Goal: Task Accomplishment & Management: Use online tool/utility

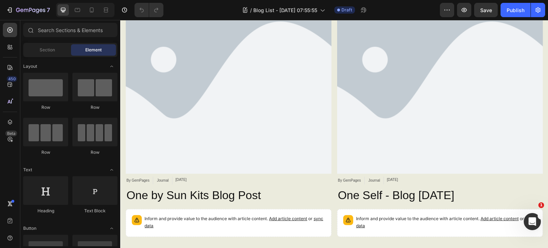
scroll to position [196, 0]
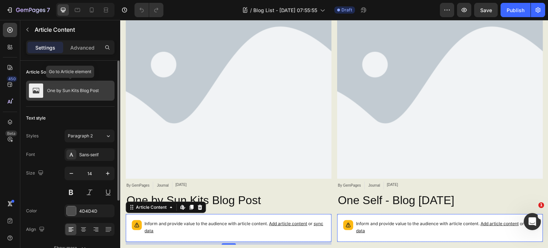
click at [82, 90] on p "One by Sun Kits Blog Post" at bounding box center [73, 90] width 52 height 5
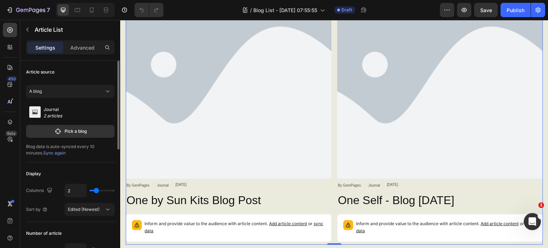
click at [36, 114] on icon at bounding box center [34, 112] width 5 height 4
click at [59, 132] on icon "button" at bounding box center [57, 131] width 7 height 7
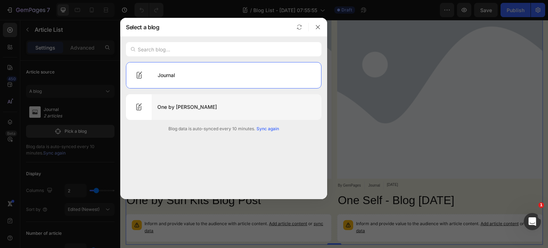
click at [170, 107] on div "One by Sun Kits" at bounding box center [237, 107] width 170 height 20
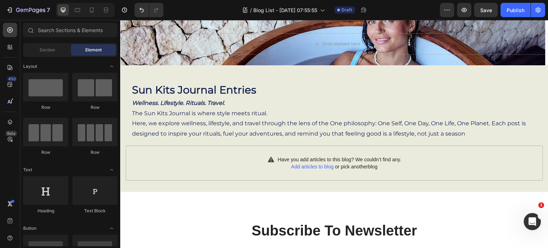
scroll to position [0, 0]
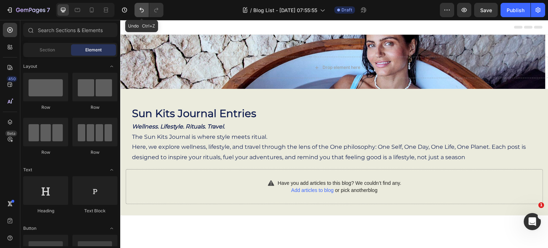
click at [142, 10] on icon "Undo/Redo" at bounding box center [141, 9] width 7 height 7
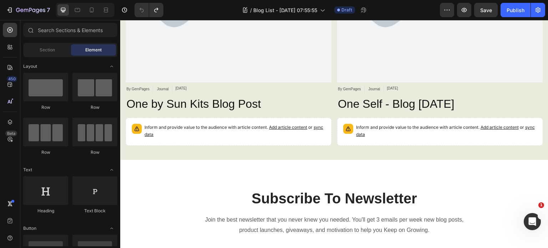
scroll to position [294, 0]
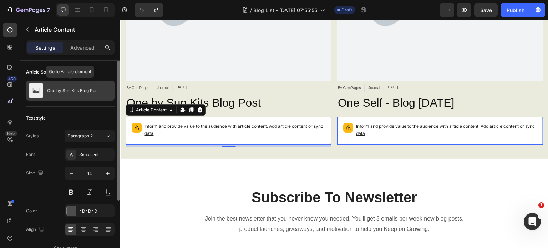
click at [44, 91] on div "One by Sun Kits Blog Post" at bounding box center [70, 91] width 89 height 20
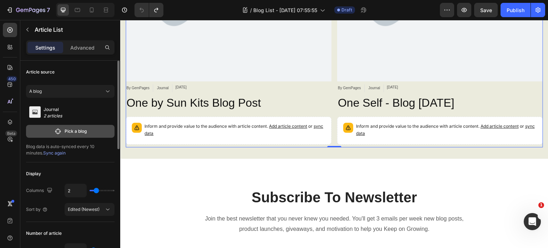
click at [60, 132] on icon "button" at bounding box center [57, 131] width 7 height 7
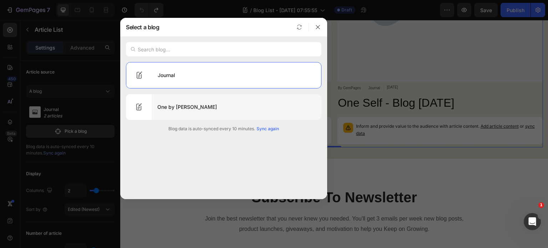
click at [167, 106] on div "One by Sun Kits" at bounding box center [237, 107] width 170 height 20
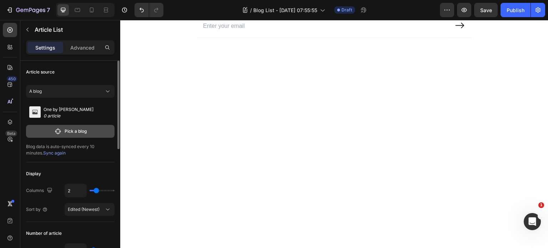
click at [80, 130] on p "Pick a blog" at bounding box center [76, 131] width 22 height 6
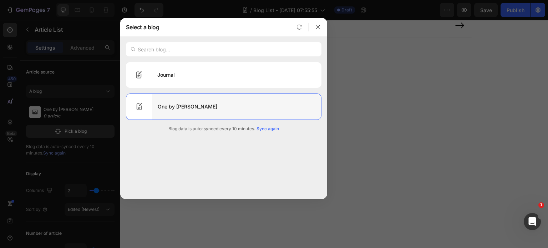
drag, startPoint x: 144, startPoint y: 102, endPoint x: 146, endPoint y: 106, distance: 4.5
click at [146, 106] on div at bounding box center [139, 107] width 26 height 26
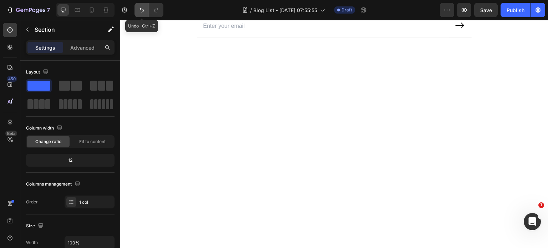
click at [141, 13] on icon "Undo/Redo" at bounding box center [141, 9] width 7 height 7
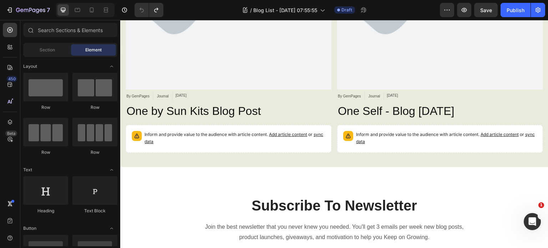
scroll to position [282, 0]
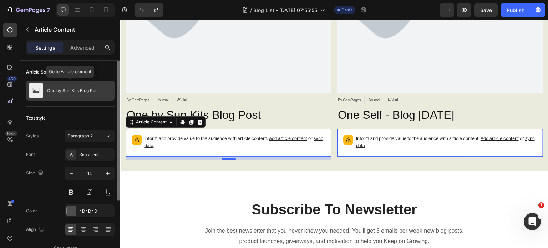
click at [87, 95] on div "One by Sun Kits Blog Post" at bounding box center [70, 91] width 89 height 20
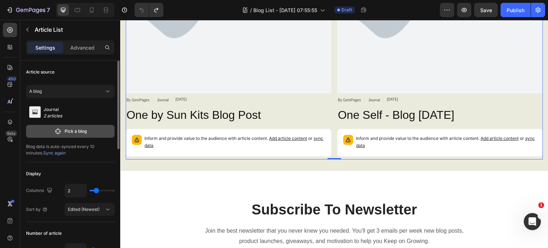
click at [80, 130] on p "Pick a blog" at bounding box center [76, 131] width 22 height 6
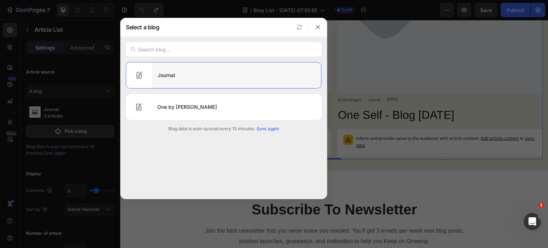
click at [165, 79] on div "Journal" at bounding box center [236, 75] width 169 height 20
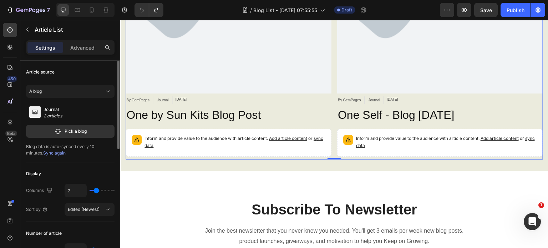
click at [43, 152] on span "Sync again" at bounding box center [54, 152] width 22 height 5
click at [43, 152] on span "Syncing" at bounding box center [53, 152] width 21 height 5
click at [0, 141] on div "450 Beta" at bounding box center [10, 134] width 20 height 228
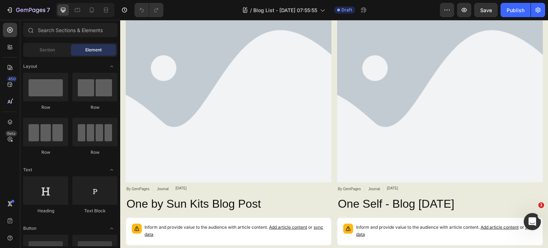
scroll to position [187, 0]
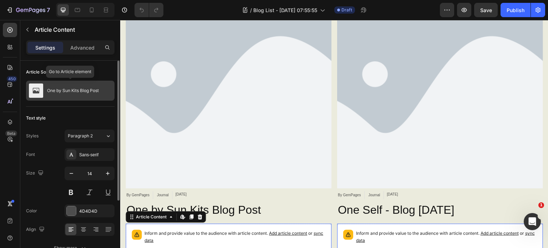
click at [81, 93] on div "One by Sun Kits Blog Post" at bounding box center [70, 91] width 89 height 20
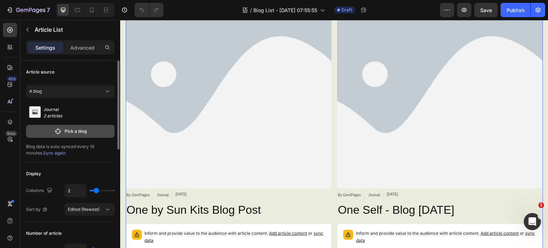
click at [76, 131] on p "Pick a blog" at bounding box center [76, 131] width 22 height 6
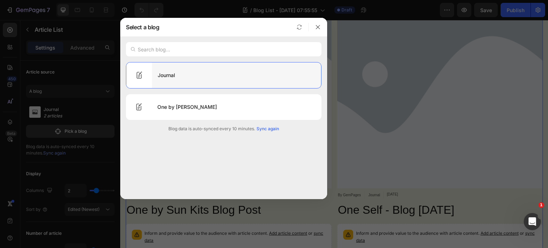
click at [165, 74] on div "Journal" at bounding box center [236, 75] width 169 height 20
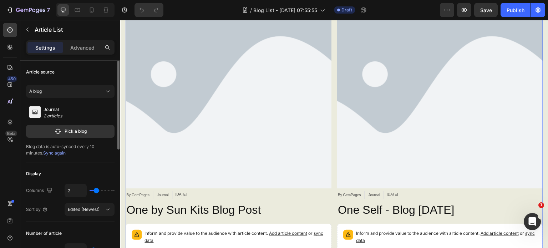
click at [44, 151] on span "Sync again" at bounding box center [54, 152] width 22 height 5
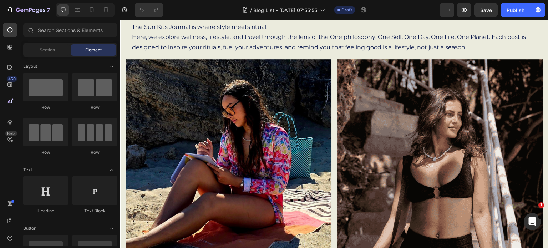
scroll to position [107, 0]
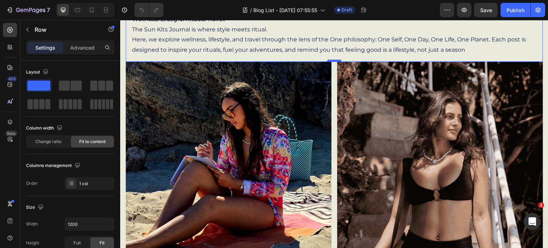
click at [332, 61] on div at bounding box center [334, 61] width 14 height 2
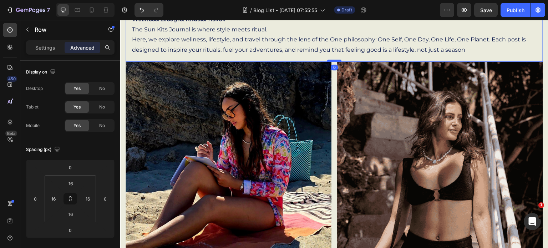
click at [332, 61] on div at bounding box center [334, 61] width 14 height 2
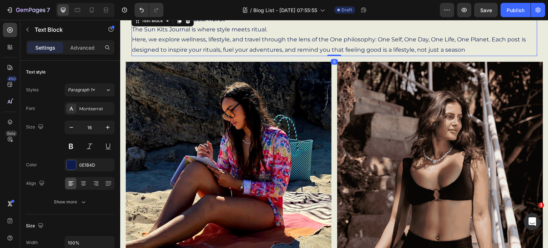
click at [167, 48] on p "The Sun Kits Journal is where style meets ritual. Here, we explore wellness, li…" at bounding box center [334, 40] width 405 height 31
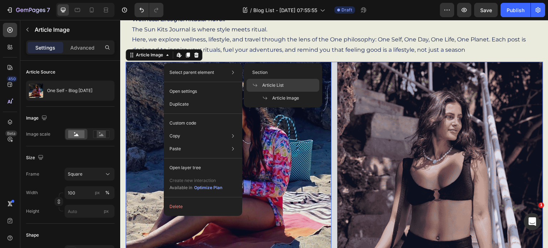
click at [269, 85] on span "Article List" at bounding box center [272, 85] width 21 height 6
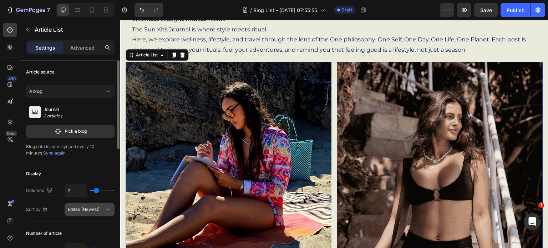
click at [107, 208] on icon at bounding box center [107, 209] width 7 height 7
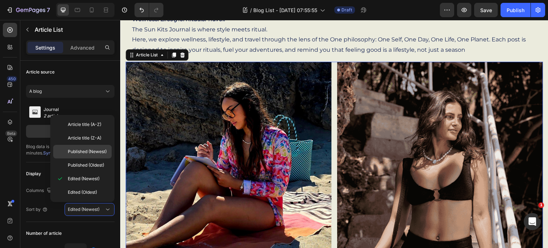
click at [97, 151] on span "Published (Newest)" at bounding box center [87, 152] width 39 height 6
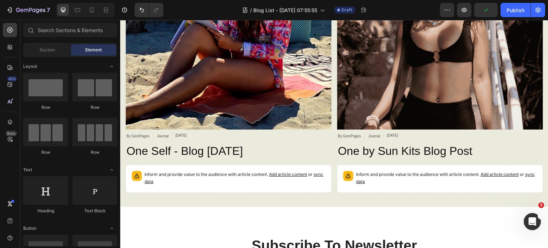
scroll to position [249, 0]
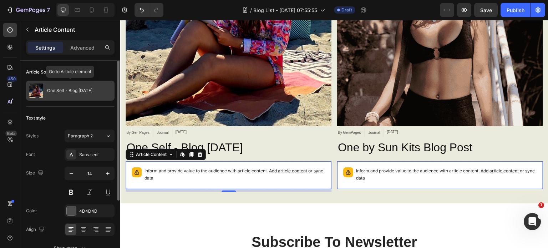
click at [90, 95] on div "One Self - Blog [DATE]" at bounding box center [70, 91] width 89 height 20
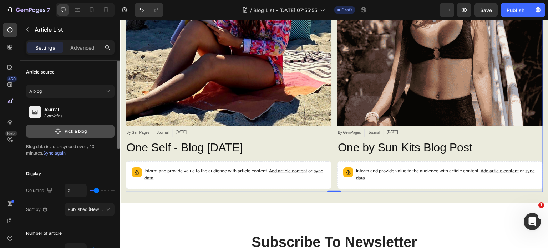
click at [66, 130] on p "Pick a blog" at bounding box center [76, 131] width 22 height 6
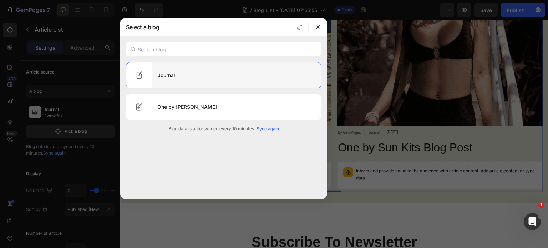
click at [171, 72] on div "Journal" at bounding box center [236, 75] width 169 height 20
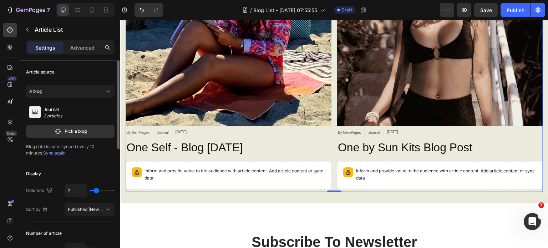
click at [43, 152] on span "Sync again" at bounding box center [54, 152] width 22 height 5
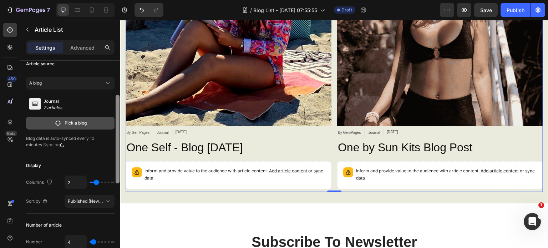
scroll to position [0, 0]
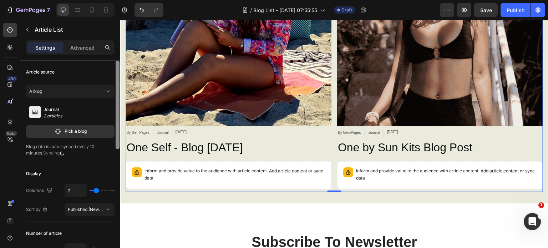
drag, startPoint x: 118, startPoint y: 142, endPoint x: 110, endPoint y: 117, distance: 26.2
click at [110, 117] on div "Article source A blog Journal 2 articles Pick a blog Blog data is auto-synced e…" at bounding box center [70, 165] width 100 height 208
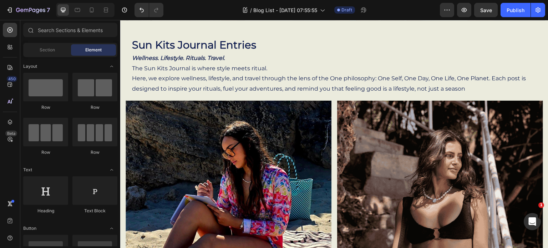
scroll to position [64, 0]
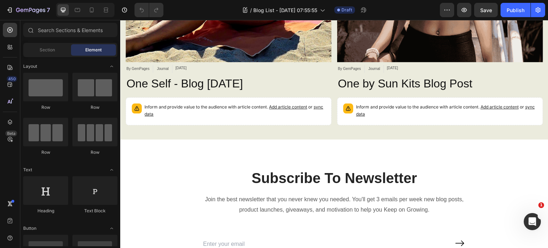
scroll to position [308, 0]
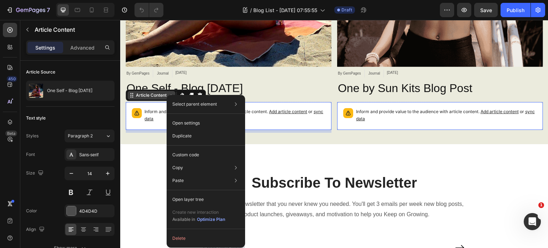
click at [167, 95] on div "Select parent element Section Article List Article Content Open settings Duplic…" at bounding box center [206, 171] width 79 height 153
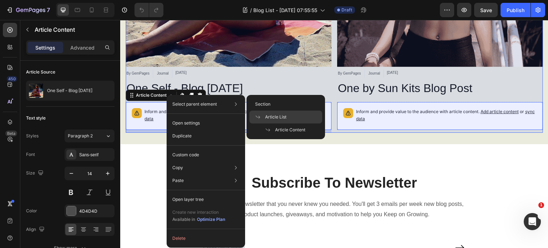
click at [271, 114] on span "Article List" at bounding box center [275, 117] width 21 height 6
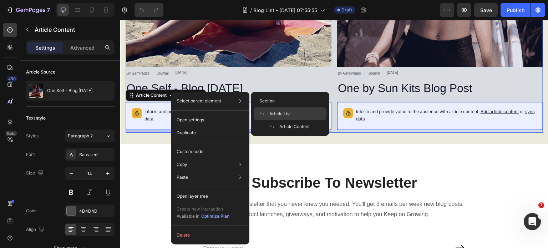
click at [282, 111] on span "Article List" at bounding box center [280, 114] width 21 height 6
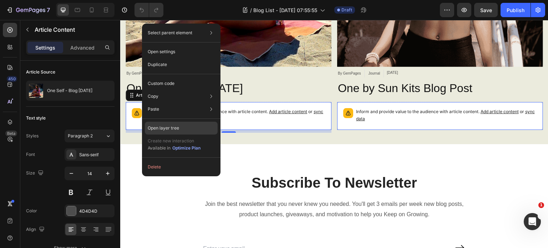
click at [174, 127] on p "Open layer tree" at bounding box center [163, 128] width 31 height 6
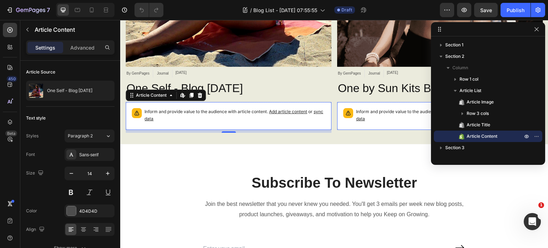
click at [497, 134] on span "Article Content" at bounding box center [482, 136] width 31 height 7
click at [539, 137] on icon "button" at bounding box center [537, 137] width 6 height 6
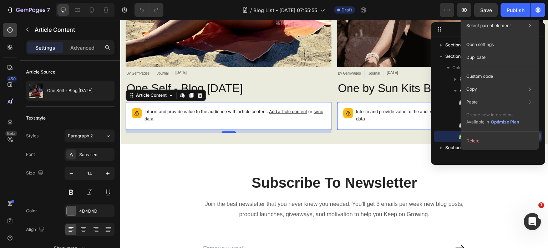
click at [539, 137] on icon "button" at bounding box center [537, 137] width 6 height 6
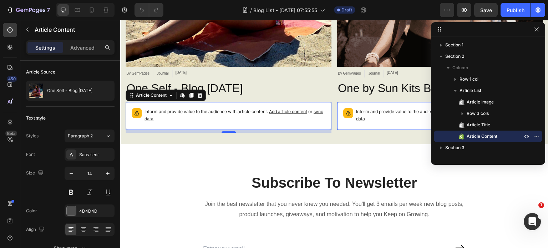
click at [499, 138] on p "Article Content" at bounding box center [486, 136] width 57 height 7
click at [526, 136] on icon "button" at bounding box center [527, 137] width 6 height 6
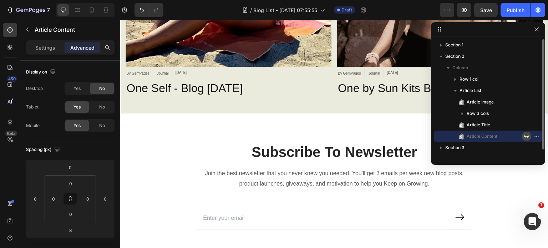
click at [526, 136] on icon "button" at bounding box center [526, 136] width 5 height 2
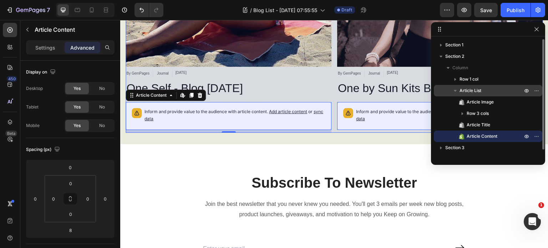
click at [456, 91] on icon "button" at bounding box center [455, 91] width 3 height 2
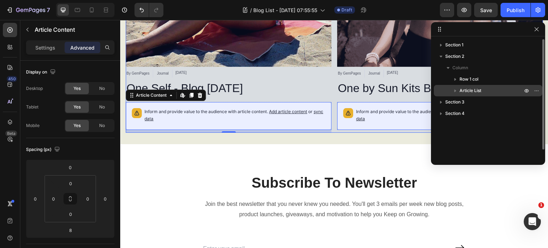
click at [456, 91] on icon "button" at bounding box center [456, 91] width 2 height 3
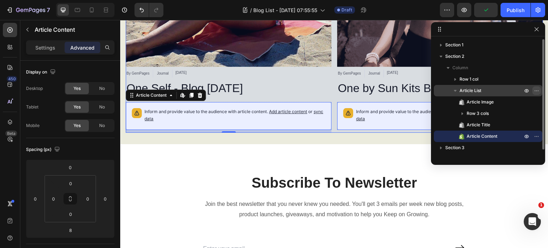
click at [538, 91] on icon "button" at bounding box center [537, 91] width 6 height 6
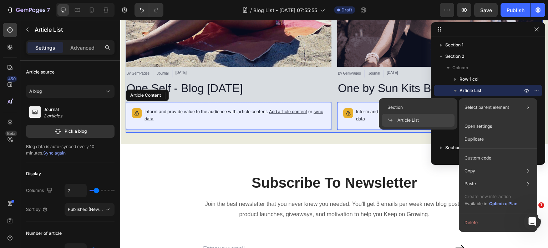
click at [424, 121] on div "Article List" at bounding box center [418, 120] width 73 height 13
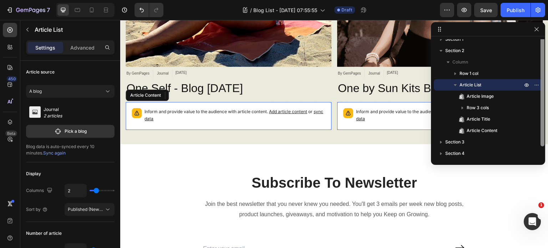
scroll to position [7, 0]
drag, startPoint x: 542, startPoint y: 91, endPoint x: 543, endPoint y: 117, distance: 25.7
click at [543, 117] on div "Section 1 Section 2 Column Row 1 col Article List Article Image Row 3 cols Arti…" at bounding box center [488, 93] width 114 height 143
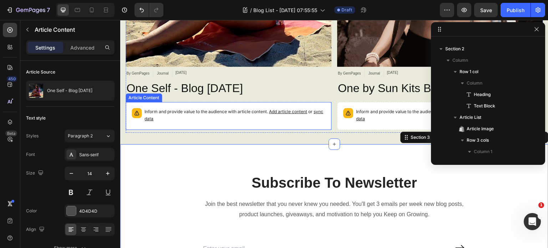
scroll to position [133, 0]
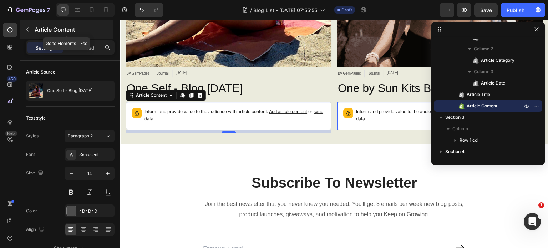
click at [25, 27] on icon "button" at bounding box center [28, 30] width 6 height 6
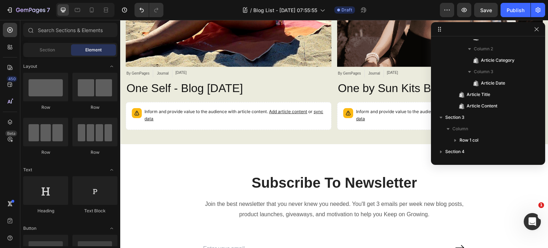
click at [116, 52] on div "Section Element" at bounding box center [70, 50] width 94 height 14
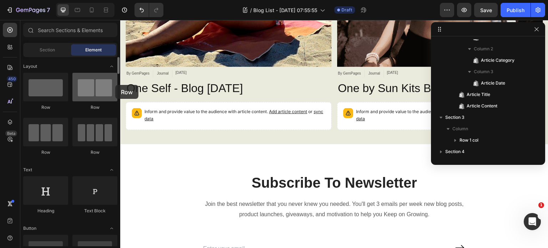
click at [115, 85] on div "Layout Row Row Row Row Text Heading Text Block Button Button Button Media Image…" at bounding box center [70, 151] width 100 height 189
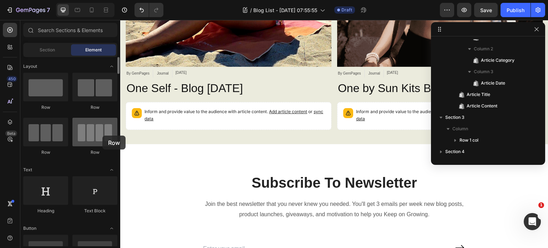
click at [102, 136] on div at bounding box center [94, 132] width 45 height 29
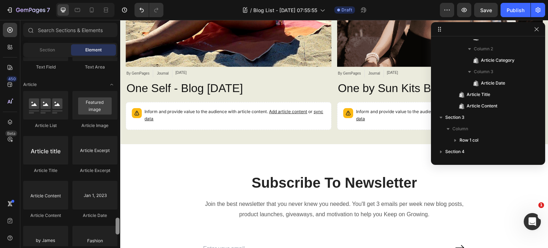
scroll to position [1795, 0]
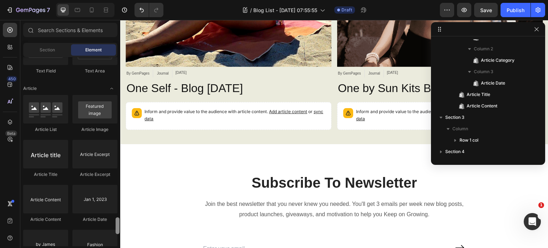
drag, startPoint x: 117, startPoint y: 67, endPoint x: 106, endPoint y: 228, distance: 161.1
click at [106, 228] on div "Layout Row Row Row Row Text Heading Text Block Button Button Button Media Image…" at bounding box center [70, 151] width 100 height 189
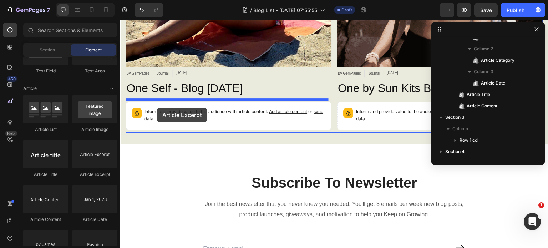
drag, startPoint x: 213, startPoint y: 177, endPoint x: 156, endPoint y: 109, distance: 88.7
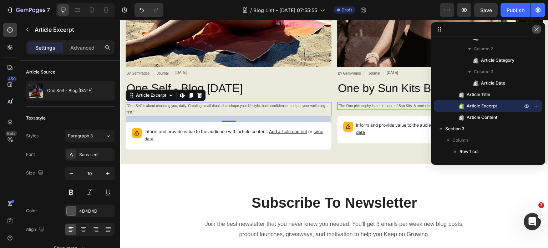
click at [538, 29] on icon "button" at bounding box center [537, 29] width 6 height 6
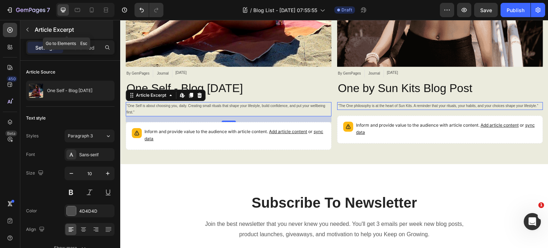
click at [27, 27] on icon "button" at bounding box center [28, 30] width 6 height 6
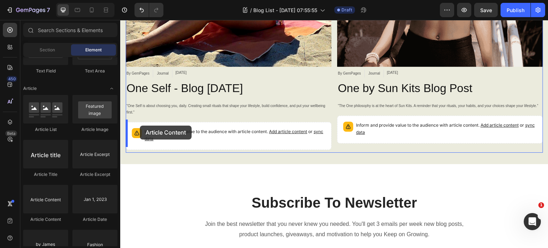
drag, startPoint x: 156, startPoint y: 218, endPoint x: 140, endPoint y: 126, distance: 93.8
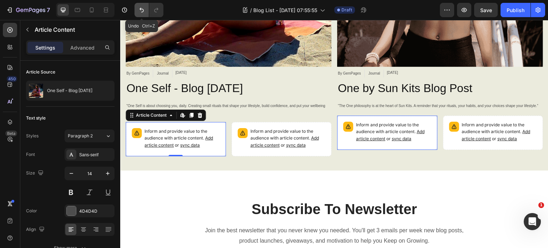
click at [141, 11] on icon "Undo/Redo" at bounding box center [141, 9] width 7 height 7
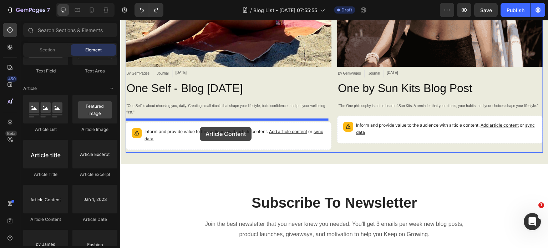
drag, startPoint x: 165, startPoint y: 227, endPoint x: 200, endPoint y: 127, distance: 105.5
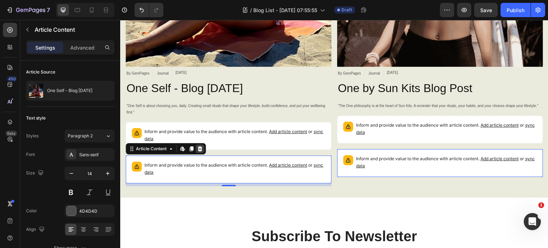
click at [200, 146] on icon at bounding box center [200, 148] width 5 height 5
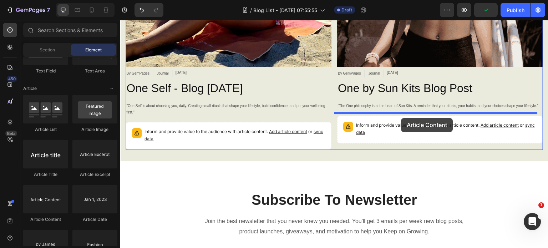
drag, startPoint x: 158, startPoint y: 221, endPoint x: 402, endPoint y: 118, distance: 264.5
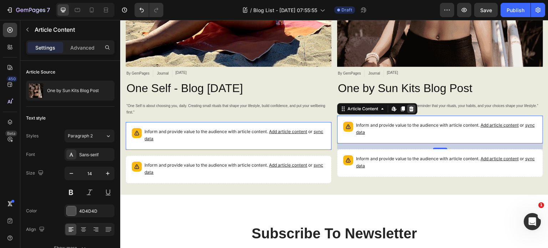
click at [410, 108] on icon at bounding box center [412, 108] width 5 height 5
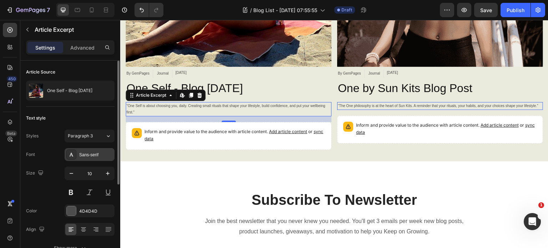
click at [97, 154] on div "Sans-serif" at bounding box center [96, 155] width 34 height 6
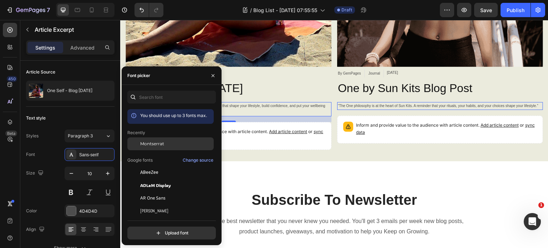
click at [148, 145] on span "Montserrat" at bounding box center [152, 144] width 24 height 6
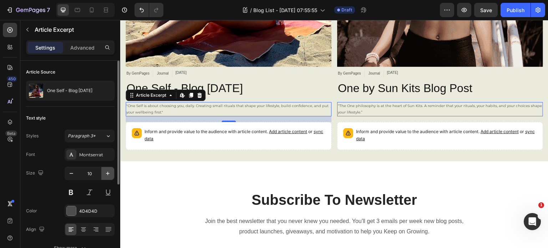
click at [107, 172] on icon "button" at bounding box center [107, 173] width 7 height 7
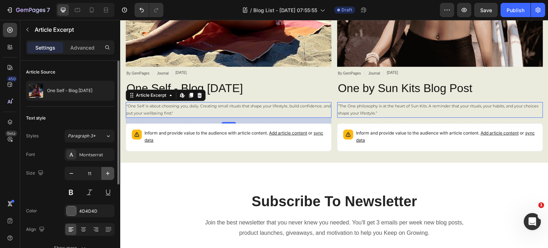
click at [107, 172] on icon "button" at bounding box center [107, 173] width 7 height 7
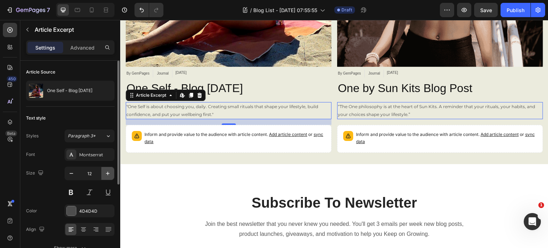
click at [107, 172] on icon "button" at bounding box center [107, 173] width 7 height 7
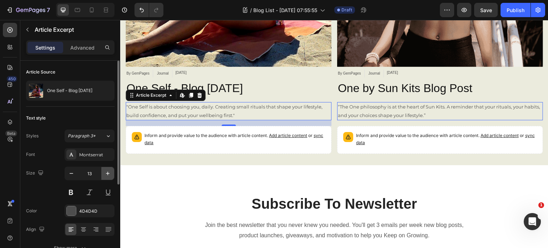
click at [107, 172] on icon "button" at bounding box center [107, 173] width 7 height 7
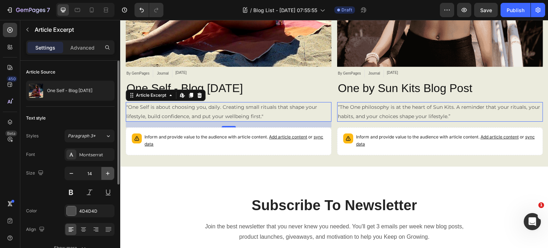
click at [107, 172] on icon "button" at bounding box center [107, 173] width 7 height 7
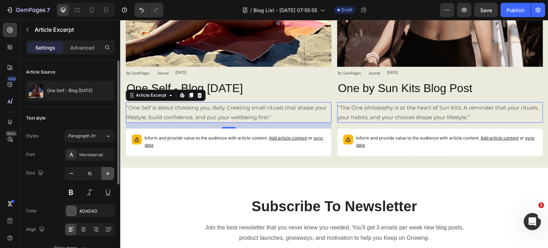
click at [107, 172] on icon "button" at bounding box center [107, 173] width 7 height 7
type input "16"
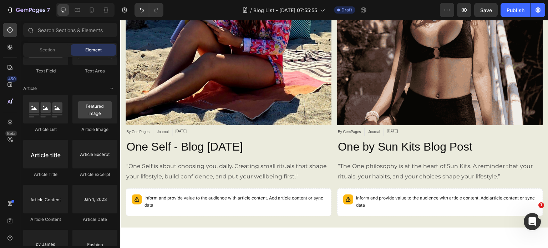
scroll to position [245, 0]
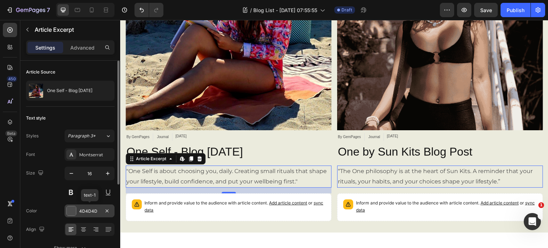
click at [69, 209] on div at bounding box center [71, 210] width 9 height 9
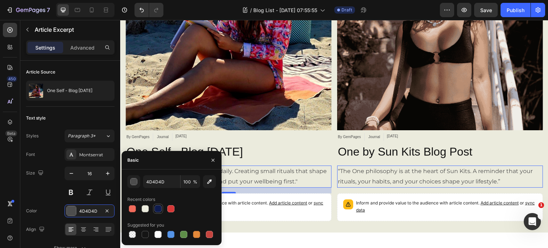
click at [157, 206] on div at bounding box center [158, 208] width 7 height 7
type input "0E1B4D"
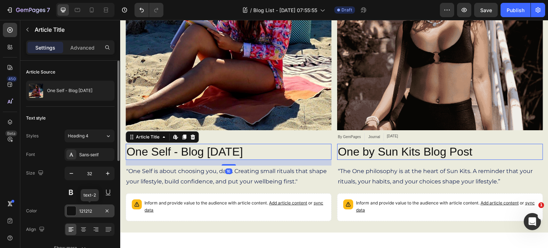
click at [70, 208] on div at bounding box center [71, 210] width 9 height 9
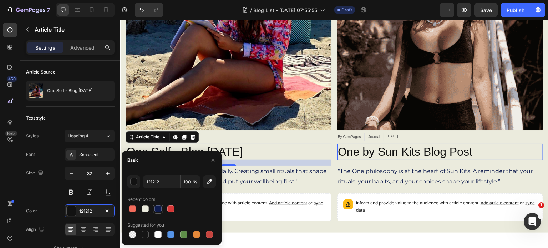
click at [160, 207] on div at bounding box center [158, 208] width 7 height 7
type input "0E1B4D"
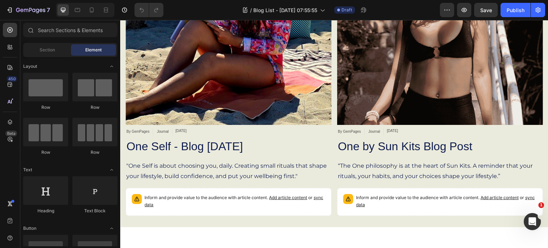
scroll to position [249, 0]
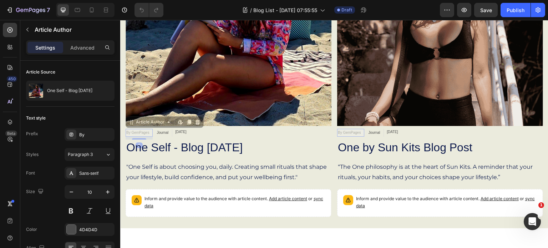
click at [120, 20] on div "By GemPages" at bounding box center [120, 20] width 0 height 0
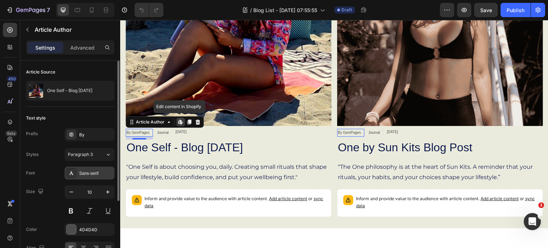
click at [99, 171] on div "Sans-serif" at bounding box center [96, 173] width 34 height 6
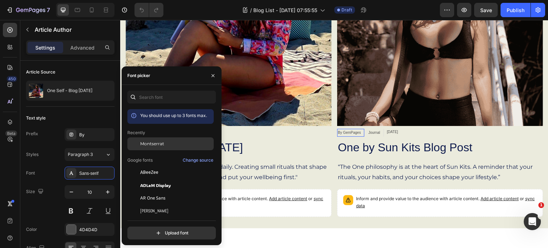
click at [153, 144] on span "Montserrat" at bounding box center [152, 144] width 24 height 6
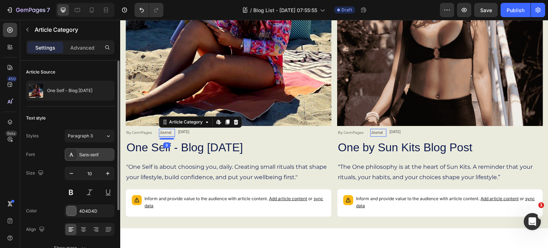
click at [97, 154] on div "Sans-serif" at bounding box center [96, 155] width 34 height 6
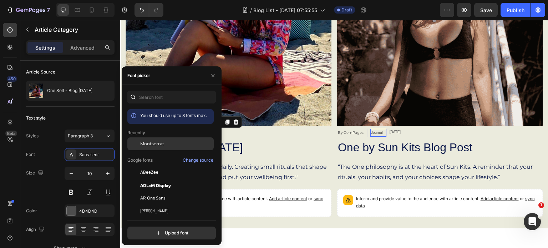
click at [165, 145] on div "Montserrat" at bounding box center [176, 144] width 72 height 6
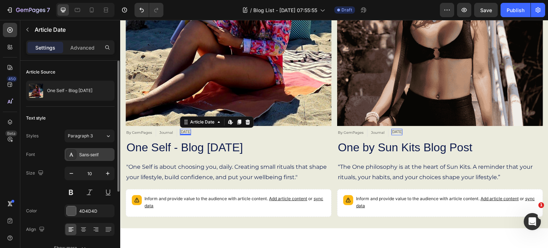
click at [85, 155] on div "Sans-serif" at bounding box center [96, 155] width 34 height 6
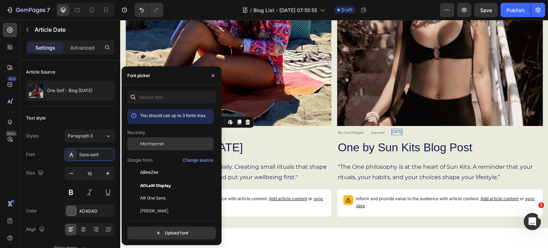
click at [150, 141] on span "Montserrat" at bounding box center [152, 144] width 24 height 6
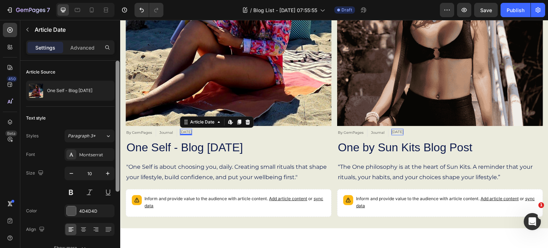
click at [116, 151] on div at bounding box center [118, 126] width 4 height 131
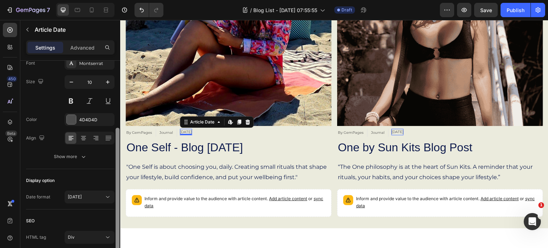
scroll to position [90, 0]
drag, startPoint x: 116, startPoint y: 151, endPoint x: 114, endPoint y: 209, distance: 57.2
click at [114, 209] on div "Article Source One Self - Blog 12/07/25 Text style Styles Paragraph 3* Font Mon…" at bounding box center [70, 165] width 100 height 208
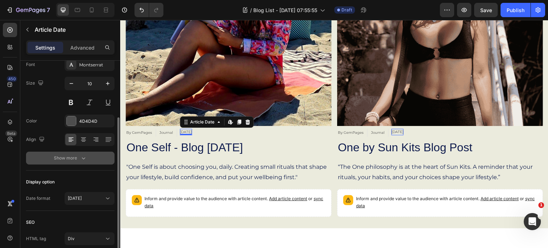
click at [85, 157] on icon "button" at bounding box center [83, 158] width 7 height 7
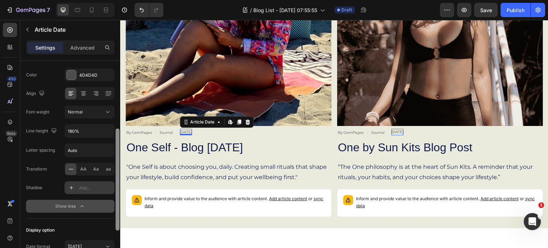
scroll to position [137, 0]
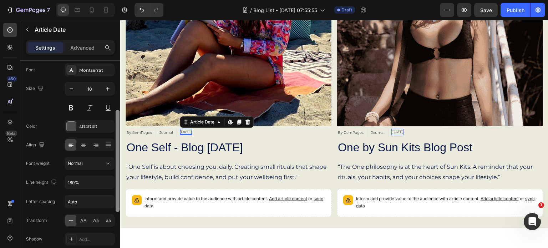
drag, startPoint x: 116, startPoint y: 157, endPoint x: 112, endPoint y: 154, distance: 5.6
click at [112, 154] on div "Article Source One Self - Blog 12/07/25 Text style Styles Paragraph 3* Font Mon…" at bounding box center [70, 165] width 100 height 208
click at [69, 124] on div at bounding box center [71, 127] width 9 height 9
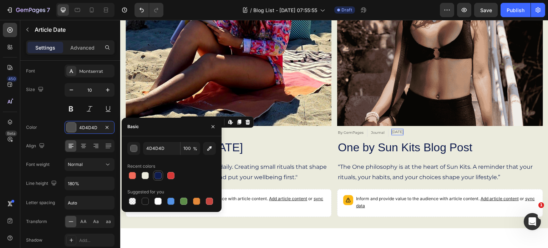
click at [160, 174] on div at bounding box center [158, 175] width 7 height 7
type input "0E1B4D"
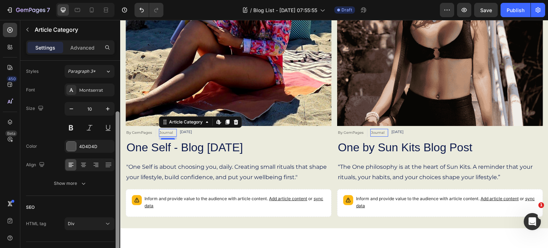
scroll to position [67, 0]
drag, startPoint x: 117, startPoint y: 150, endPoint x: 115, endPoint y: 198, distance: 48.6
click at [115, 198] on div at bounding box center [117, 165] width 5 height 208
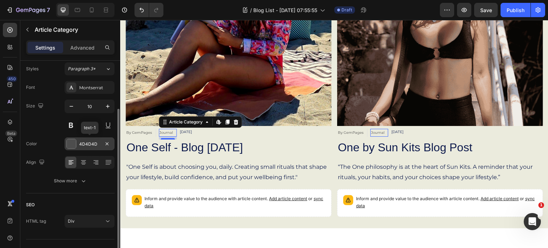
click at [74, 144] on div at bounding box center [71, 143] width 9 height 9
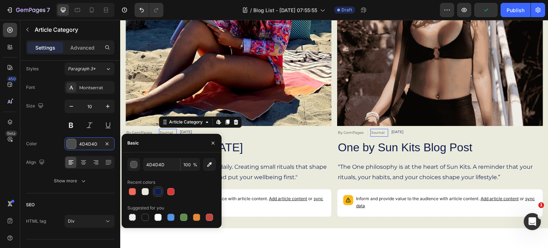
click at [157, 194] on div at bounding box center [158, 191] width 7 height 7
type input "0E1B4D"
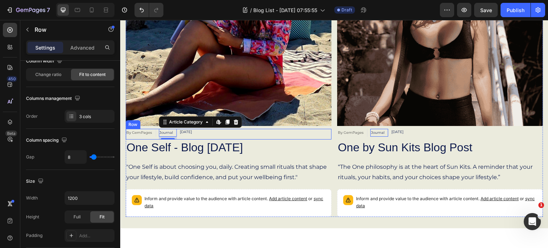
scroll to position [0, 0]
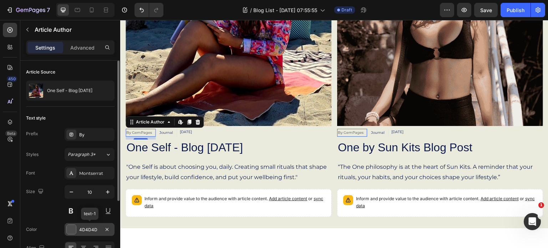
click at [73, 227] on div at bounding box center [71, 229] width 9 height 9
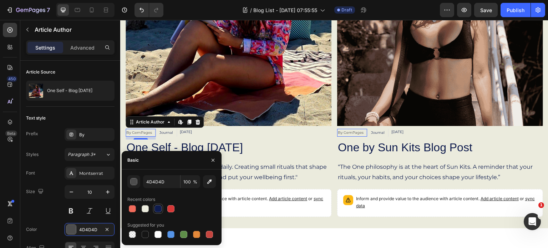
click at [156, 208] on div at bounding box center [158, 208] width 7 height 7
type input "0E1B4D"
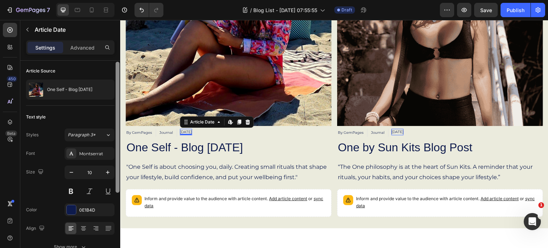
scroll to position [1, 0]
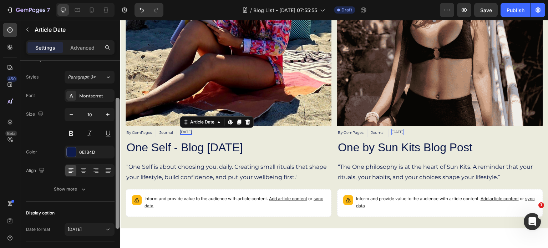
drag, startPoint x: 117, startPoint y: 157, endPoint x: 114, endPoint y: 195, distance: 38.0
click at [114, 195] on div "Article Source One Self - Blog 12/07/25 Text style Styles Paragraph 3* Font Mon…" at bounding box center [70, 165] width 100 height 208
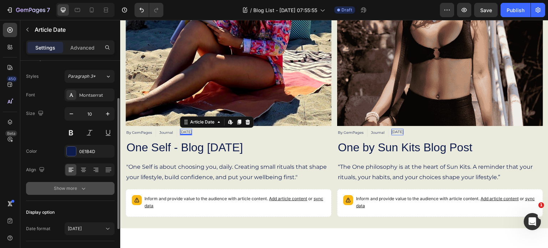
click at [81, 186] on icon "button" at bounding box center [83, 188] width 7 height 7
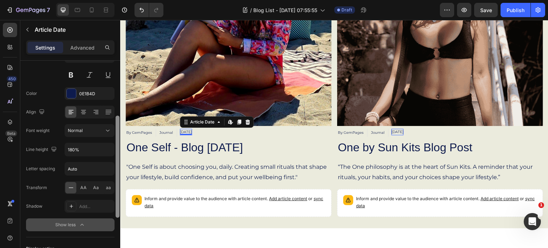
scroll to position [118, 0]
drag, startPoint x: 117, startPoint y: 183, endPoint x: 115, endPoint y: 220, distance: 37.2
click at [115, 220] on div at bounding box center [117, 165] width 5 height 208
click at [95, 187] on span "Aa" at bounding box center [96, 187] width 6 height 6
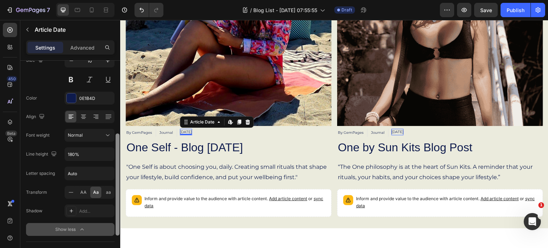
drag, startPoint x: 116, startPoint y: 198, endPoint x: 119, endPoint y: 195, distance: 4.1
click at [119, 195] on div at bounding box center [118, 185] width 4 height 102
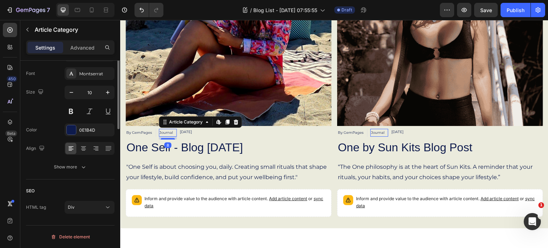
scroll to position [0, 0]
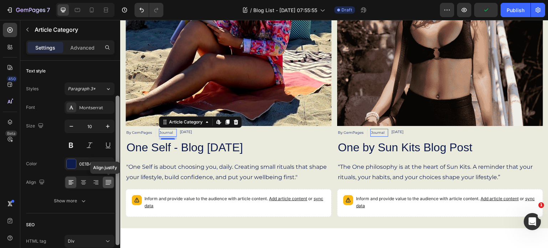
drag, startPoint x: 116, startPoint y: 150, endPoint x: 111, endPoint y: 185, distance: 35.3
click at [111, 185] on div "Article Source One Self - Blog 12/07/25 Text style Styles Paragraph 3* Font Mon…" at bounding box center [70, 165] width 100 height 208
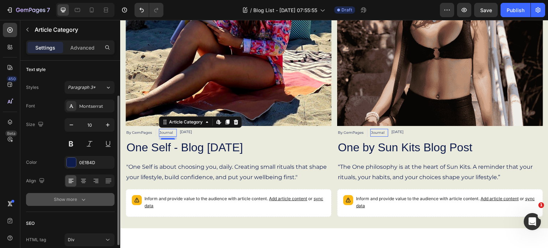
click at [83, 197] on icon "button" at bounding box center [83, 199] width 7 height 7
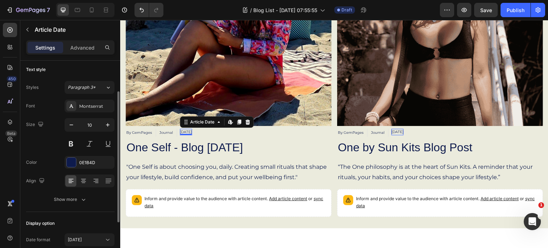
scroll to position [0, 0]
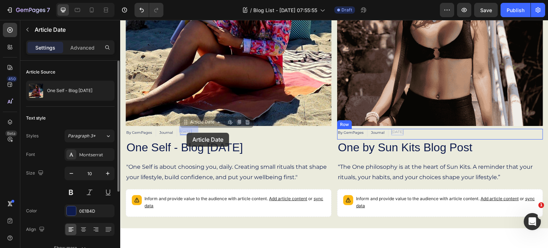
drag, startPoint x: 193, startPoint y: 129, endPoint x: 187, endPoint y: 133, distance: 7.2
click at [187, 133] on div "Header Sun Kits Journal Entries Heading Wellness. Lifestyle. Rituals. Travel. T…" at bounding box center [334, 243] width 428 height 944
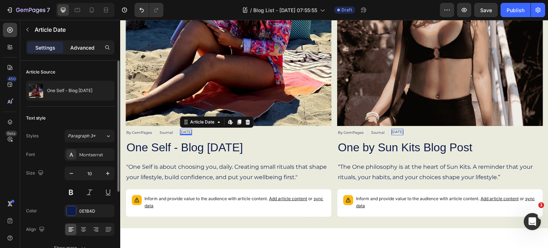
click at [86, 50] on p "Advanced" at bounding box center [82, 47] width 24 height 7
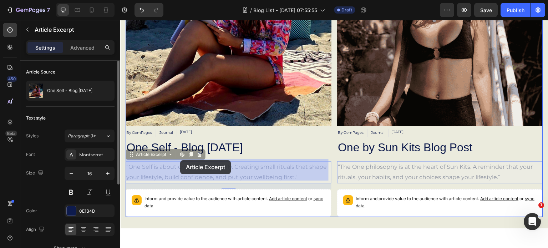
drag, startPoint x: 185, startPoint y: 168, endPoint x: 180, endPoint y: 161, distance: 8.6
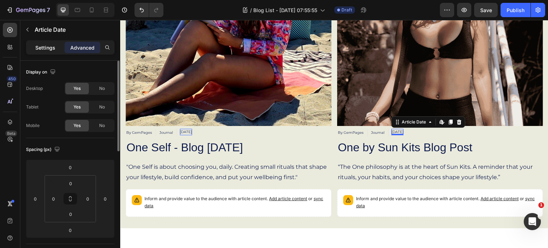
click at [49, 48] on p "Settings" at bounding box center [45, 47] width 20 height 7
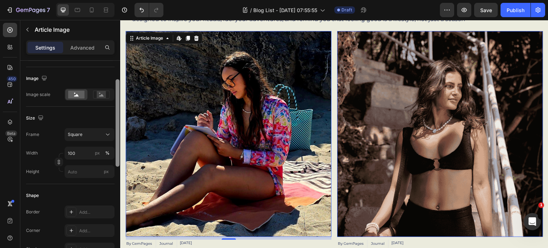
scroll to position [41, 0]
drag, startPoint x: 116, startPoint y: 141, endPoint x: 117, endPoint y: 159, distance: 17.6
click at [117, 159] on div at bounding box center [118, 121] width 4 height 87
click at [74, 169] on input "px" at bounding box center [90, 170] width 50 height 13
type input "6"
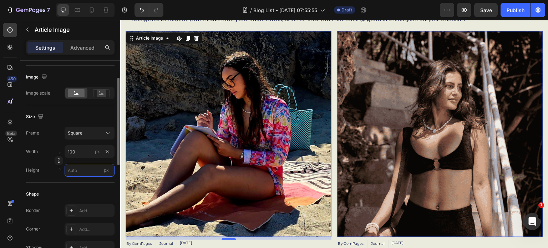
type input "6"
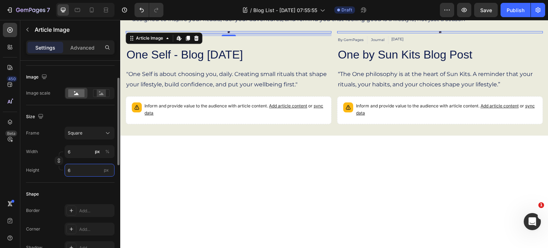
type input "60"
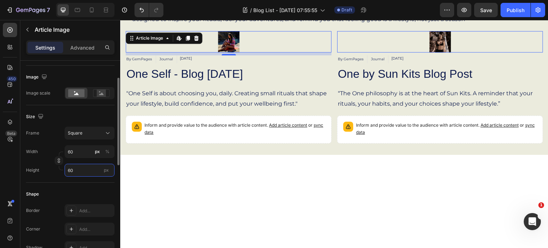
type input "600"
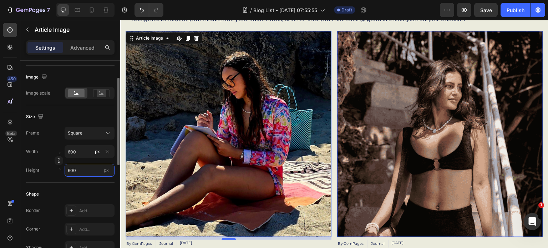
type input "60"
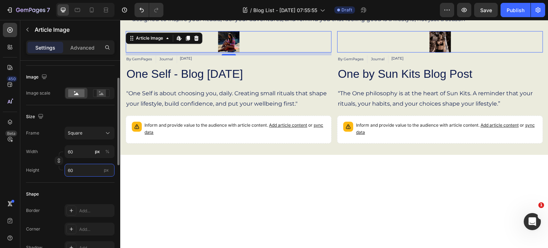
type input "6"
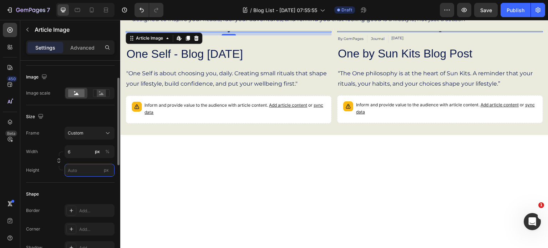
type input "6"
type input "63"
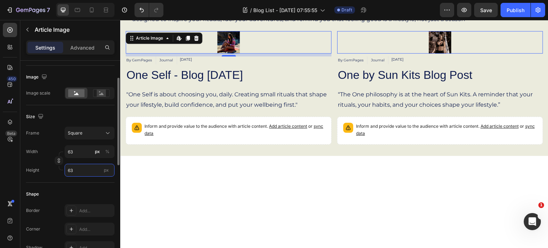
type input "630"
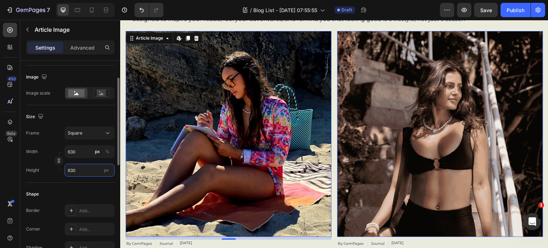
type input "630"
click at [95, 187] on div "Shape Border Add... Corner Add... Shadow Add..." at bounding box center [70, 221] width 89 height 77
click at [83, 167] on input "630" at bounding box center [90, 170] width 50 height 13
click at [101, 94] on icon at bounding box center [101, 93] width 5 height 2
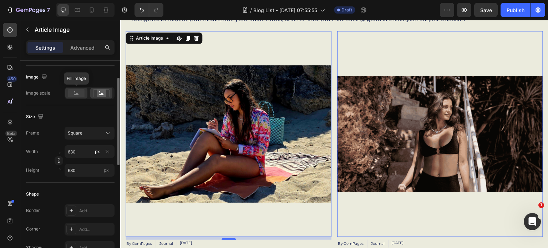
click at [77, 94] on icon at bounding box center [76, 93] width 5 height 2
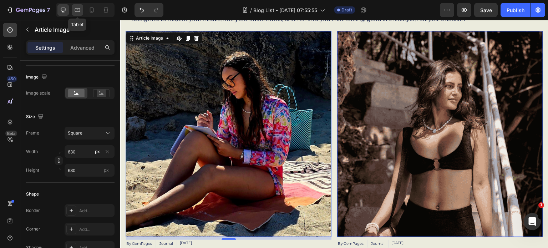
click at [78, 7] on icon at bounding box center [77, 9] width 7 height 7
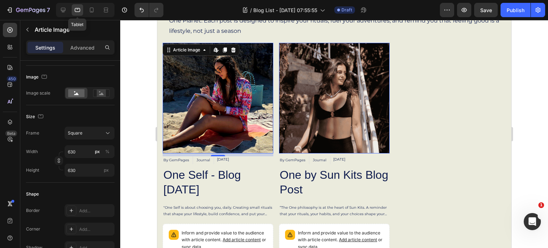
scroll to position [136, 0]
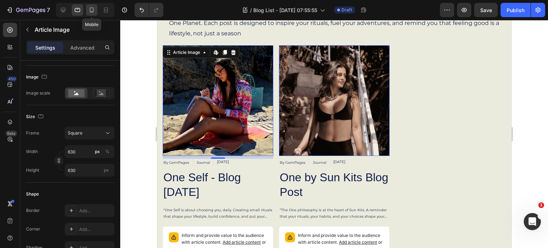
click at [91, 13] on icon at bounding box center [91, 9] width 7 height 7
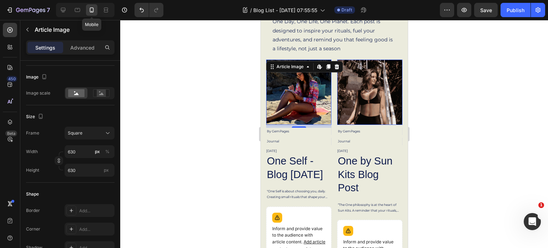
scroll to position [189, 0]
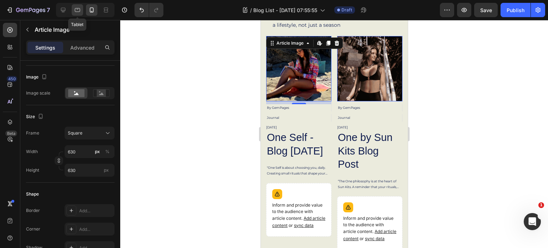
click at [76, 12] on icon at bounding box center [77, 9] width 7 height 7
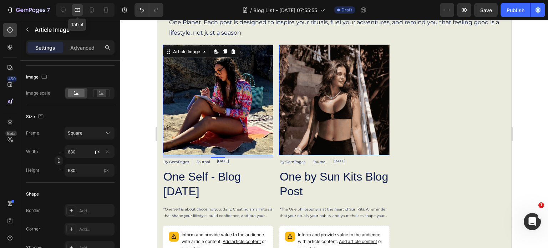
scroll to position [136, 0]
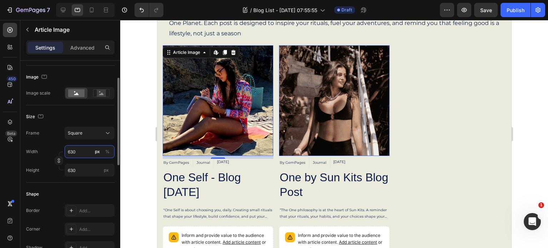
click at [82, 150] on input "630" at bounding box center [90, 151] width 50 height 13
click at [72, 167] on span "Full" at bounding box center [70, 168] width 7 height 6
type input "100"
click at [81, 194] on div "Shape" at bounding box center [70, 194] width 89 height 11
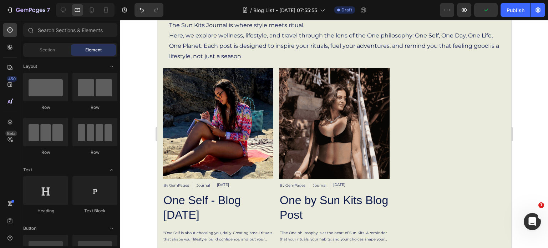
scroll to position [82, 0]
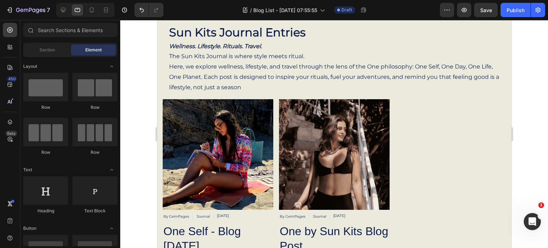
drag, startPoint x: 509, startPoint y: 90, endPoint x: 672, endPoint y: 97, distance: 163.7
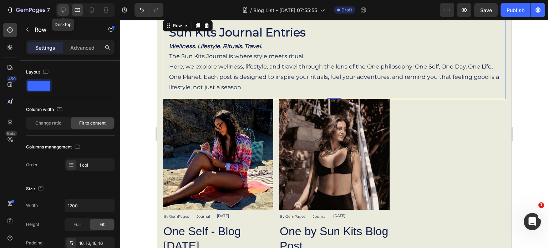
click at [64, 9] on icon at bounding box center [63, 9] width 7 height 7
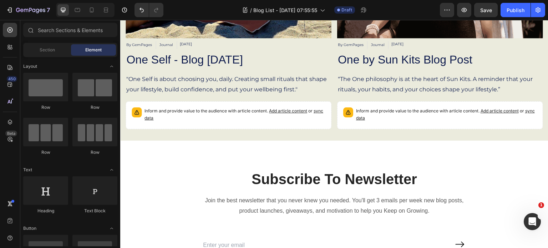
scroll to position [340, 0]
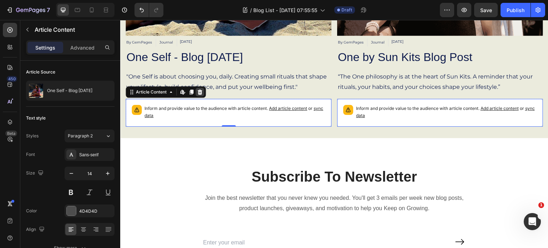
click at [201, 90] on icon at bounding box center [200, 92] width 5 height 5
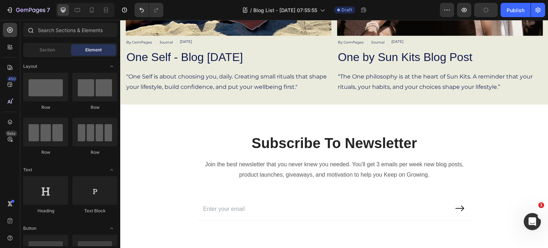
click at [31, 29] on icon at bounding box center [30, 30] width 6 height 6
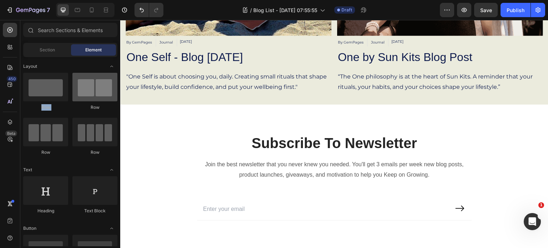
drag, startPoint x: 118, startPoint y: 46, endPoint x: 101, endPoint y: 92, distance: 49.0
click at [101, 92] on div "Sections(18) Elements(83) Section Element Hero Section Product Detail Brands Tr…" at bounding box center [70, 135] width 100 height 224
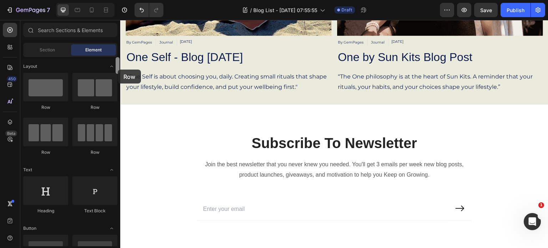
drag, startPoint x: 101, startPoint y: 92, endPoint x: 118, endPoint y: 70, distance: 28.4
click at [118, 70] on div "Layout Row Row Row Row Text Heading Text Block Button Button Button Media Image…" at bounding box center [70, 151] width 100 height 189
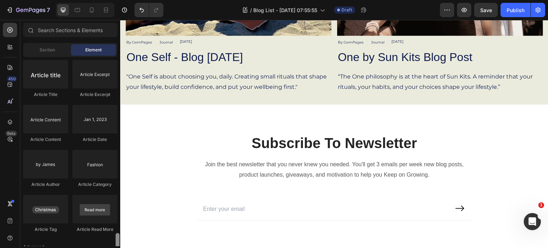
scroll to position [1883, 0]
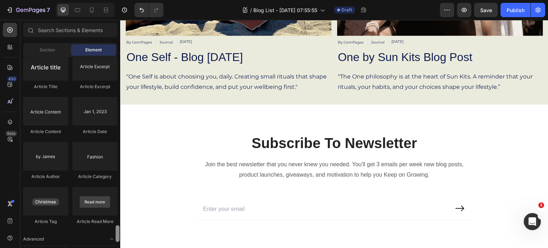
drag, startPoint x: 118, startPoint y: 70, endPoint x: 118, endPoint y: 238, distance: 168.5
click at [118, 238] on div at bounding box center [118, 233] width 4 height 17
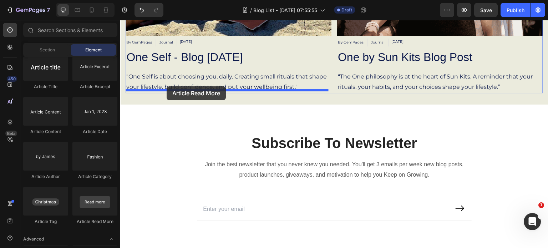
drag, startPoint x: 212, startPoint y: 222, endPoint x: 167, endPoint y: 86, distance: 142.9
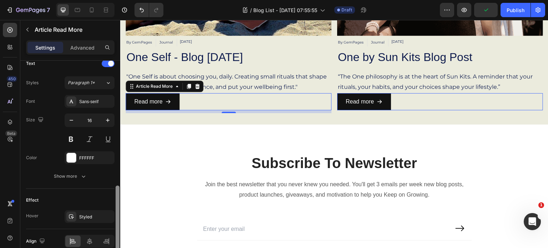
scroll to position [432, 0]
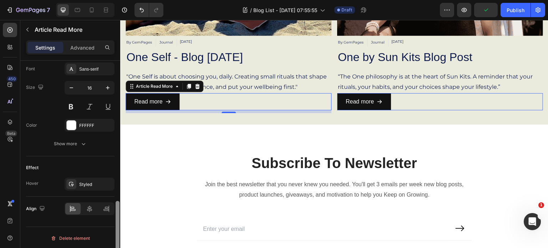
drag, startPoint x: 118, startPoint y: 120, endPoint x: 110, endPoint y: 265, distance: 145.5
click at [110, 0] on html "7 Version history / Blog List - Aug 24, 07:55:55 Draft Preview Publish 450 Beta…" at bounding box center [274, 0] width 548 height 0
click at [88, 207] on icon at bounding box center [89, 209] width 5 height 6
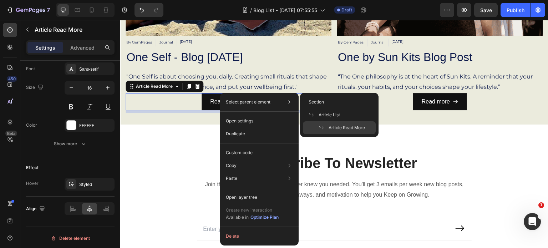
click at [223, 97] on div "Select parent element Section Article List Article Read More" at bounding box center [259, 102] width 73 height 13
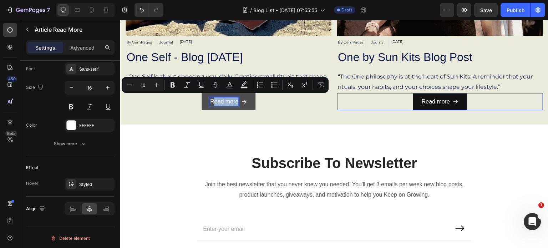
drag, startPoint x: 211, startPoint y: 97, endPoint x: 237, endPoint y: 101, distance: 26.6
click at [237, 101] on div "Read more" at bounding box center [228, 101] width 37 height 9
click at [173, 101] on div "Read more" at bounding box center [229, 101] width 206 height 17
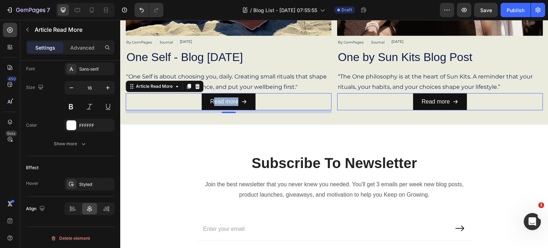
click at [261, 96] on div "Read more" at bounding box center [229, 101] width 206 height 17
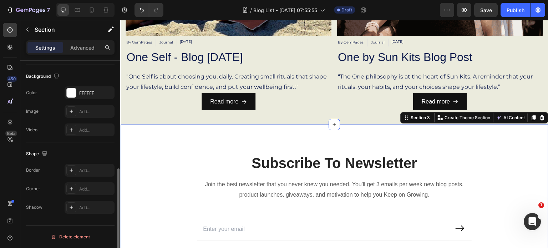
scroll to position [0, 0]
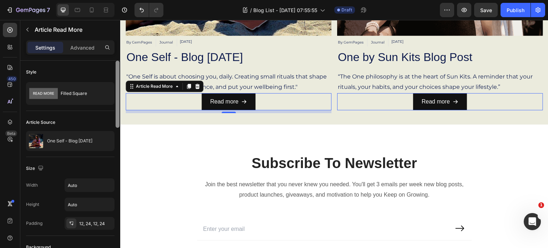
drag, startPoint x: 119, startPoint y: 88, endPoint x: 116, endPoint y: 72, distance: 15.5
click at [116, 72] on div at bounding box center [118, 94] width 4 height 67
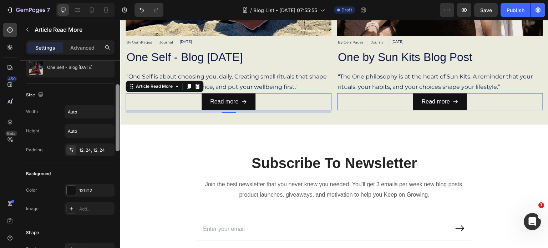
scroll to position [71, 0]
drag, startPoint x: 116, startPoint y: 72, endPoint x: 118, endPoint y: 96, distance: 23.3
click at [118, 96] on div at bounding box center [118, 117] width 4 height 67
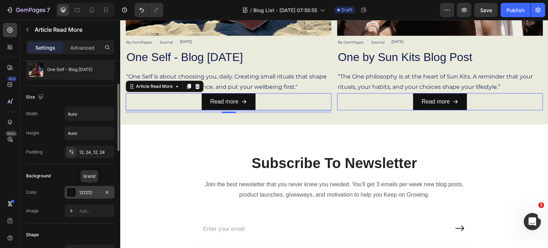
click at [71, 191] on div at bounding box center [71, 192] width 9 height 9
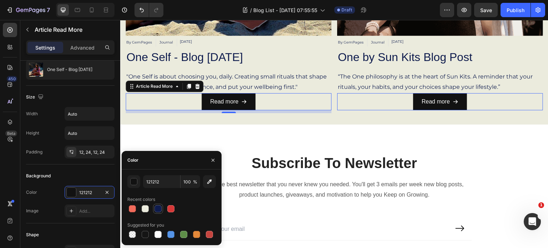
click at [160, 206] on div at bounding box center [158, 208] width 7 height 7
type input "0E1B4D"
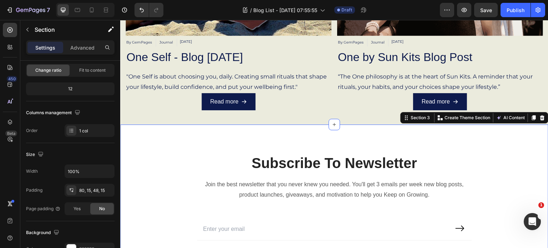
scroll to position [0, 0]
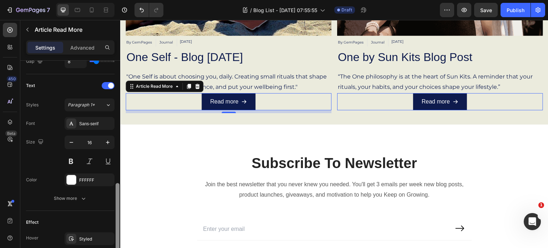
drag, startPoint x: 118, startPoint y: 121, endPoint x: 115, endPoint y: 242, distance: 121.4
click at [115, 242] on div at bounding box center [117, 165] width 5 height 208
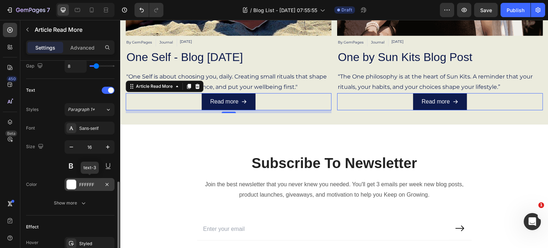
click at [69, 184] on div at bounding box center [71, 184] width 9 height 9
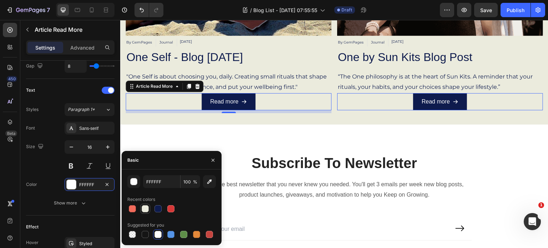
click at [144, 208] on div at bounding box center [145, 208] width 7 height 7
type input "EBEBDD"
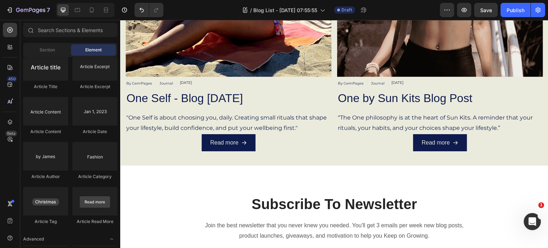
scroll to position [316, 0]
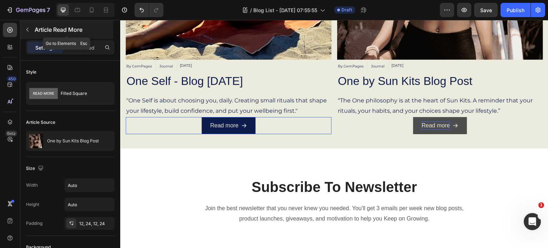
click at [28, 30] on icon "button" at bounding box center [28, 30] width 6 height 6
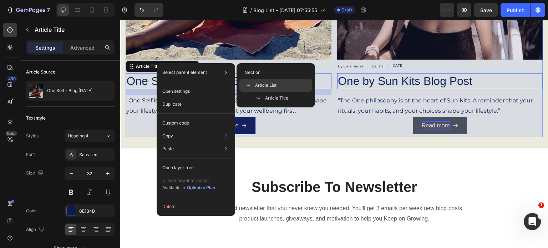
click at [261, 82] on span "Article List" at bounding box center [265, 85] width 21 height 6
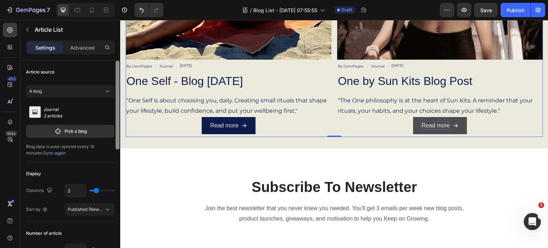
scroll to position [208, 0]
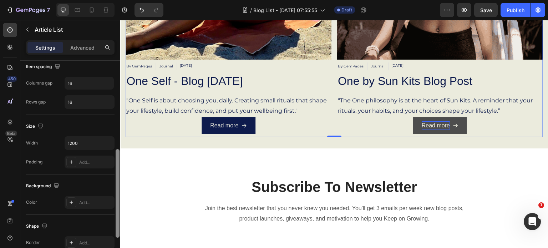
drag, startPoint x: 115, startPoint y: 76, endPoint x: 115, endPoint y: 87, distance: 10.7
click at [115, 87] on div at bounding box center [117, 165] width 5 height 208
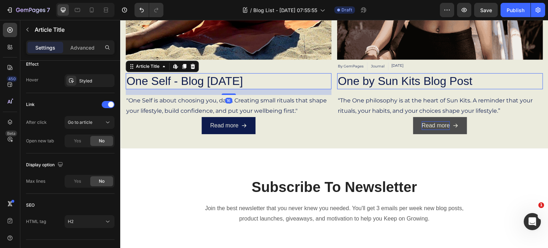
scroll to position [0, 0]
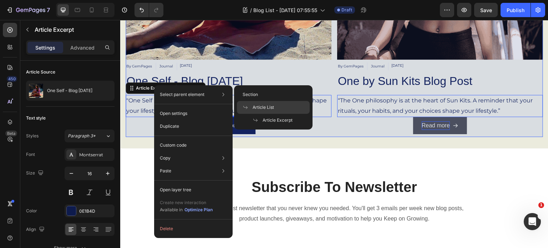
click at [263, 105] on span "Article List" at bounding box center [263, 107] width 21 height 6
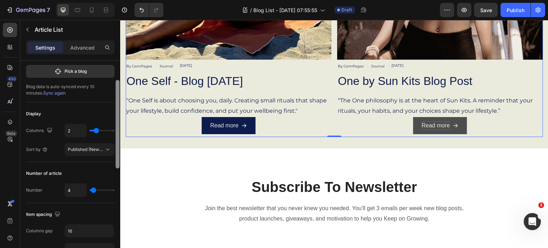
scroll to position [61, 0]
drag, startPoint x: 117, startPoint y: 122, endPoint x: 118, endPoint y: 148, distance: 26.1
click at [118, 148] on div at bounding box center [118, 131] width 4 height 89
click at [107, 148] on icon at bounding box center [108, 149] width 4 height 2
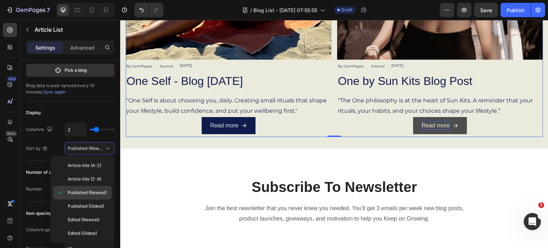
click at [92, 191] on span "Published (Newest)" at bounding box center [87, 193] width 39 height 6
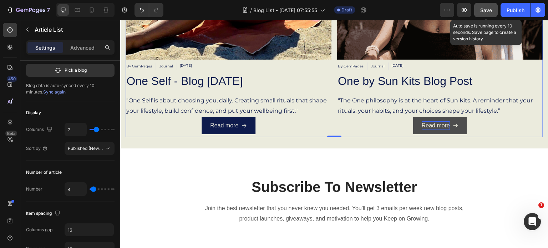
click at [486, 11] on span "Save" at bounding box center [487, 10] width 12 height 6
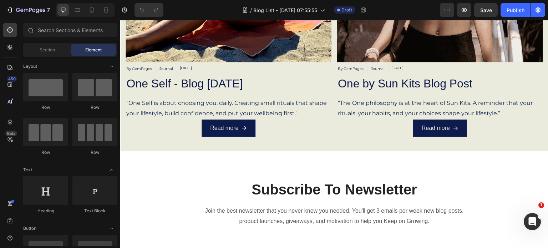
scroll to position [310, 0]
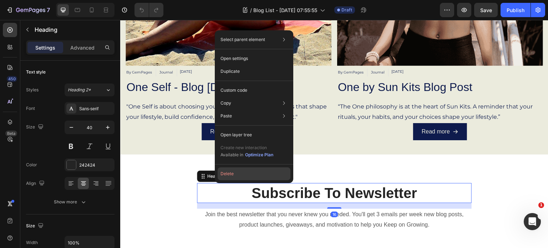
click at [227, 175] on button "Delete" at bounding box center [254, 173] width 73 height 13
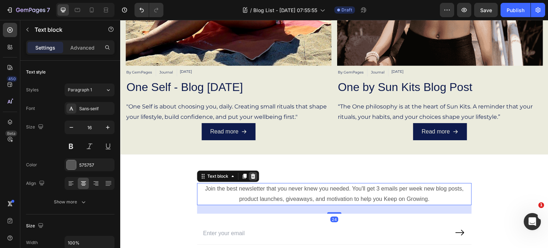
click at [251, 175] on icon at bounding box center [253, 176] width 5 height 5
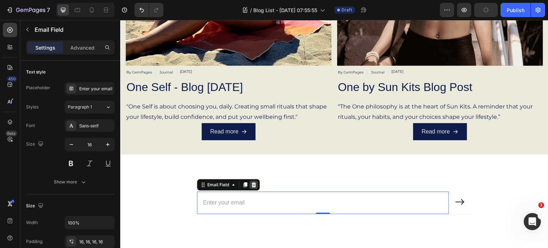
click at [252, 182] on icon at bounding box center [254, 184] width 5 height 5
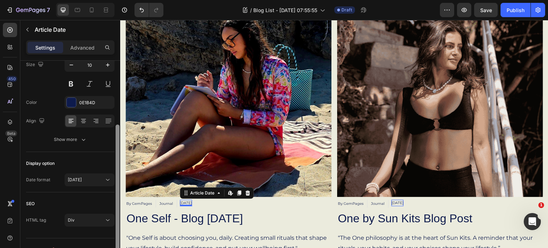
scroll to position [121, 0]
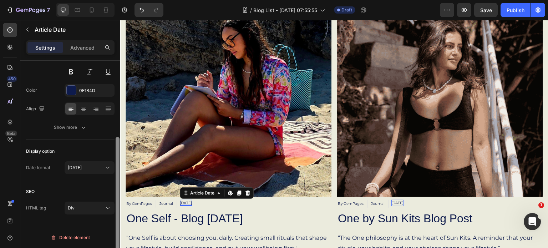
drag, startPoint x: 119, startPoint y: 167, endPoint x: 115, endPoint y: 265, distance: 98.3
click at [115, 0] on html "7 Version history / Blog List - Aug 24, 07:55:55 Draft Preview Save Publish 450…" at bounding box center [274, 0] width 548 height 0
click at [108, 168] on icon at bounding box center [107, 167] width 7 height 7
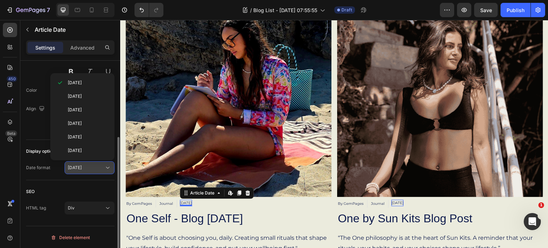
click at [108, 168] on icon at bounding box center [107, 167] width 7 height 7
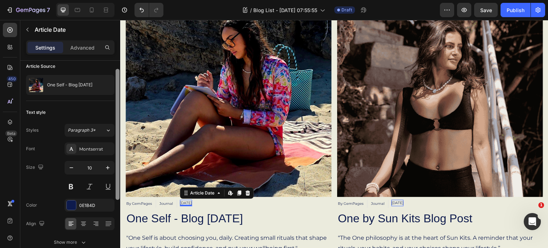
scroll to position [0, 0]
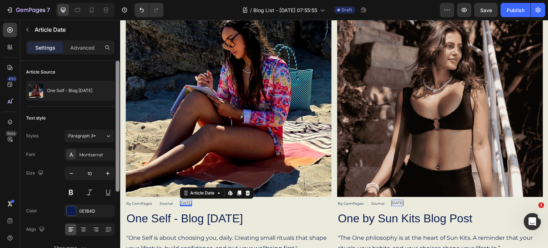
drag, startPoint x: 119, startPoint y: 160, endPoint x: 119, endPoint y: 44, distance: 116.0
click at [119, 44] on div "Settings Advanced Article Source One Self - Blog 12/07/25 Text style Styles Par…" at bounding box center [70, 154] width 100 height 228
click at [81, 231] on icon at bounding box center [83, 229] width 7 height 7
click at [72, 231] on icon at bounding box center [70, 229] width 7 height 7
click at [83, 48] on p "Advanced" at bounding box center [82, 47] width 24 height 7
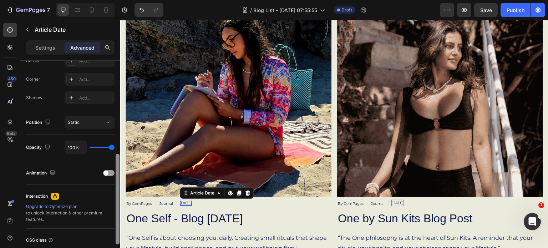
scroll to position [210, 0]
drag, startPoint x: 116, startPoint y: 81, endPoint x: 117, endPoint y: 173, distance: 91.8
click at [117, 173] on div at bounding box center [118, 197] width 4 height 91
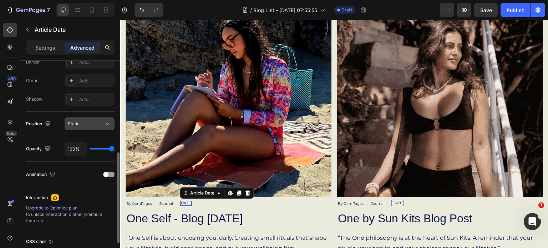
click at [107, 121] on icon at bounding box center [107, 123] width 7 height 7
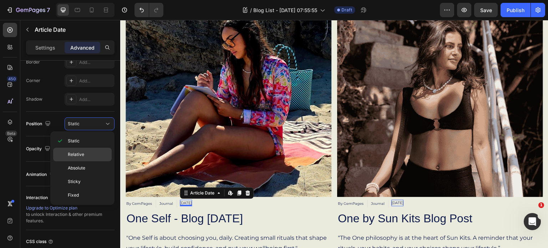
click at [85, 157] on p "Relative" at bounding box center [88, 154] width 41 height 6
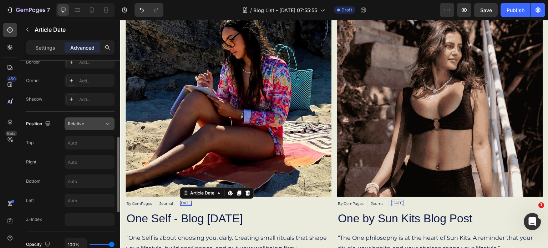
click at [108, 122] on icon at bounding box center [107, 123] width 7 height 7
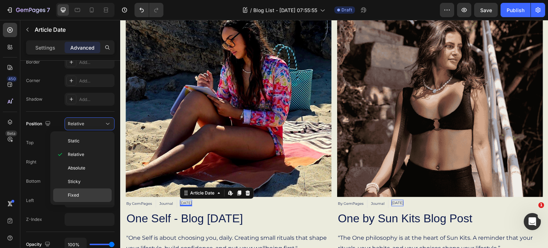
click at [74, 192] on span "Fixed" at bounding box center [73, 195] width 11 height 6
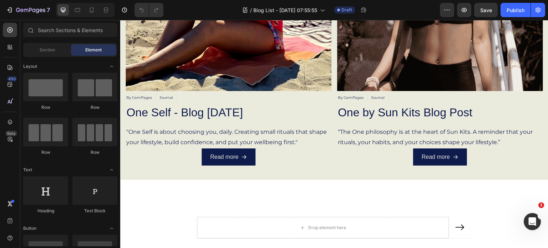
scroll to position [289, 0]
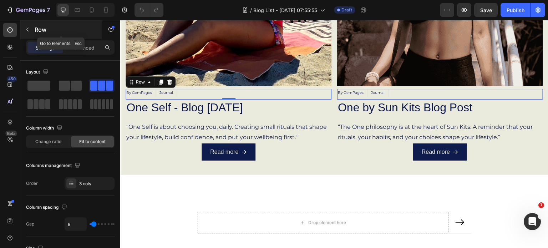
click at [31, 28] on button "button" at bounding box center [27, 29] width 11 height 11
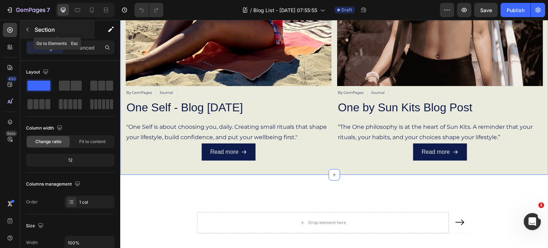
click at [25, 28] on icon "button" at bounding box center [28, 30] width 6 height 6
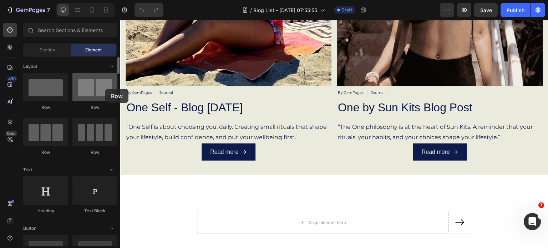
click at [105, 89] on div at bounding box center [94, 87] width 45 height 29
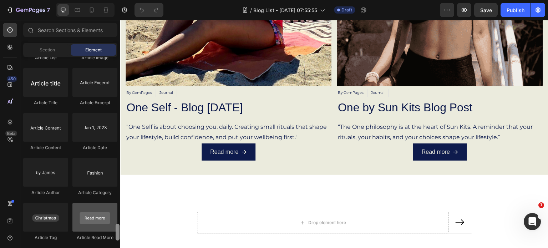
scroll to position [1855, 0]
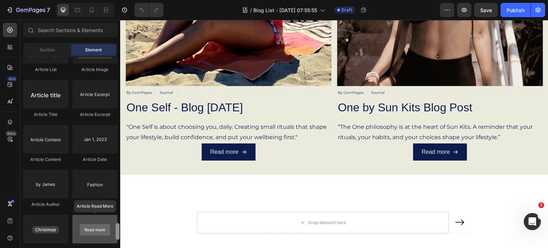
drag, startPoint x: 119, startPoint y: 68, endPoint x: 109, endPoint y: 234, distance: 166.3
click at [109, 234] on div "Layout Row Row Row Row Text Heading Text Block Button Button Button Media Image…" at bounding box center [70, 151] width 100 height 189
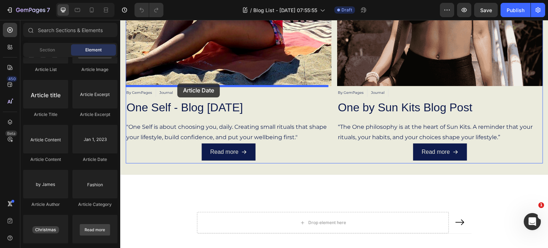
drag, startPoint x: 214, startPoint y: 164, endPoint x: 177, endPoint y: 84, distance: 88.2
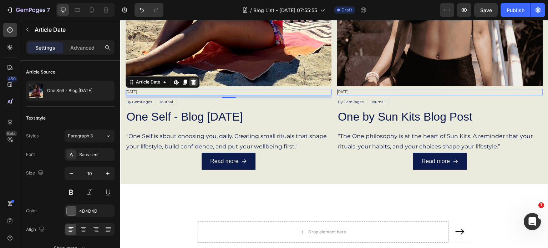
click at [194, 80] on icon at bounding box center [194, 82] width 6 height 6
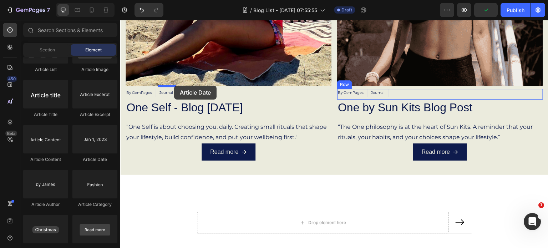
drag, startPoint x: 208, startPoint y: 167, endPoint x: 174, endPoint y: 86, distance: 88.5
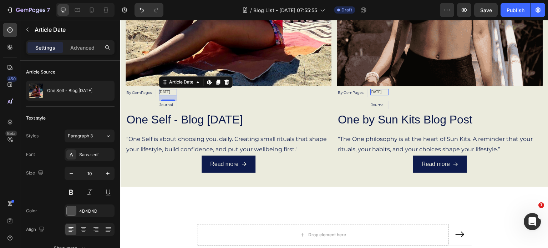
click at [165, 104] on div "16" at bounding box center [168, 107] width 7 height 6
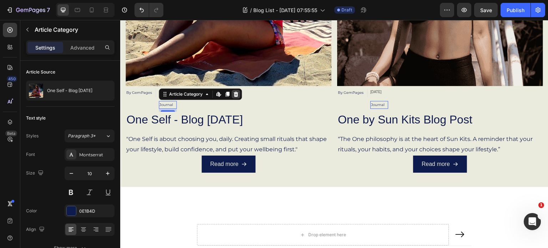
click at [239, 92] on div at bounding box center [236, 94] width 9 height 9
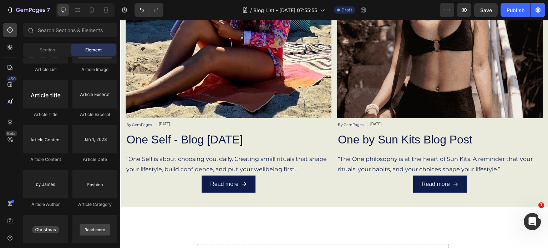
scroll to position [260, 0]
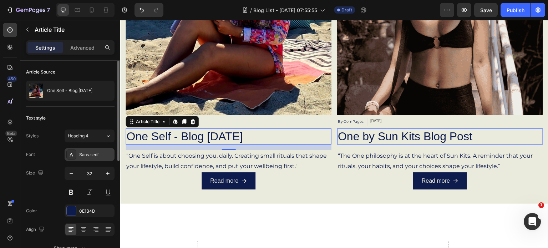
click at [96, 155] on div "Sans-serif" at bounding box center [96, 155] width 34 height 6
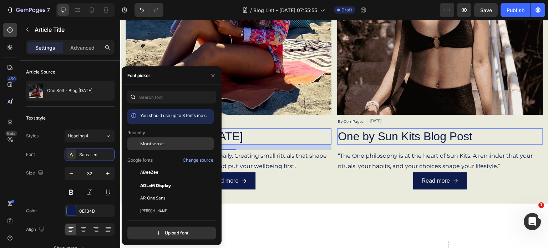
click at [149, 147] on span "Montserrat" at bounding box center [152, 144] width 24 height 6
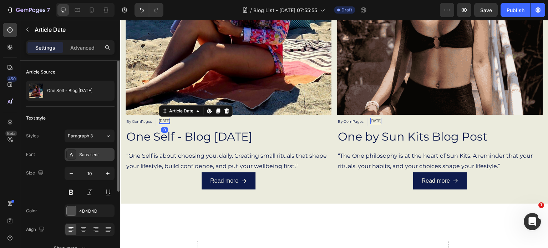
click at [102, 155] on div "Sans-serif" at bounding box center [96, 155] width 34 height 6
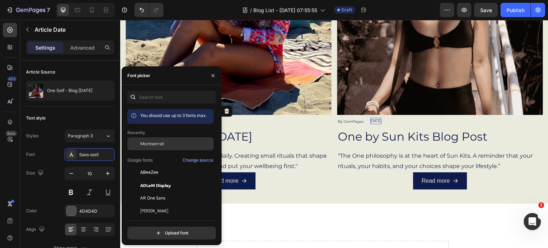
click at [163, 144] on span "Montserrat" at bounding box center [152, 144] width 24 height 6
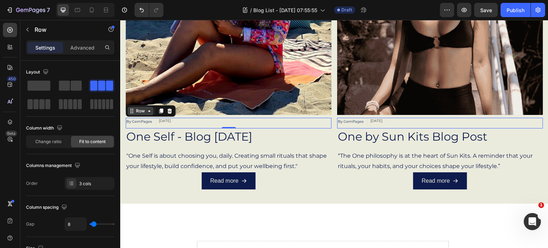
click at [150, 111] on div "Row" at bounding box center [140, 111] width 26 height 9
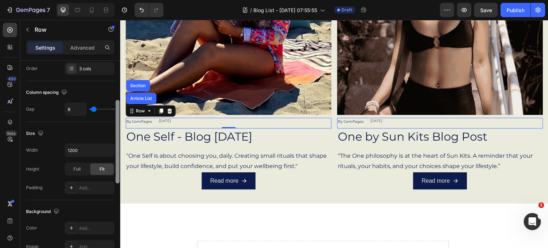
drag, startPoint x: 117, startPoint y: 99, endPoint x: 119, endPoint y: 143, distance: 44.3
click at [119, 143] on div at bounding box center [118, 142] width 4 height 84
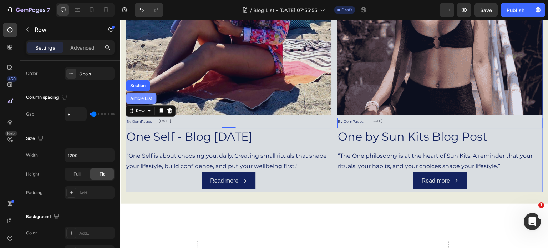
click at [135, 96] on div "Article List" at bounding box center [141, 98] width 25 height 4
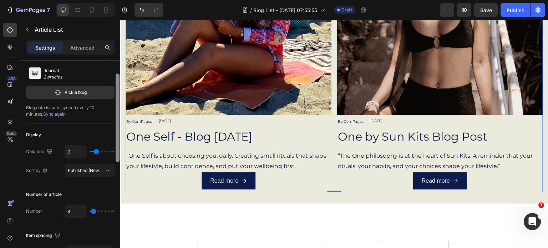
scroll to position [40, 0]
drag, startPoint x: 119, startPoint y: 94, endPoint x: 118, endPoint y: 111, distance: 17.1
click at [118, 111] on div at bounding box center [118, 121] width 4 height 89
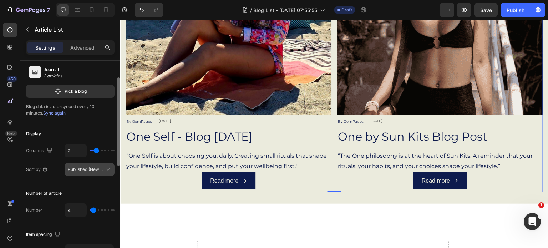
click at [107, 168] on icon at bounding box center [107, 169] width 7 height 7
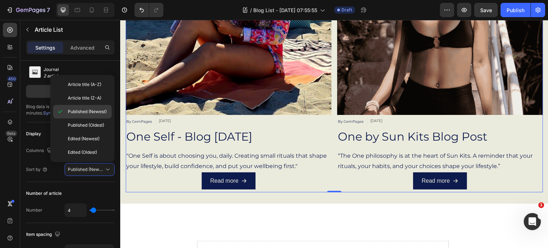
click at [99, 110] on span "Published (Newest)" at bounding box center [87, 112] width 39 height 6
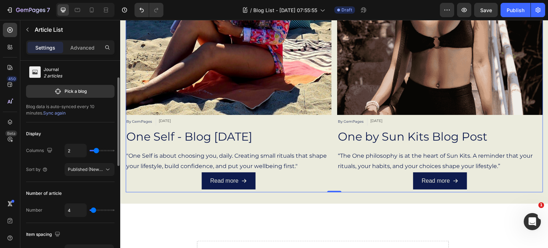
click at [43, 113] on span "Sync again" at bounding box center [54, 112] width 22 height 5
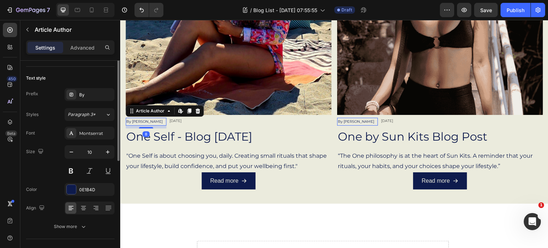
scroll to position [0, 0]
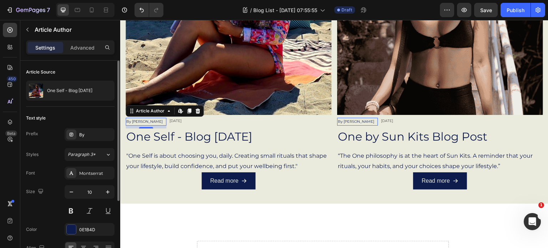
click at [163, 118] on div "By [PERSON_NAME]" at bounding box center [145, 122] width 38 height 8
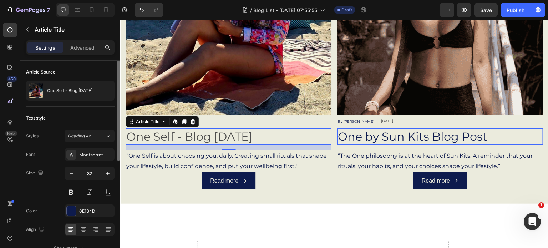
click at [263, 132] on h2 "One Self - Blog [DATE]" at bounding box center [229, 137] width 206 height 16
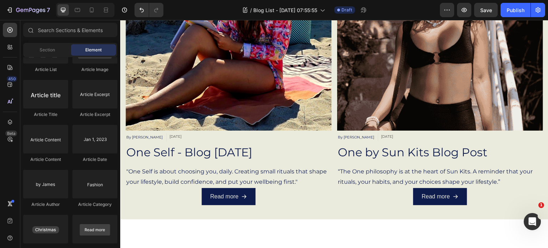
scroll to position [240, 0]
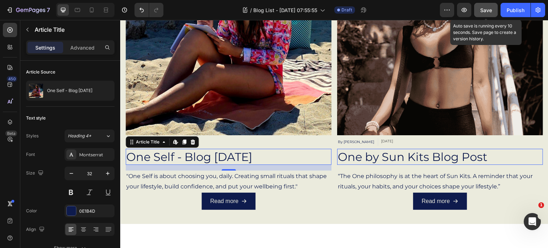
click at [484, 8] on span "Save" at bounding box center [487, 10] width 12 height 6
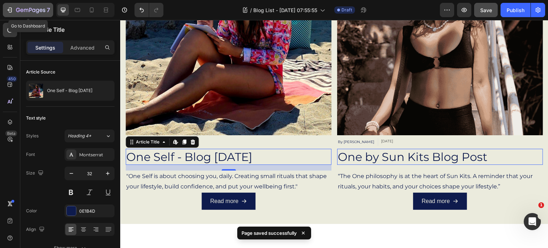
click at [24, 11] on icon "button" at bounding box center [30, 10] width 29 height 6
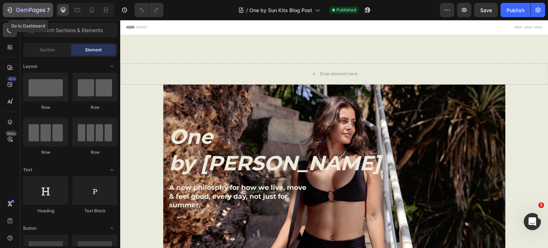
click at [24, 10] on icon "button" at bounding box center [26, 10] width 4 height 3
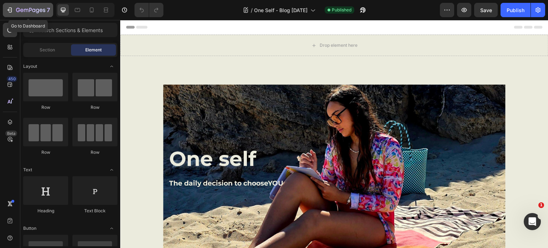
click at [12, 7] on icon "button" at bounding box center [9, 9] width 7 height 7
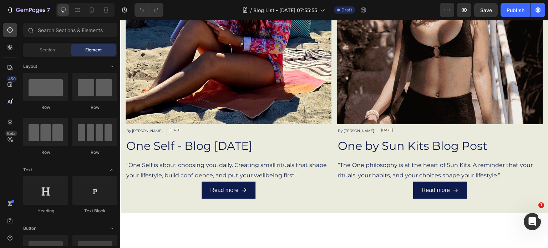
scroll to position [256, 0]
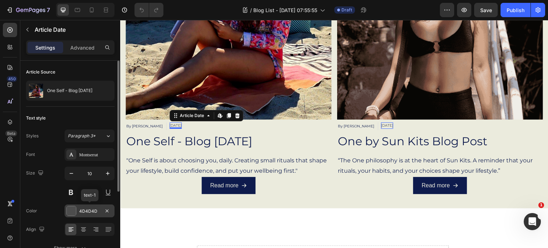
click at [72, 211] on div at bounding box center [71, 210] width 9 height 9
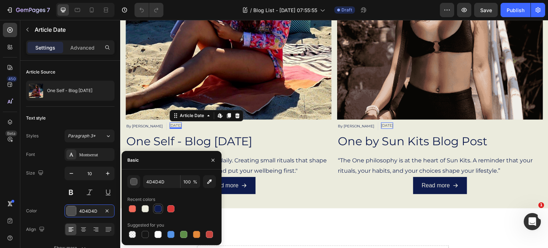
click at [157, 207] on div at bounding box center [158, 208] width 7 height 7
type input "0E1B4D"
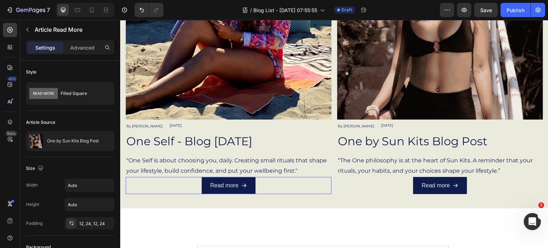
click at [332, 181] on div "Read more" at bounding box center [229, 185] width 206 height 17
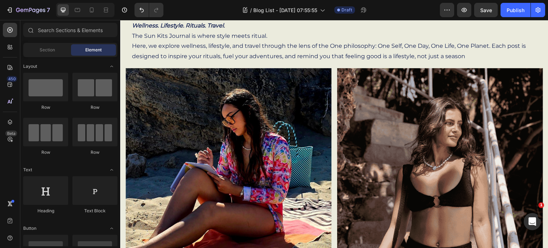
scroll to position [99, 0]
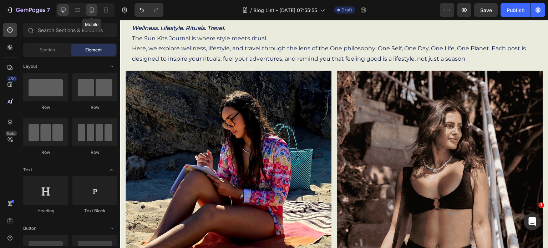
click at [94, 13] on icon at bounding box center [91, 9] width 7 height 7
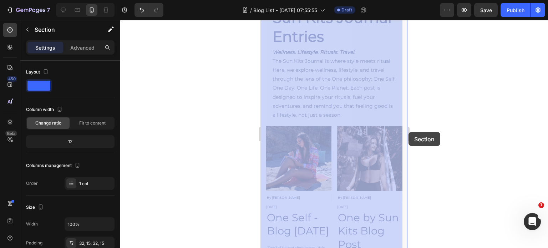
drag, startPoint x: 402, startPoint y: 85, endPoint x: 669, endPoint y: 152, distance: 275.7
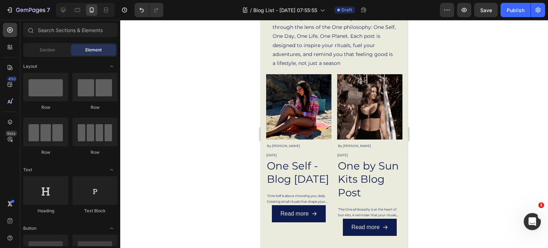
scroll to position [134, 0]
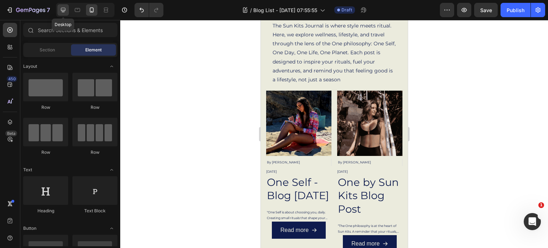
click at [60, 7] on icon at bounding box center [63, 9] width 7 height 7
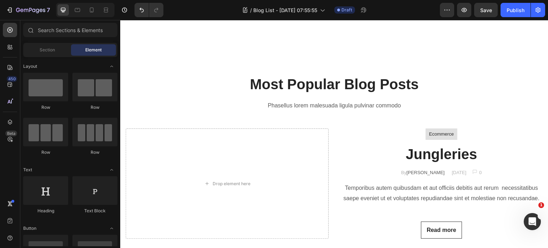
scroll to position [511, 0]
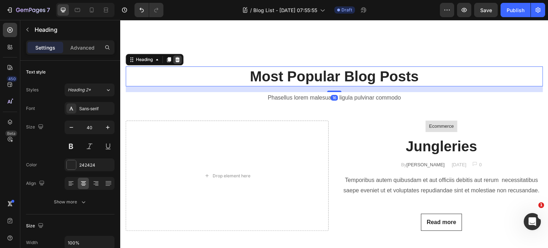
click at [178, 59] on icon at bounding box center [177, 59] width 5 height 5
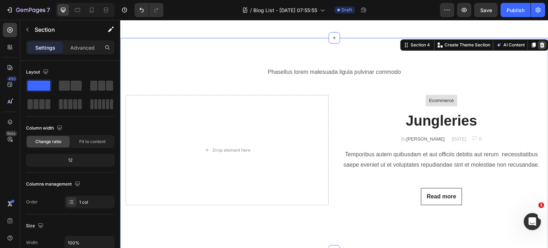
click at [541, 42] on icon at bounding box center [543, 44] width 5 height 5
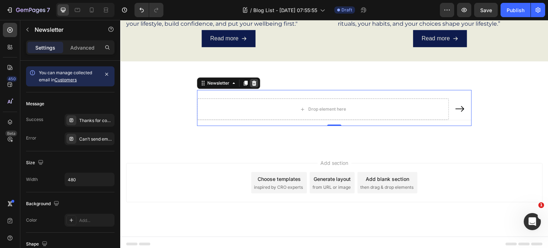
click at [252, 82] on icon at bounding box center [254, 83] width 5 height 5
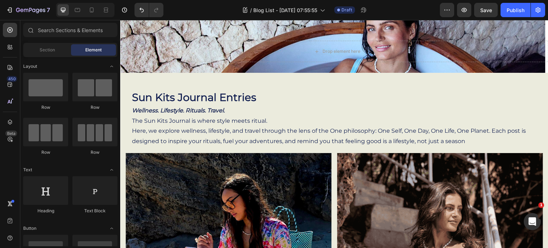
scroll to position [0, 0]
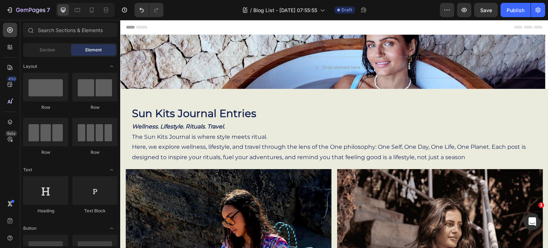
drag, startPoint x: 548, startPoint y: 171, endPoint x: 655, endPoint y: 32, distance: 174.7
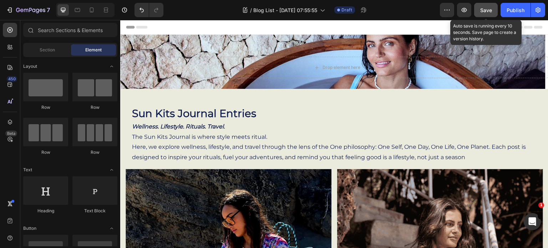
click at [477, 8] on button "Save" at bounding box center [487, 10] width 24 height 14
click at [486, 12] on span "Save" at bounding box center [487, 10] width 12 height 6
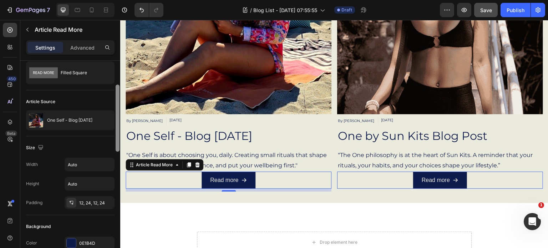
scroll to position [54, 0]
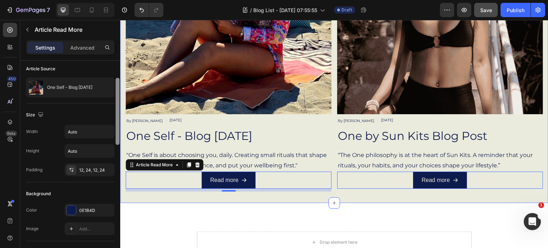
drag, startPoint x: 239, startPoint y: 140, endPoint x: 124, endPoint y: 161, distance: 117.2
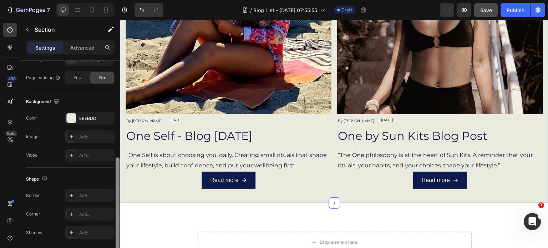
scroll to position [227, 0]
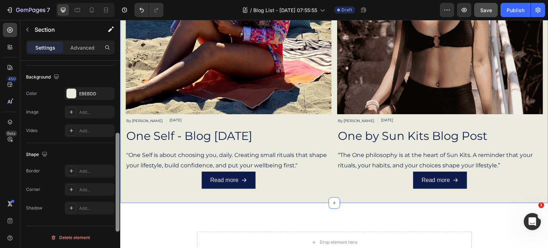
drag, startPoint x: 117, startPoint y: 145, endPoint x: 119, endPoint y: 235, distance: 90.7
click at [119, 232] on div at bounding box center [118, 182] width 4 height 99
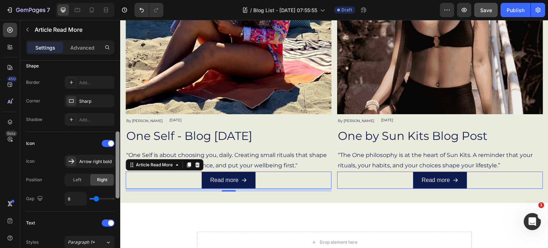
scroll to position [258, 0]
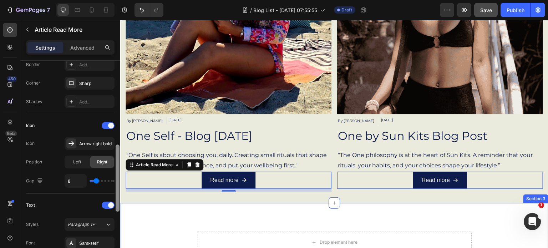
drag, startPoint x: 238, startPoint y: 144, endPoint x: 121, endPoint y: 225, distance: 142.6
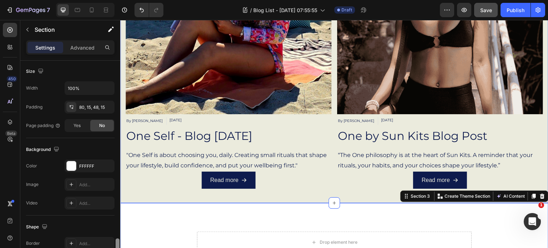
scroll to position [227, 0]
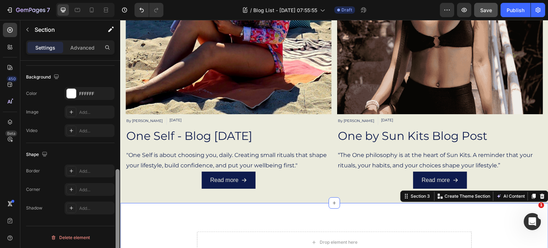
click at [118, 210] on div at bounding box center [118, 218] width 4 height 99
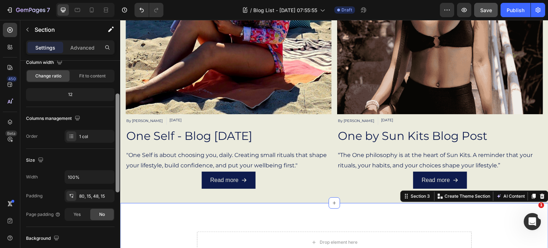
scroll to position [63, 0]
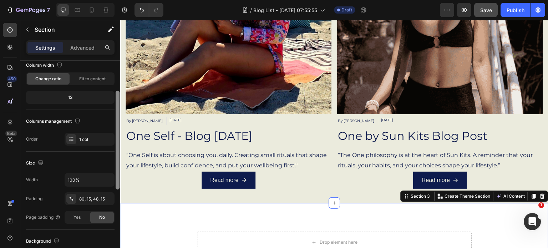
drag, startPoint x: 118, startPoint y: 210, endPoint x: 110, endPoint y: 131, distance: 79.0
click at [110, 131] on div "Layout Column width Change ratio Fit to content 12 Columns management Order 1 c…" at bounding box center [70, 165] width 100 height 208
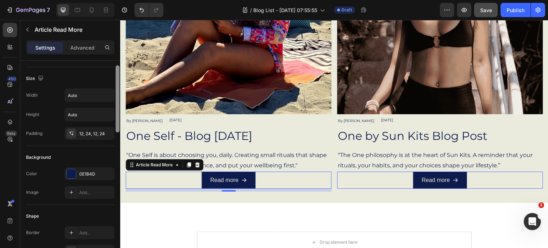
scroll to position [102, 0]
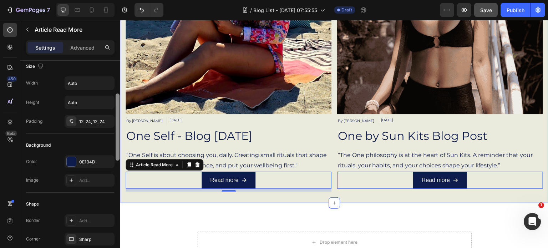
drag, startPoint x: 239, startPoint y: 139, endPoint x: 121, endPoint y: 177, distance: 123.8
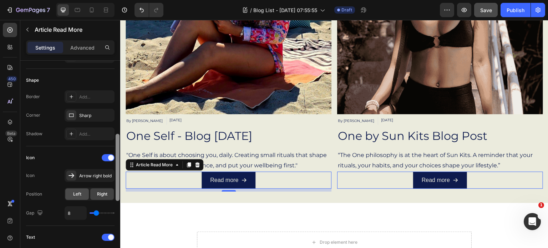
scroll to position [227, 0]
click at [76, 193] on span "Left" at bounding box center [77, 193] width 8 height 6
click at [102, 192] on span "Right" at bounding box center [102, 193] width 10 height 6
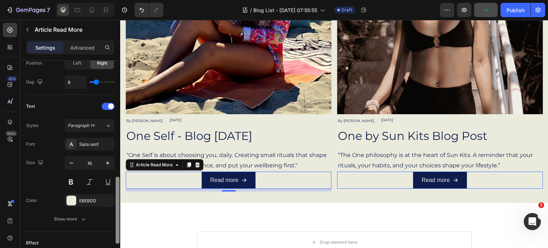
scroll to position [358, 0]
drag, startPoint x: 118, startPoint y: 186, endPoint x: 113, endPoint y: 229, distance: 42.8
click at [113, 229] on div "Style Filled Square Article Source One Self - Blog 12/07/25 Size Width Auto Hei…" at bounding box center [70, 165] width 100 height 208
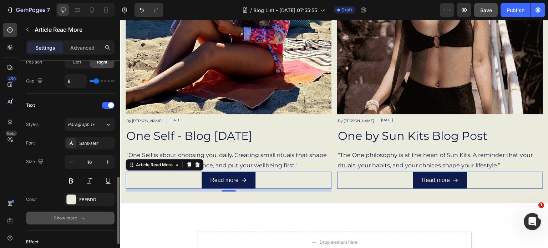
click at [81, 218] on icon "button" at bounding box center [83, 218] width 7 height 7
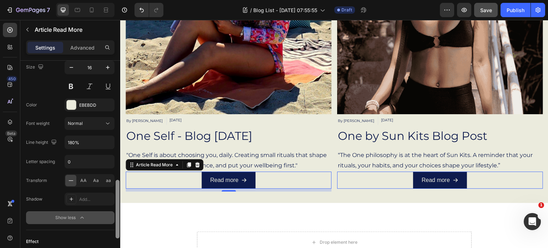
scroll to position [455, 0]
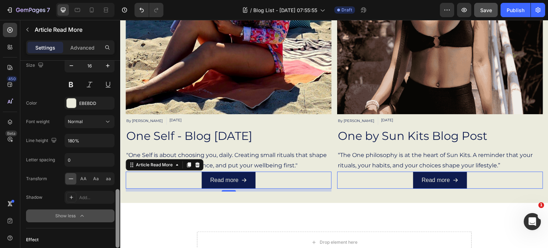
drag, startPoint x: 118, startPoint y: 204, endPoint x: 118, endPoint y: 235, distance: 31.4
click at [118, 235] on div at bounding box center [118, 218] width 4 height 59
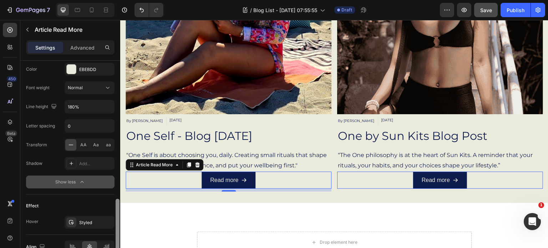
scroll to position [490, 0]
drag, startPoint x: 118, startPoint y: 235, endPoint x: 117, endPoint y: 245, distance: 10.0
click at [117, 245] on div at bounding box center [118, 228] width 4 height 59
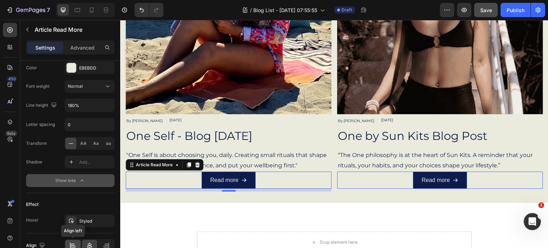
click at [71, 243] on icon at bounding box center [72, 245] width 7 height 7
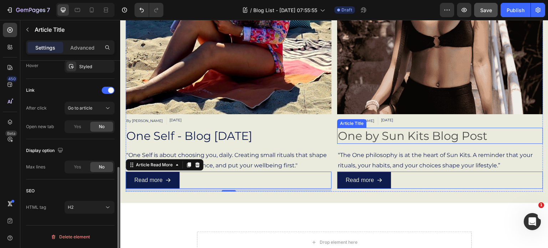
scroll to position [0, 0]
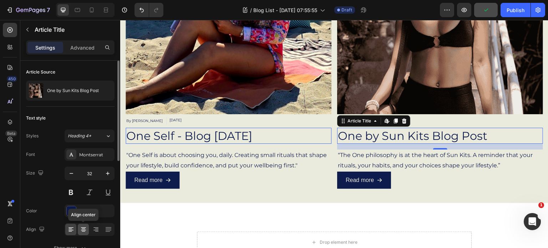
click at [83, 230] on icon at bounding box center [83, 229] width 7 height 7
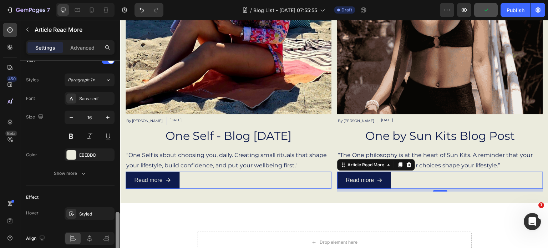
scroll to position [432, 0]
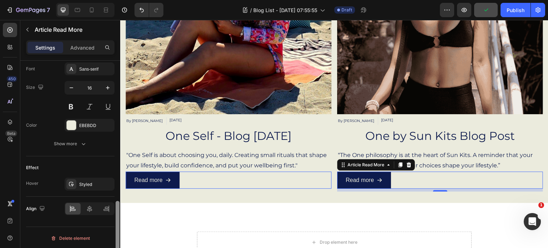
drag, startPoint x: 119, startPoint y: 123, endPoint x: 116, endPoint y: 265, distance: 142.1
click at [116, 0] on html "7 Version history / Blog List - Aug 24, 07:55:55 Draft Preview Publish 450 Beta…" at bounding box center [274, 0] width 548 height 0
click at [89, 209] on icon at bounding box center [89, 208] width 7 height 7
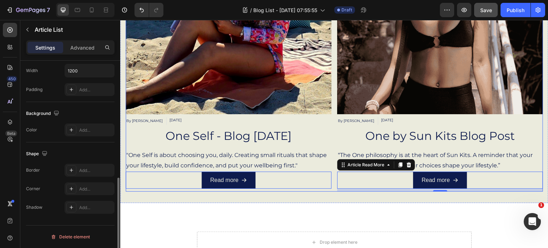
scroll to position [0, 0]
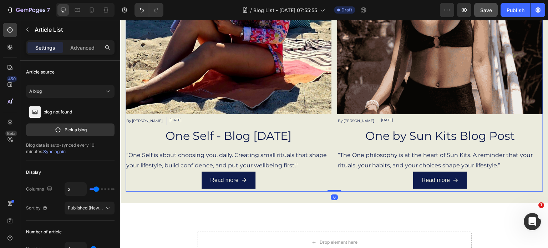
click at [312, 142] on div "Article Image By kristy-anne ovens Article Author Jul 12, 2025 Article Date jul…" at bounding box center [229, 49] width 206 height 283
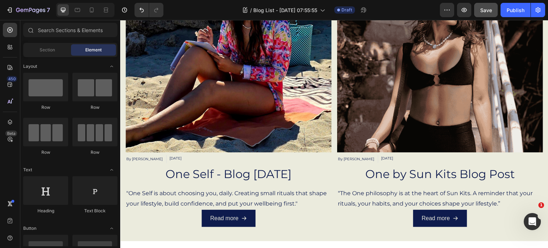
scroll to position [226, 0]
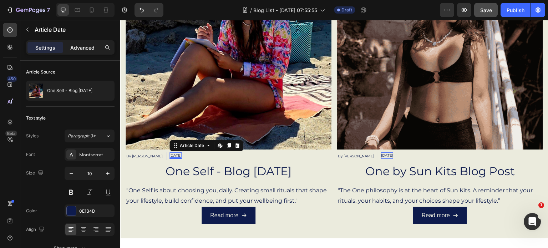
click at [91, 48] on p "Advanced" at bounding box center [82, 47] width 24 height 7
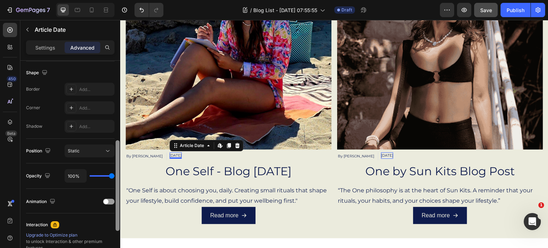
scroll to position [189, 0]
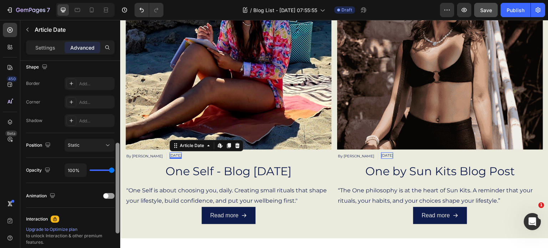
drag, startPoint x: 117, startPoint y: 72, endPoint x: 116, endPoint y: 155, distance: 82.5
click at [116, 155] on div at bounding box center [118, 188] width 4 height 91
click at [110, 144] on icon at bounding box center [107, 145] width 7 height 7
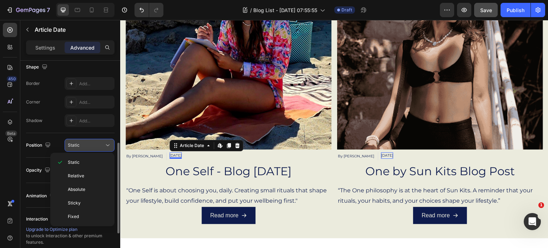
click at [110, 144] on icon at bounding box center [107, 145] width 7 height 7
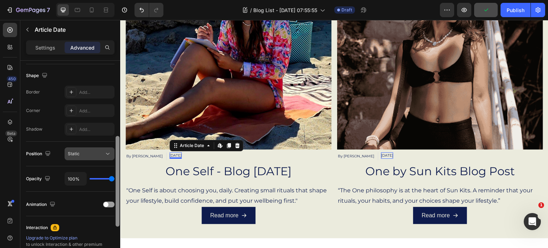
scroll to position [182, 0]
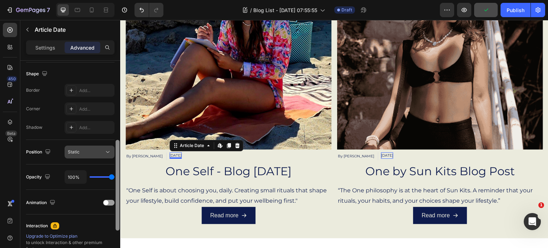
drag, startPoint x: 117, startPoint y: 149, endPoint x: 112, endPoint y: 146, distance: 6.1
click at [112, 146] on div "Display on Desktop Yes No Tablet Yes No Mobile Yes No Spacing (px) 0 0 0 0 0 0 …" at bounding box center [70, 165] width 100 height 208
click at [107, 153] on icon at bounding box center [107, 152] width 7 height 7
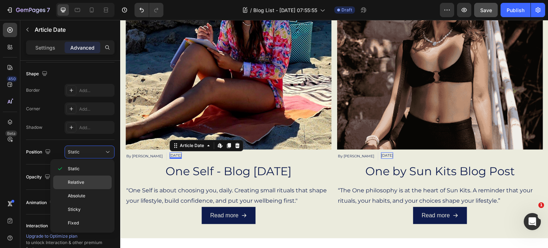
click at [88, 181] on p "Relative" at bounding box center [88, 182] width 41 height 6
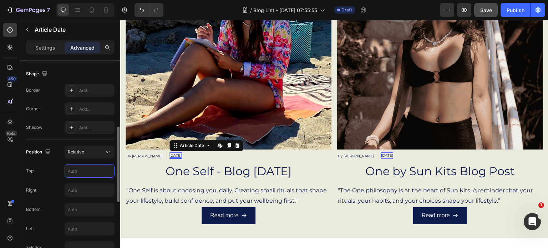
click at [81, 173] on input "text" at bounding box center [89, 171] width 49 height 13
click at [109, 152] on icon at bounding box center [107, 152] width 7 height 7
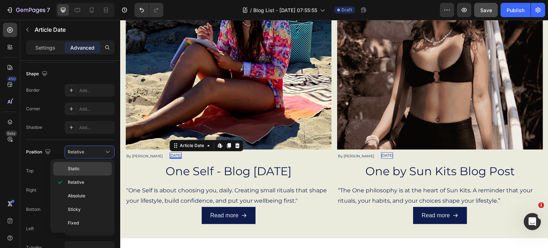
click at [81, 168] on p "Static" at bounding box center [88, 169] width 41 height 6
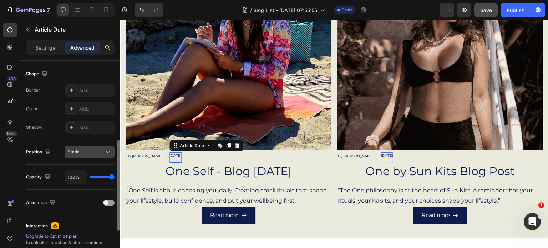
click at [107, 151] on icon at bounding box center [107, 152] width 7 height 7
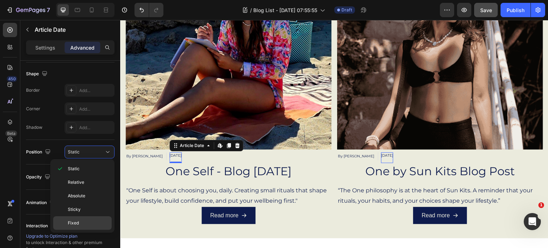
click at [79, 221] on p "Fixed" at bounding box center [88, 223] width 41 height 6
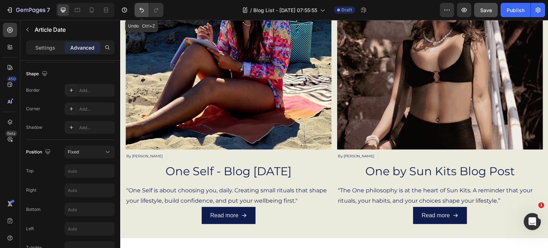
click at [142, 11] on icon "Undo/Redo" at bounding box center [141, 9] width 7 height 7
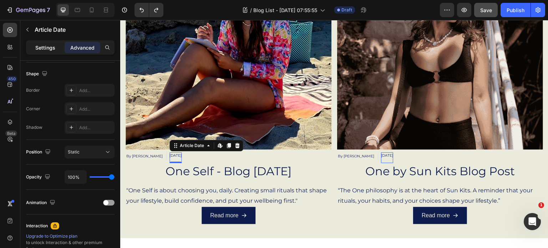
click at [46, 47] on p "Settings" at bounding box center [45, 47] width 20 height 7
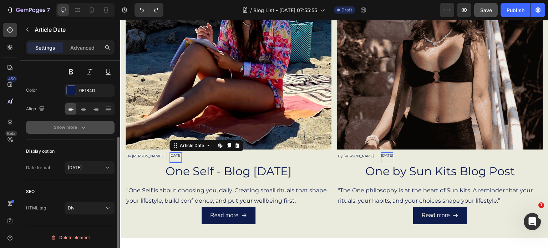
click at [80, 124] on icon "button" at bounding box center [83, 127] width 7 height 7
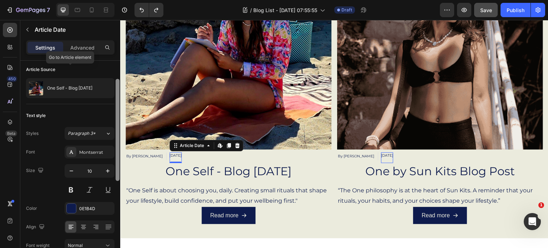
scroll to position [0, 0]
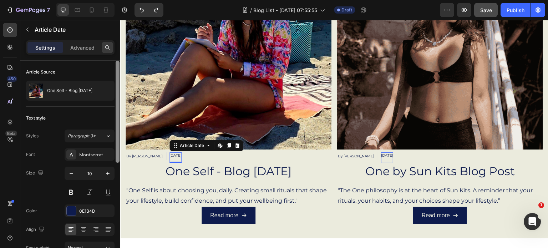
drag, startPoint x: 118, startPoint y: 142, endPoint x: 109, endPoint y: 47, distance: 95.8
click at [109, 47] on div "Settings Advanced Article Source One Self - Blog 12/07/25 Text style Styles Par…" at bounding box center [70, 154] width 100 height 228
click at [84, 49] on p "Advanced" at bounding box center [82, 47] width 24 height 7
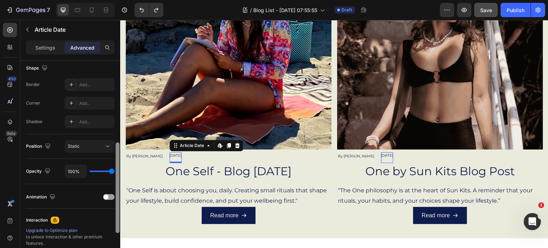
scroll to position [190, 0]
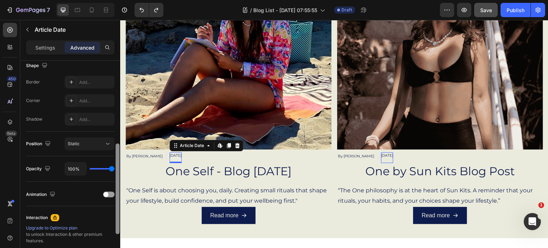
drag, startPoint x: 117, startPoint y: 70, endPoint x: 106, endPoint y: 153, distance: 83.9
click at [106, 153] on div "Display on Desktop Yes No Tablet Yes No Mobile Yes No Spacing (px) 0 0 0 0 0 0 …" at bounding box center [70, 165] width 100 height 208
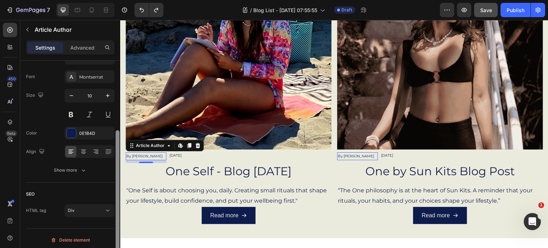
scroll to position [99, 0]
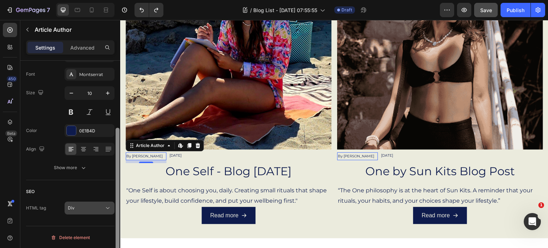
drag, startPoint x: 116, startPoint y: 121, endPoint x: 112, endPoint y: 212, distance: 91.1
click at [112, 212] on div "Article Source One Self - Blog 12/07/25 Text style Prefix By Styles Paragraph 3…" at bounding box center [70, 165] width 100 height 208
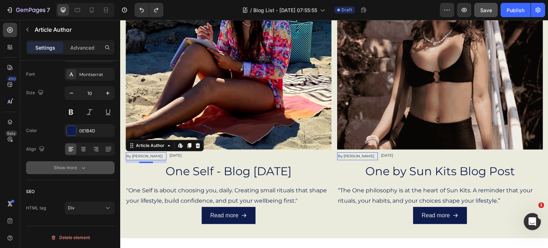
click at [83, 166] on icon "button" at bounding box center [83, 167] width 7 height 7
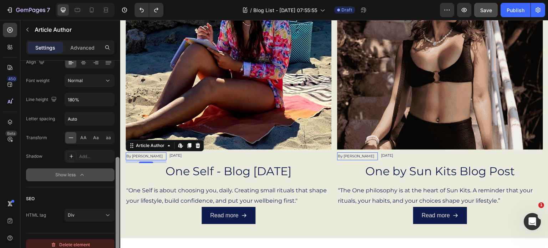
scroll to position [193, 0]
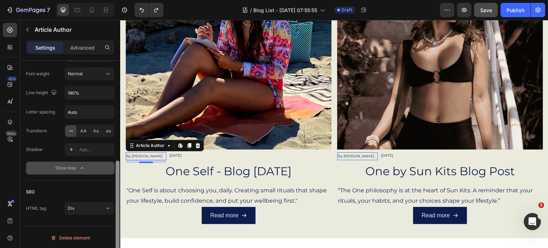
drag, startPoint x: 118, startPoint y: 167, endPoint x: 115, endPoint y: 265, distance: 98.2
click at [115, 0] on html "7 Version history / Blog List - Aug 24, 07:55:55 Draft Preview Save Publish 450…" at bounding box center [274, 0] width 548 height 0
click at [86, 50] on p "Advanced" at bounding box center [82, 47] width 24 height 7
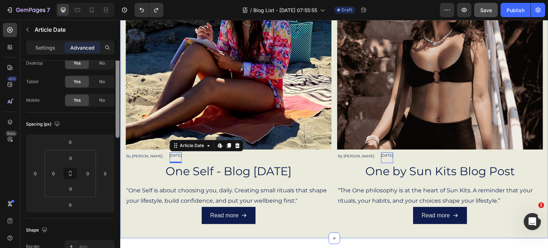
scroll to position [42, 0]
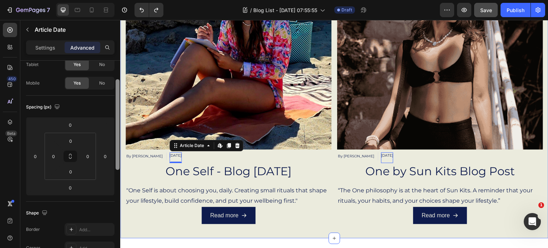
drag, startPoint x: 238, startPoint y: 102, endPoint x: 121, endPoint y: 130, distance: 119.8
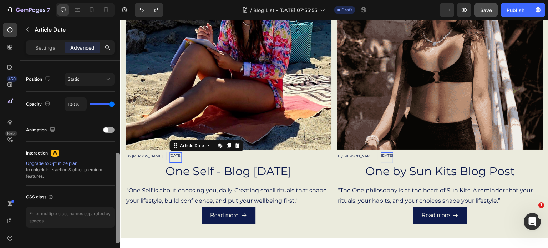
scroll to position [267, 0]
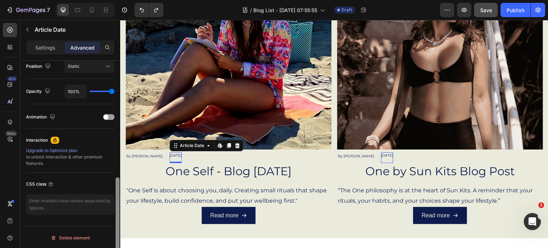
drag, startPoint x: 117, startPoint y: 81, endPoint x: 120, endPoint y: 262, distance: 180.7
click at [120, 0] on html "7 Version history / Blog List - Aug 24, 07:55:55 Draft Preview Save Publish 450…" at bounding box center [274, 0] width 548 height 0
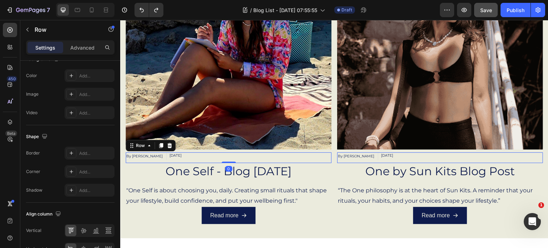
scroll to position [0, 0]
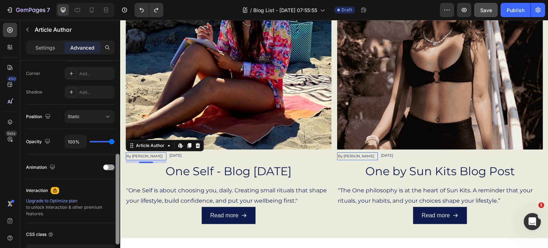
drag, startPoint x: 116, startPoint y: 104, endPoint x: 111, endPoint y: 198, distance: 94.7
click at [111, 198] on div "Display on Desktop Yes No Tablet Yes No Mobile Yes No Spacing (px) 0 0 8 0 0 0 …" at bounding box center [70, 165] width 100 height 208
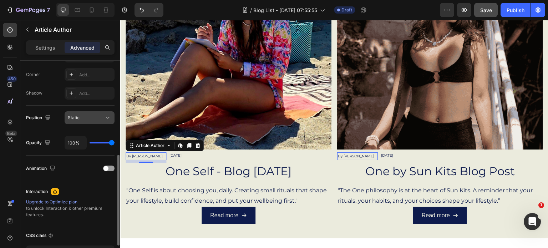
click at [107, 118] on icon at bounding box center [107, 117] width 7 height 7
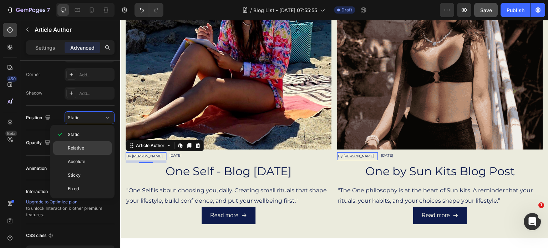
click at [83, 145] on span "Relative" at bounding box center [76, 148] width 16 height 6
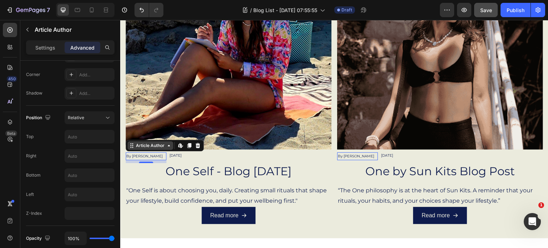
click at [152, 143] on div "Article Author" at bounding box center [150, 145] width 31 height 6
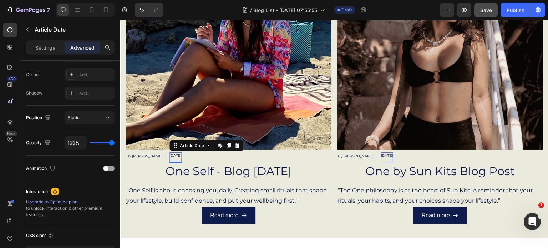
scroll to position [0, 0]
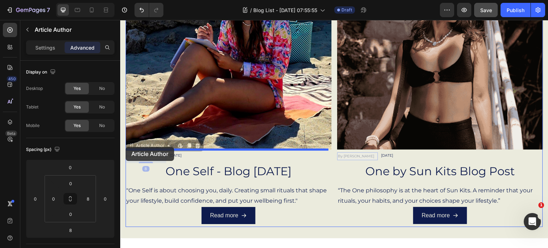
drag, startPoint x: 141, startPoint y: 152, endPoint x: 126, endPoint y: 147, distance: 16.6
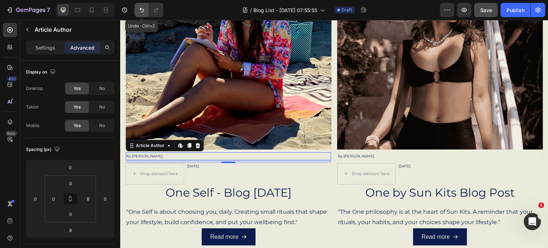
click at [143, 10] on icon "Undo/Redo" at bounding box center [142, 10] width 4 height 5
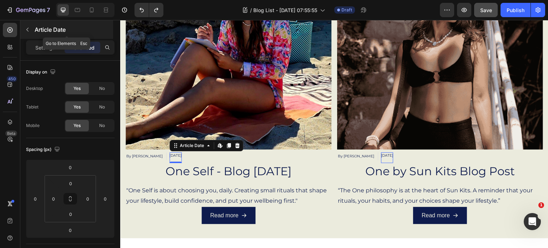
click at [25, 30] on icon "button" at bounding box center [28, 30] width 6 height 6
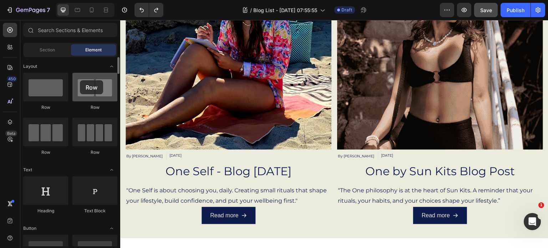
drag, startPoint x: 90, startPoint y: 89, endPoint x: 84, endPoint y: 79, distance: 11.8
click at [84, 79] on div at bounding box center [94, 87] width 45 height 29
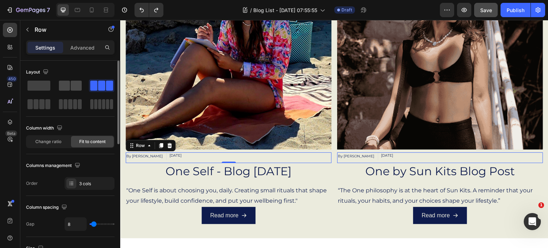
click at [66, 84] on span at bounding box center [64, 86] width 11 height 10
click at [71, 84] on span at bounding box center [76, 86] width 11 height 10
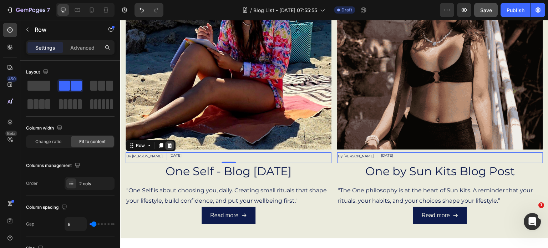
click at [170, 143] on icon at bounding box center [169, 145] width 5 height 5
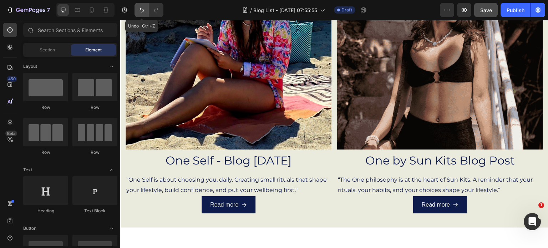
click at [141, 11] on icon "Undo/Redo" at bounding box center [141, 9] width 7 height 7
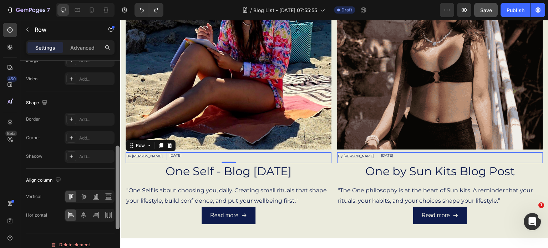
scroll to position [308, 0]
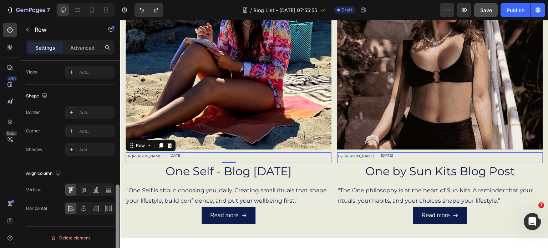
drag, startPoint x: 117, startPoint y: 117, endPoint x: 112, endPoint y: 247, distance: 129.7
click at [112, 247] on div "Layout Column width Change ratio Fit to content Columns management Order 2 cols…" at bounding box center [70, 165] width 100 height 208
click at [85, 191] on icon at bounding box center [83, 189] width 7 height 7
click at [96, 191] on icon at bounding box center [95, 189] width 7 height 7
click at [84, 191] on icon at bounding box center [84, 190] width 6 height 5
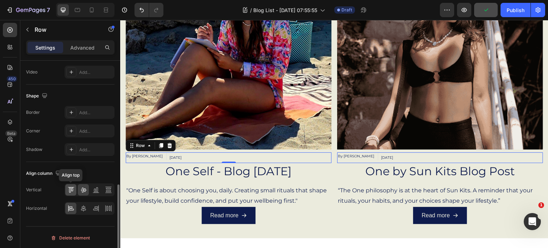
click at [69, 190] on icon at bounding box center [70, 190] width 2 height 5
click at [81, 206] on icon at bounding box center [83, 208] width 5 height 6
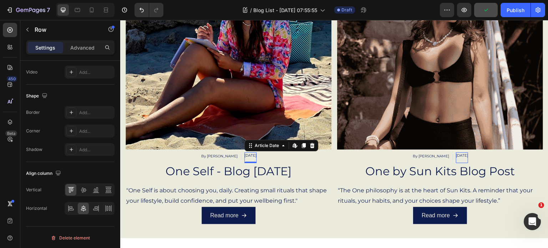
scroll to position [0, 0]
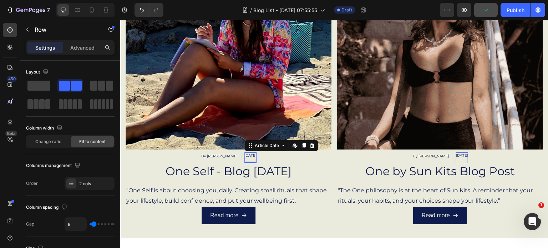
click at [247, 152] on div "Jul 12, 2025" at bounding box center [251, 155] width 12 height 6
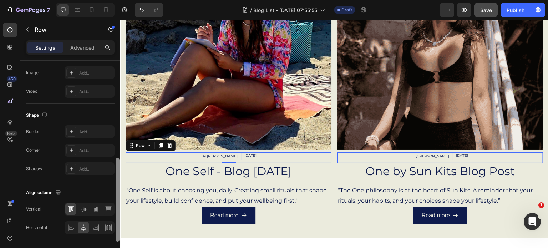
scroll to position [308, 0]
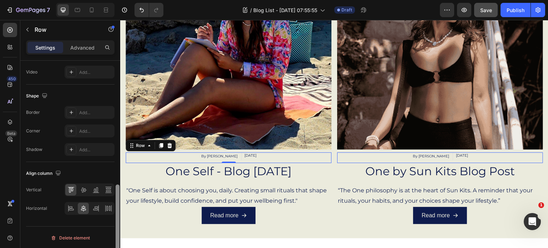
drag, startPoint x: 118, startPoint y: 138, endPoint x: 115, endPoint y: 265, distance: 126.8
click at [115, 0] on html "7 Version history / Blog List - Aug 24, 07:55:55 Draft Preview Save Publish 450…" at bounding box center [274, 0] width 548 height 0
click at [72, 209] on icon at bounding box center [70, 208] width 7 height 7
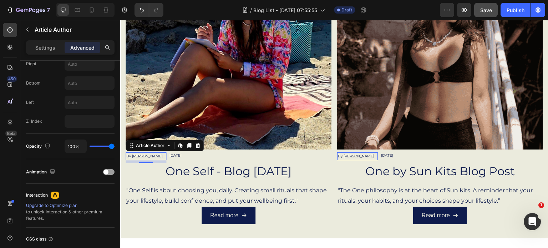
click at [157, 154] on div "By kristy-anne ovens" at bounding box center [145, 156] width 38 height 8
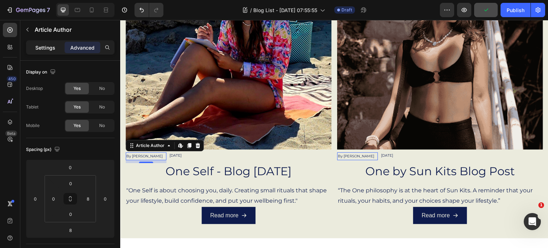
click at [40, 47] on p "Settings" at bounding box center [45, 47] width 20 height 7
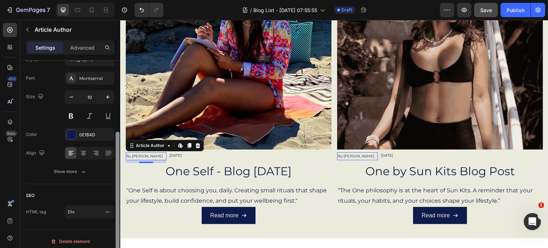
scroll to position [99, 0]
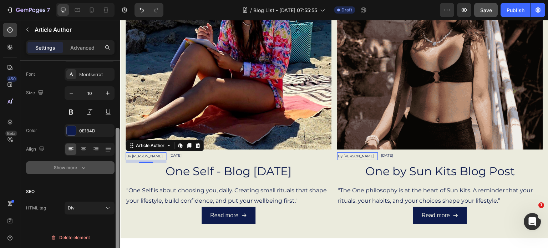
drag, startPoint x: 117, startPoint y: 90, endPoint x: 111, endPoint y: 161, distance: 71.3
click at [111, 161] on div "Article Source One Self - Blog 12/07/25 Text style Prefix By Styles Paragraph 3…" at bounding box center [70, 165] width 100 height 208
click at [83, 167] on icon "button" at bounding box center [83, 167] width 7 height 7
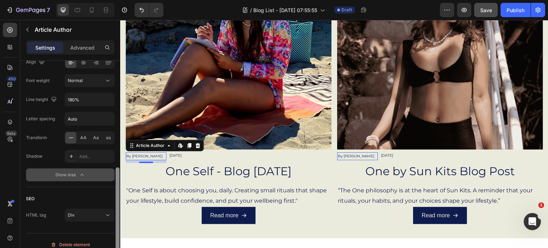
scroll to position [193, 0]
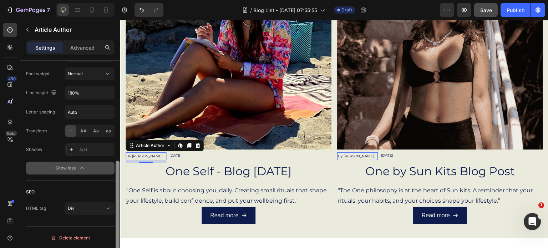
drag, startPoint x: 117, startPoint y: 143, endPoint x: 114, endPoint y: 265, distance: 121.8
click at [114, 0] on html "7 Version history / Blog List - Aug 24, 07:55:55 Draft Preview Save Publish 450…" at bounding box center [274, 0] width 548 height 0
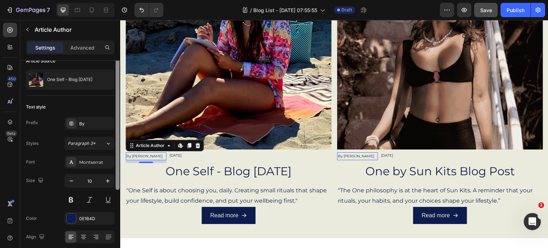
scroll to position [16, 0]
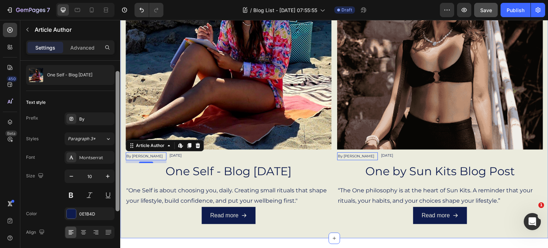
drag, startPoint x: 239, startPoint y: 162, endPoint x: 123, endPoint y: 182, distance: 117.3
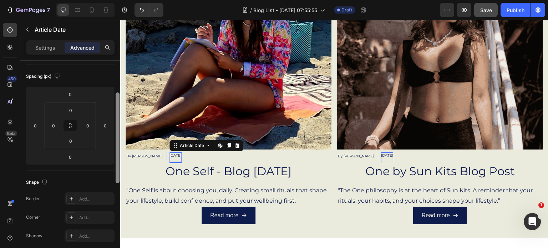
scroll to position [74, 0]
drag, startPoint x: 117, startPoint y: 135, endPoint x: 117, endPoint y: 168, distance: 32.5
click at [117, 168] on div at bounding box center [118, 138] width 4 height 91
click at [72, 107] on input "0" at bounding box center [71, 109] width 14 height 11
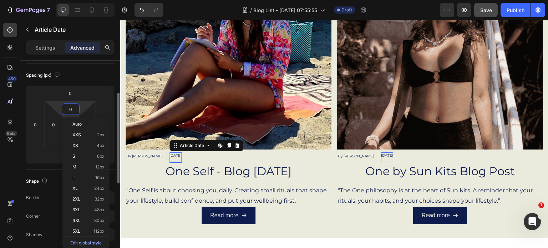
type input "2"
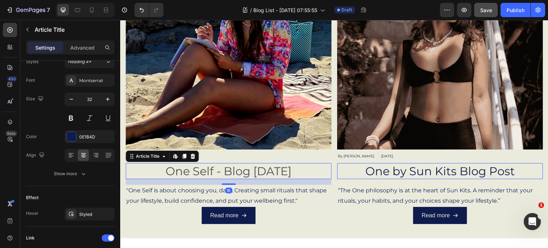
click at [152, 163] on h2 "One Self - Blog 12/07/25" at bounding box center [229, 171] width 206 height 16
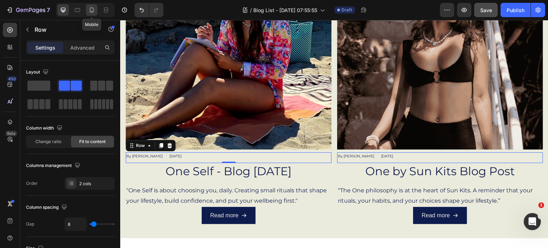
click at [92, 9] on icon at bounding box center [91, 9] width 7 height 7
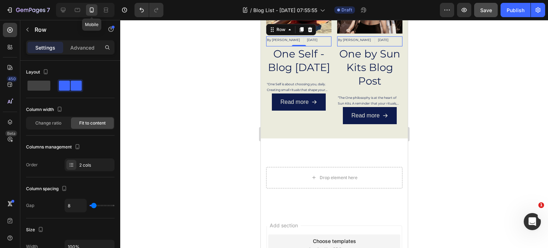
scroll to position [254, 0]
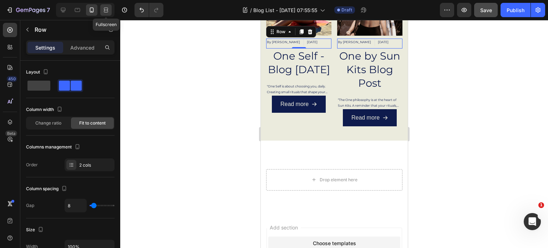
click at [106, 10] on icon at bounding box center [107, 10] width 2 height 2
type input "1200"
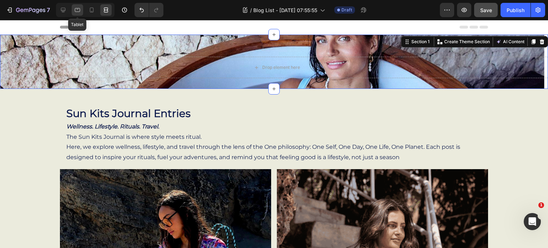
click at [80, 11] on icon at bounding box center [77, 10] width 5 height 4
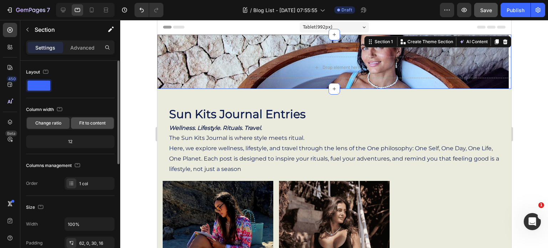
click at [89, 118] on div "Fit to content" at bounding box center [92, 122] width 43 height 11
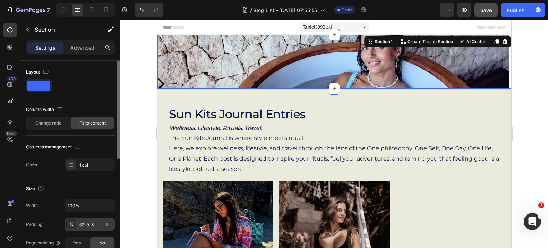
click at [91, 224] on div "62, 0, 30, 16" at bounding box center [89, 225] width 21 height 6
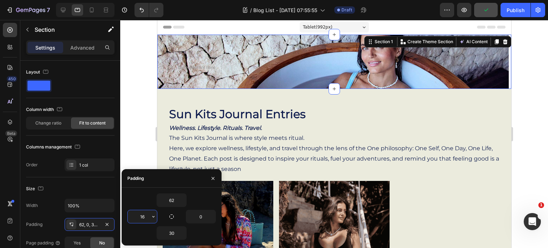
click at [145, 214] on input "16" at bounding box center [142, 216] width 29 height 13
type input "0"
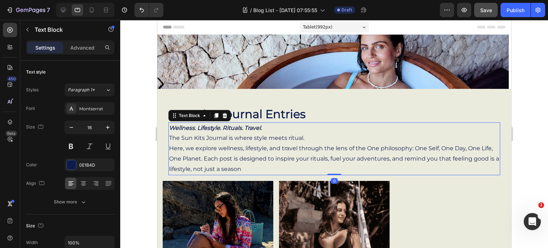
click at [268, 169] on p "The Sun Kits Journal is where style meets ritual. Here, we explore wellness, li…" at bounding box center [334, 153] width 331 height 41
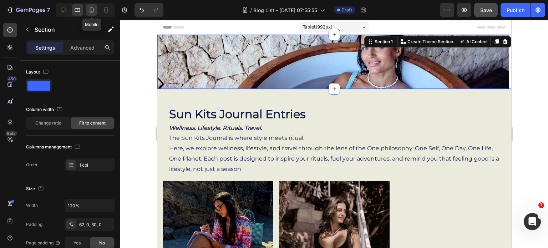
click at [92, 12] on icon at bounding box center [92, 9] width 4 height 5
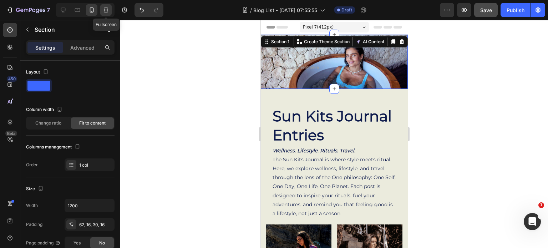
click at [106, 9] on icon at bounding box center [105, 9] width 7 height 7
type input "100%"
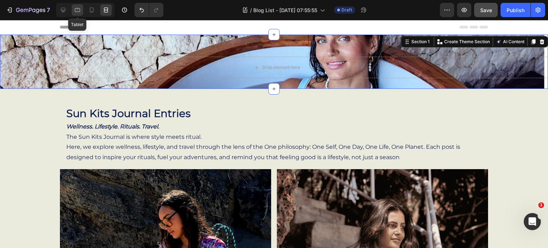
click at [78, 9] on icon at bounding box center [77, 9] width 7 height 7
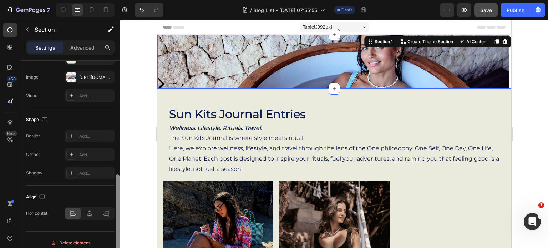
scroll to position [230, 0]
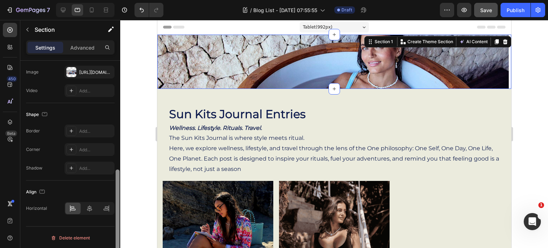
drag, startPoint x: 118, startPoint y: 138, endPoint x: 103, endPoint y: 265, distance: 127.6
click at [103, 0] on html "7 Version history / Blog List - Aug 24, 07:55:55 Draft Preview Save Publish 450…" at bounding box center [274, 0] width 548 height 0
click at [91, 211] on div at bounding box center [89, 208] width 15 height 11
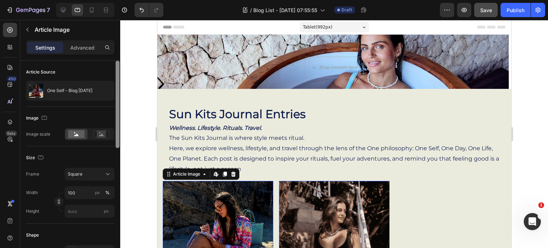
scroll to position [27, 0]
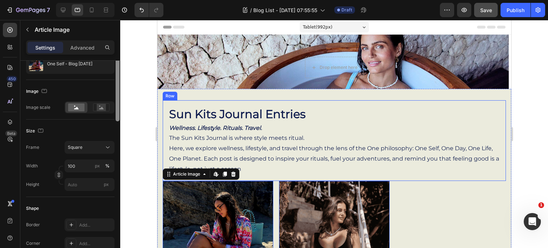
drag, startPoint x: 275, startPoint y: 156, endPoint x: 360, endPoint y: 198, distance: 94.7
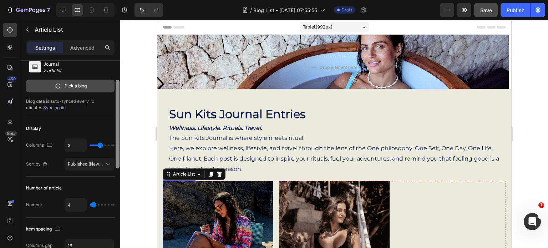
scroll to position [0, 0]
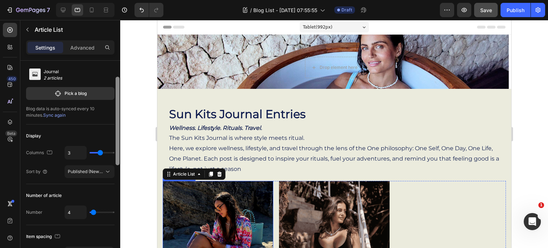
type input "2"
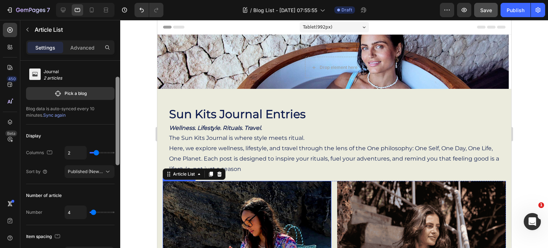
scroll to position [39, 0]
type input "2"
click at [96, 152] on input "range" at bounding box center [102, 151] width 25 height 1
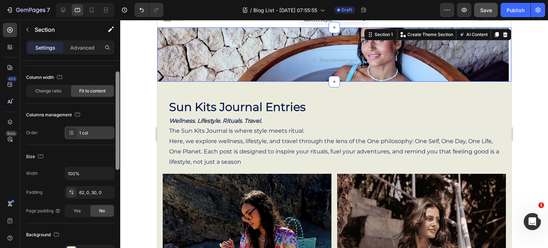
scroll to position [35, 0]
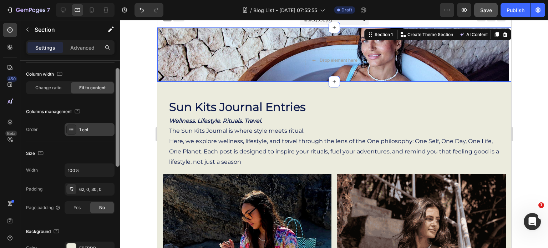
drag, startPoint x: 117, startPoint y: 115, endPoint x: 114, endPoint y: 131, distance: 17.1
click at [114, 131] on div "Layout Column width Change ratio Fit to content Columns management Order 1 col …" at bounding box center [70, 165] width 100 height 208
click at [86, 170] on input "100%" at bounding box center [89, 170] width 49 height 13
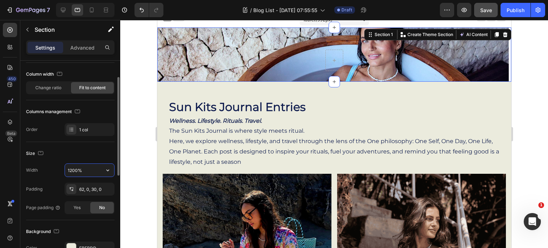
click at [87, 170] on input "1200%" at bounding box center [89, 170] width 49 height 13
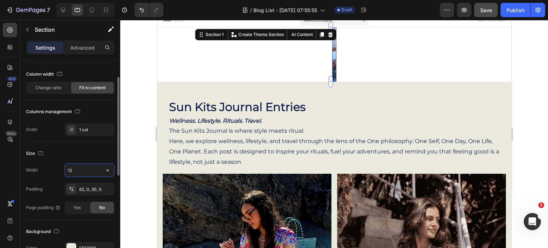
type input "1"
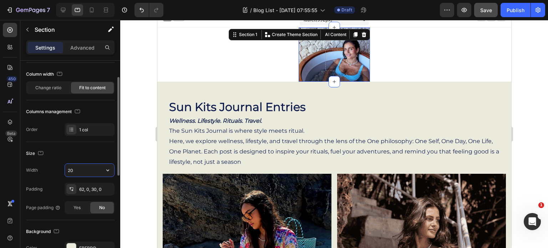
type input "2"
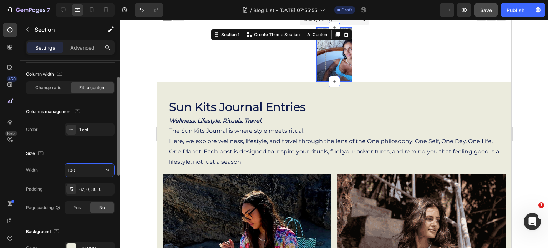
click at [87, 170] on input "100" at bounding box center [89, 170] width 49 height 13
type input "100%"
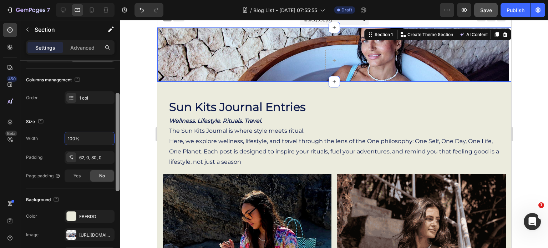
scroll to position [67, 0]
drag, startPoint x: 117, startPoint y: 141, endPoint x: 117, endPoint y: 157, distance: 15.4
click at [117, 157] on div at bounding box center [118, 141] width 4 height 99
click at [92, 158] on div "62, 0, 30, 0" at bounding box center [89, 157] width 21 height 6
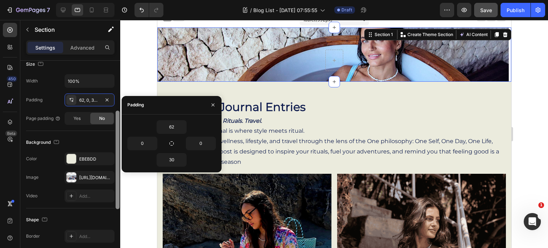
scroll to position [126, 0]
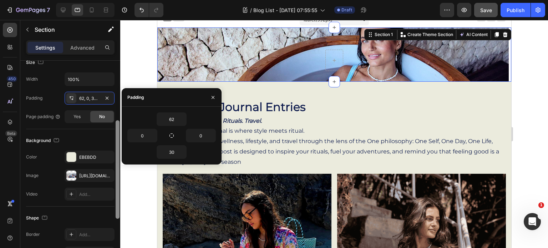
drag, startPoint x: 117, startPoint y: 137, endPoint x: 112, endPoint y: 165, distance: 28.2
click at [112, 165] on div "Layout Column width Change ratio Fit to content Columns management Order 1 col …" at bounding box center [70, 165] width 100 height 208
click at [92, 176] on div "https://cdn.shopify.com/s/files/1/0649/3287/2237/files/gempages_571602382773814…" at bounding box center [89, 176] width 21 height 6
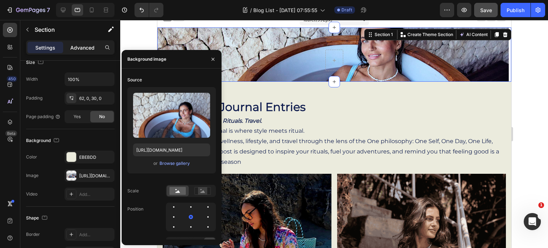
click at [88, 45] on p "Advanced" at bounding box center [82, 47] width 24 height 7
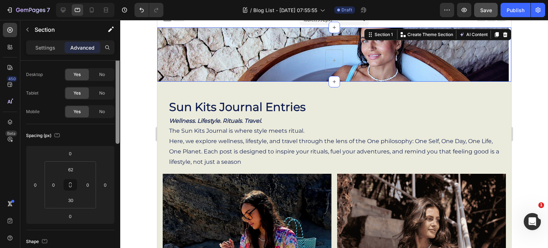
scroll to position [0, 0]
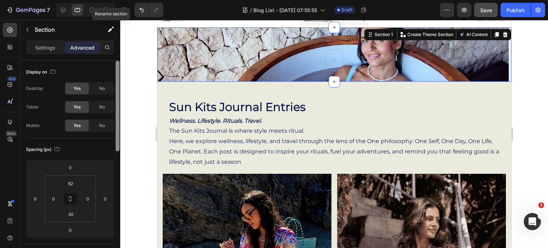
drag, startPoint x: 117, startPoint y: 126, endPoint x: 118, endPoint y: 17, distance: 108.9
click at [118, 0] on div "7 Version history / Blog List - Aug 24, 07:55:55 Draft Preview Save Publish 450…" at bounding box center [274, 0] width 548 height 0
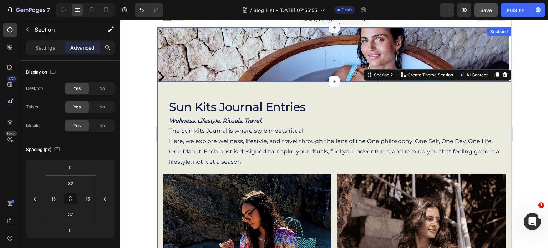
click at [332, 25] on icon at bounding box center [334, 28] width 6 height 6
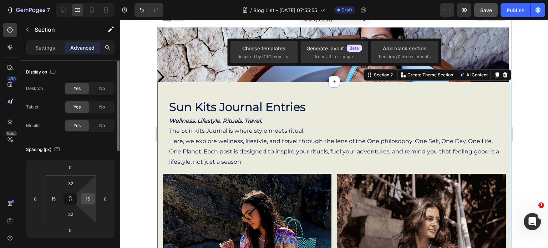
click at [91, 201] on input "15" at bounding box center [87, 199] width 11 height 11
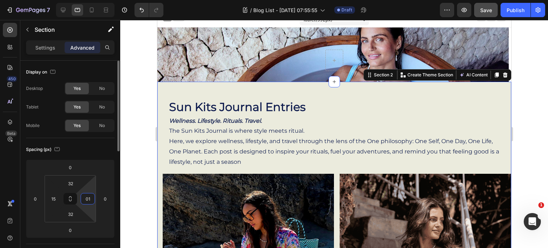
type input "015"
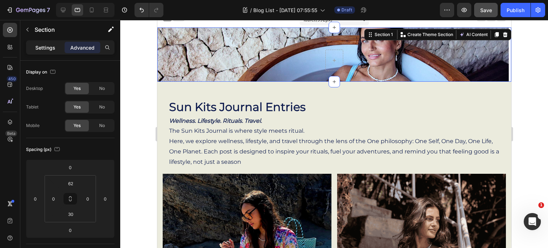
click at [43, 47] on p "Settings" at bounding box center [45, 47] width 20 height 7
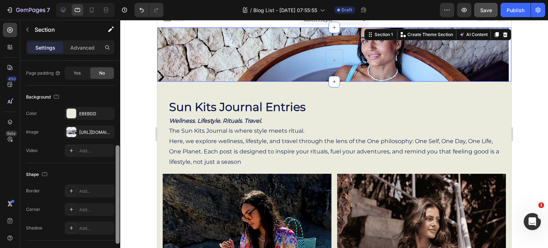
scroll to position [169, 0]
drag, startPoint x: 116, startPoint y: 86, endPoint x: 106, endPoint y: 166, distance: 80.6
click at [106, 166] on div "Layout Column width Change ratio Fit to content Columns management Order 1 col …" at bounding box center [70, 165] width 100 height 208
click at [94, 132] on div "https://cdn.shopify.com/s/files/1/0649/3287/2237/files/gempages_571602382773814…" at bounding box center [89, 134] width 21 height 6
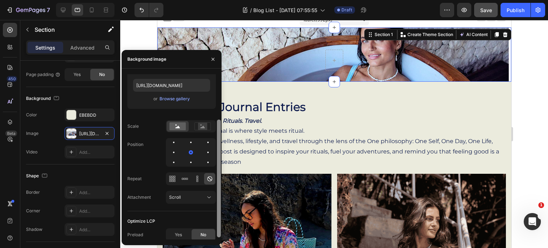
scroll to position [66, 0]
drag, startPoint x: 220, startPoint y: 177, endPoint x: 219, endPoint y: 235, distance: 57.2
click at [219, 235] on div at bounding box center [219, 180] width 4 height 118
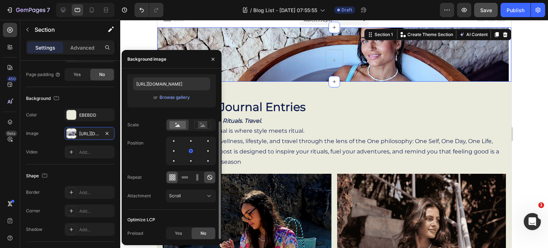
click at [171, 176] on icon at bounding box center [172, 177] width 7 height 7
click at [211, 177] on icon at bounding box center [209, 177] width 7 height 7
click at [211, 194] on icon at bounding box center [209, 195] width 7 height 7
click at [183, 207] on div "Source Upload Image https://cdn.shopify.com/s/files/1/0649/3287/2237/files/gemp…" at bounding box center [171, 109] width 89 height 202
drag, startPoint x: 220, startPoint y: 155, endPoint x: 213, endPoint y: 217, distance: 62.2
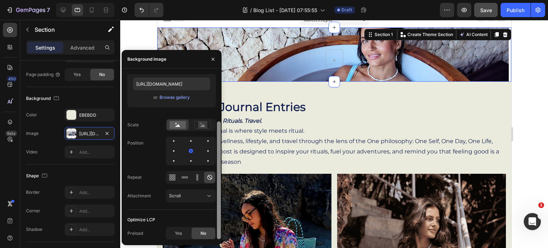
click at [213, 217] on div "Source Upload Image https://cdn.shopify.com/s/files/1/0649/3287/2237/files/gemp…" at bounding box center [172, 156] width 100 height 165
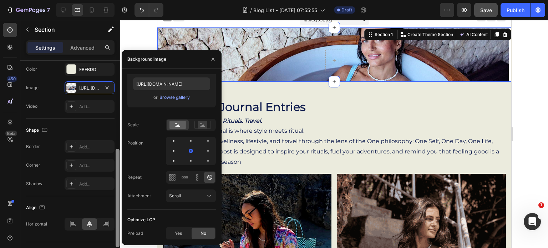
scroll to position [230, 0]
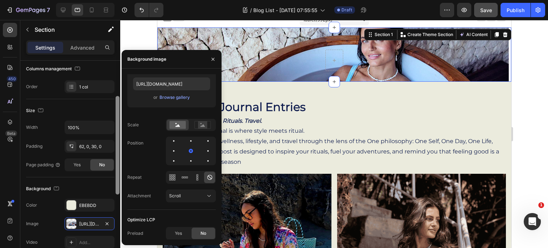
drag, startPoint x: 117, startPoint y: 147, endPoint x: 113, endPoint y: 103, distance: 43.8
click at [113, 103] on div "Layout Column width Change ratio Fit to content Columns management Order 1 col …" at bounding box center [70, 165] width 100 height 208
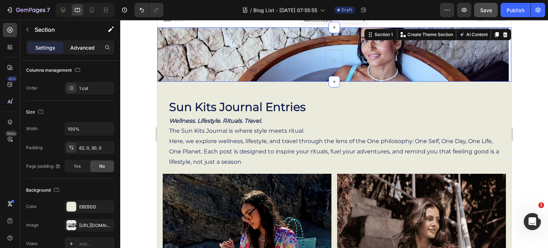
click at [76, 44] on p "Advanced" at bounding box center [82, 47] width 24 height 7
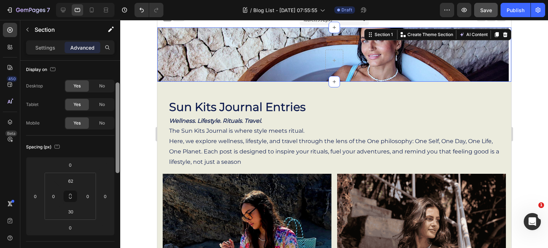
scroll to position [0, 0]
drag, startPoint x: 117, startPoint y: 101, endPoint x: 120, endPoint y: 20, distance: 81.1
click at [120, 0] on div "7 Version history / Blog List - Aug 24, 07:55:55 Draft Preview Save Publish 450…" at bounding box center [274, 0] width 548 height 0
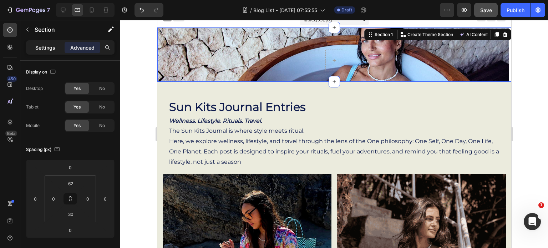
click at [46, 48] on p "Settings" at bounding box center [45, 47] width 20 height 7
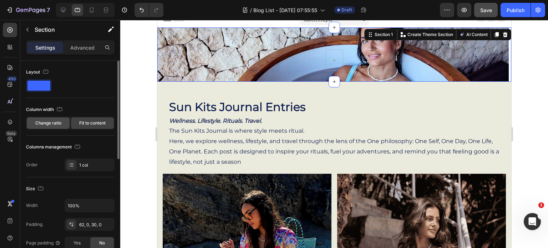
click at [62, 122] on div "Change ratio" at bounding box center [48, 122] width 43 height 11
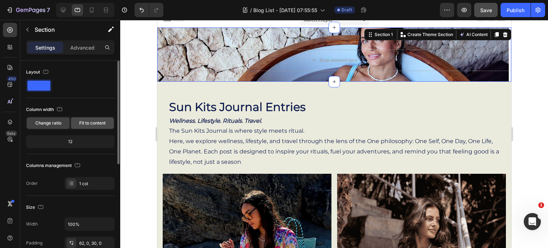
click at [85, 118] on div "Fit to content" at bounding box center [92, 122] width 43 height 11
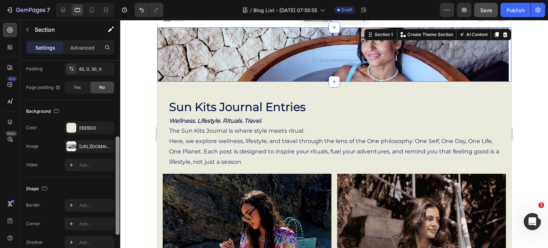
scroll to position [153, 0]
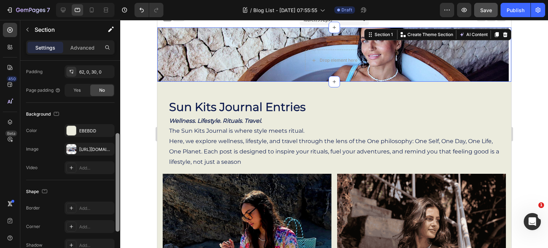
drag, startPoint x: 119, startPoint y: 118, endPoint x: 109, endPoint y: 190, distance: 73.2
click at [109, 190] on div "Layout Column width Change ratio Fit to content Columns management Order 1 col …" at bounding box center [70, 165] width 100 height 208
click at [94, 152] on div "https://cdn.shopify.com/s/files/1/0649/3287/2237/files/gempages_571602382773814…" at bounding box center [90, 149] width 50 height 13
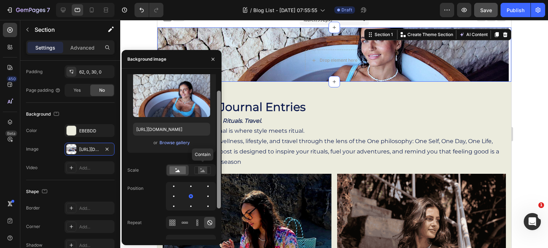
scroll to position [19, 0]
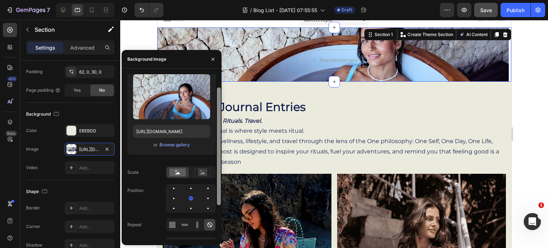
drag, startPoint x: 219, startPoint y: 151, endPoint x: 207, endPoint y: 165, distance: 17.5
click at [207, 165] on div "Source Upload Image https://cdn.shopify.com/s/files/1/0649/3287/2237/files/gemp…" at bounding box center [172, 156] width 100 height 165
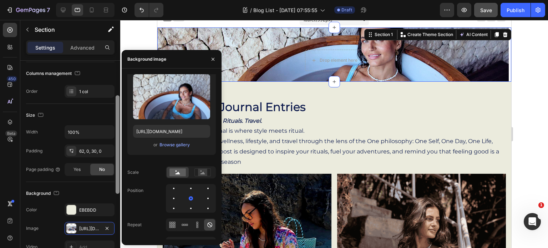
scroll to position [73, 0]
drag, startPoint x: 117, startPoint y: 135, endPoint x: 117, endPoint y: 97, distance: 37.8
click at [117, 97] on div at bounding box center [118, 144] width 4 height 99
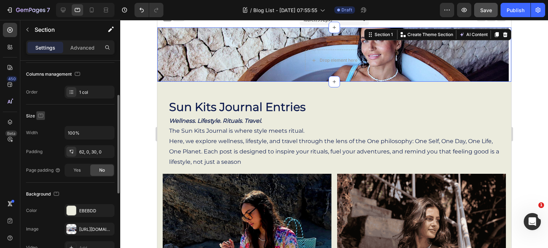
click at [40, 114] on icon "button" at bounding box center [40, 115] width 7 height 7
click at [42, 127] on icon "button" at bounding box center [42, 127] width 7 height 7
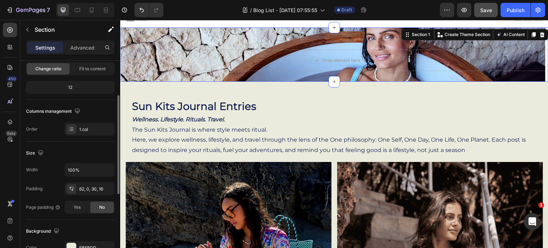
scroll to position [0, 0]
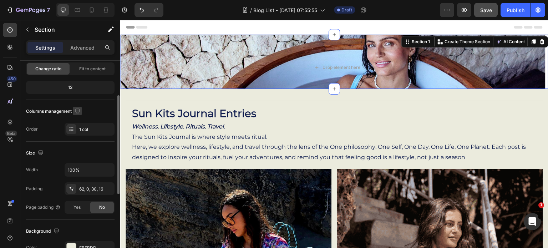
click at [79, 110] on icon "button" at bounding box center [77, 110] width 7 height 7
click at [77, 135] on icon "button" at bounding box center [78, 135] width 7 height 7
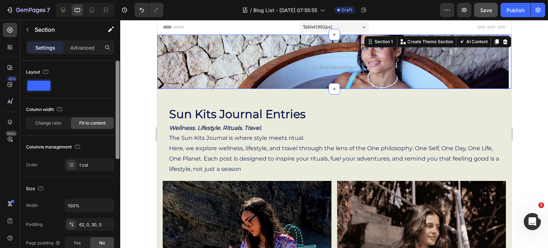
drag, startPoint x: 117, startPoint y: 124, endPoint x: 104, endPoint y: 87, distance: 39.7
click at [104, 87] on div "Layout Column width Change ratio Fit to content Columns management Order 1 col …" at bounding box center [70, 165] width 100 height 208
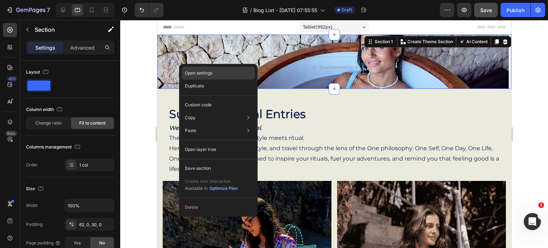
click at [194, 74] on p "Open settings" at bounding box center [198, 73] width 27 height 6
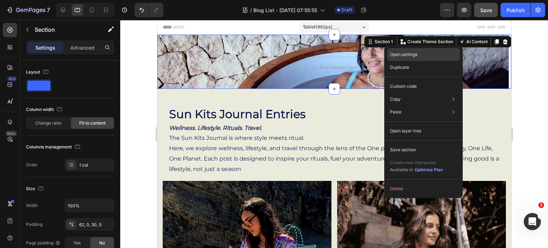
click at [404, 50] on div "Open settings" at bounding box center [423, 54] width 73 height 13
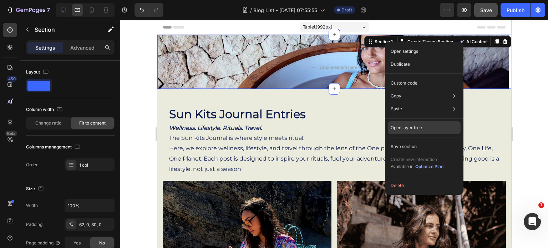
click at [406, 128] on p "Open layer tree" at bounding box center [406, 128] width 31 height 6
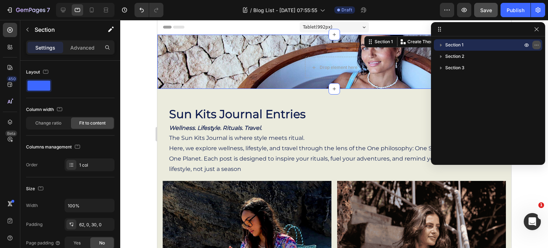
click at [538, 45] on icon "button" at bounding box center [538, 45] width 1 height 1
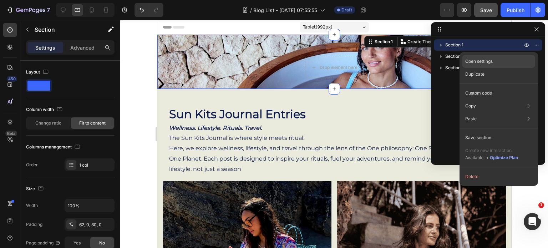
click at [514, 62] on div "Open settings" at bounding box center [499, 61] width 73 height 13
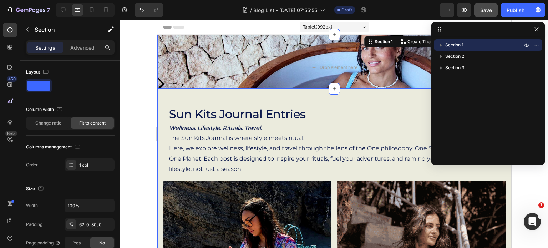
scroll to position [208, 0]
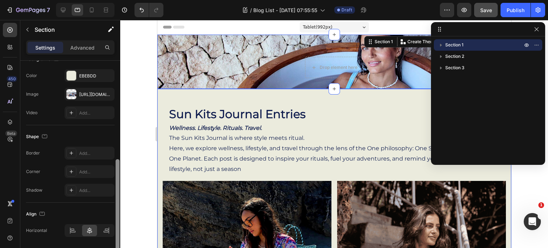
drag, startPoint x: 115, startPoint y: 101, endPoint x: 116, endPoint y: 204, distance: 102.1
click at [116, 204] on div at bounding box center [117, 165] width 5 height 208
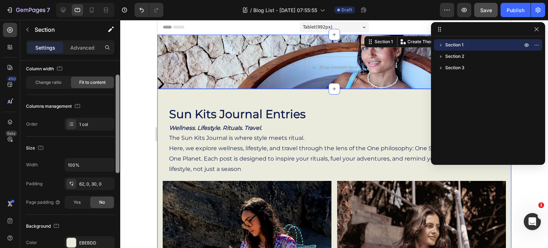
scroll to position [0, 0]
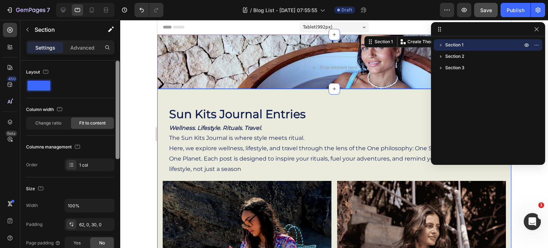
drag, startPoint x: 116, startPoint y: 204, endPoint x: 108, endPoint y: 77, distance: 126.7
click at [108, 77] on div "Layout Column width Change ratio Fit to content Columns management Order 1 col …" at bounding box center [70, 165] width 100 height 208
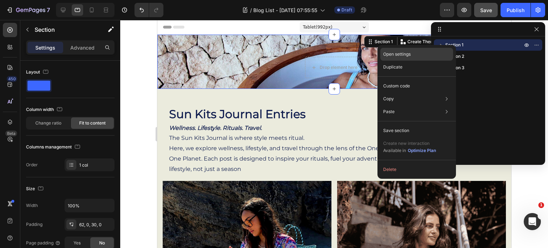
click at [390, 54] on p "Open settings" at bounding box center [396, 54] width 27 height 6
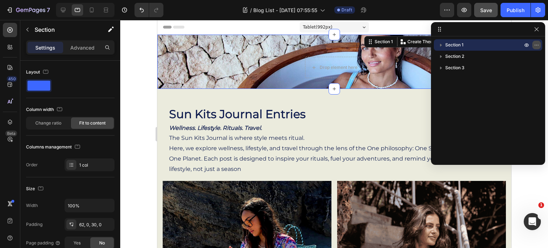
click at [536, 46] on icon "button" at bounding box center [537, 45] width 6 height 6
click at [502, 30] on div at bounding box center [488, 29] width 114 height 14
click at [44, 82] on span at bounding box center [38, 86] width 23 height 10
click at [39, 186] on icon "button" at bounding box center [40, 188] width 5 height 4
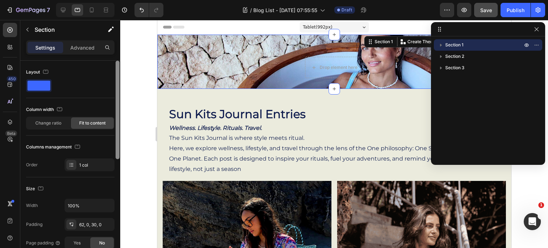
drag, startPoint x: 117, startPoint y: 154, endPoint x: 97, endPoint y: 120, distance: 39.0
click at [97, 120] on div "Layout Column width Change ratio Fit to content Columns management Order 1 col …" at bounding box center [70, 165] width 100 height 208
click at [91, 45] on p "Advanced" at bounding box center [82, 47] width 24 height 7
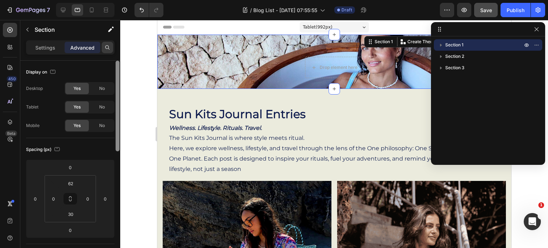
drag, startPoint x: 119, startPoint y: 71, endPoint x: 106, endPoint y: 50, distance: 25.5
click at [106, 50] on div "Settings Advanced Display on Desktop Yes No Tablet Yes No Mobile Yes No Spacing…" at bounding box center [70, 154] width 100 height 228
click at [39, 45] on p "Settings" at bounding box center [45, 47] width 20 height 7
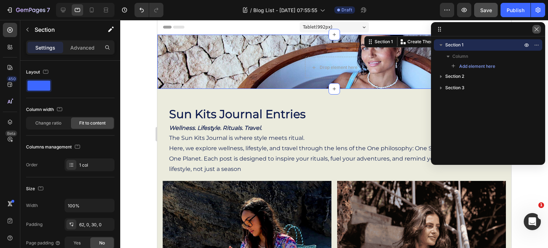
click at [538, 31] on icon "button" at bounding box center [537, 29] width 6 height 6
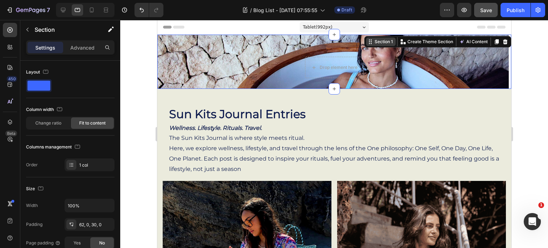
click at [367, 43] on icon at bounding box center [370, 42] width 6 height 6
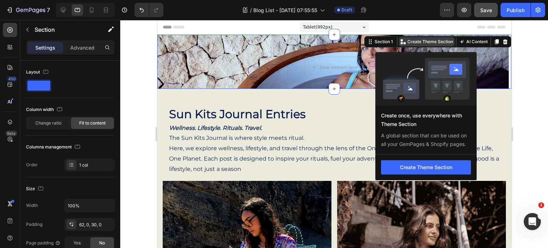
click at [407, 43] on p "Create Theme Section" at bounding box center [430, 42] width 46 height 6
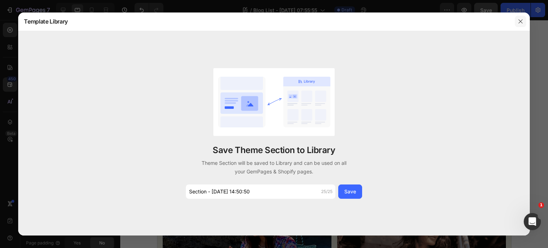
click at [520, 22] on icon "button" at bounding box center [521, 22] width 6 height 6
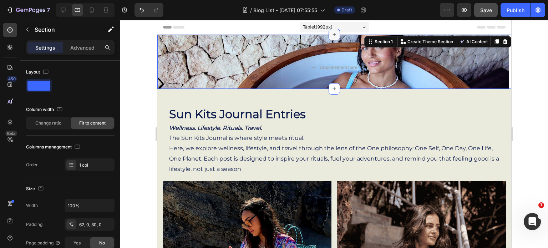
click at [333, 35] on icon at bounding box center [334, 35] width 6 height 6
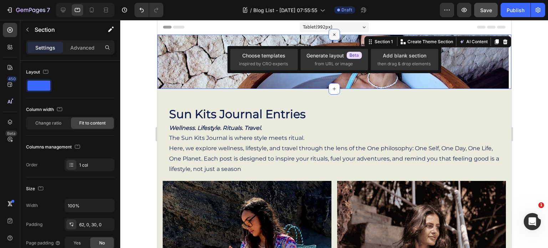
click at [333, 35] on icon at bounding box center [334, 35] width 8 height 8
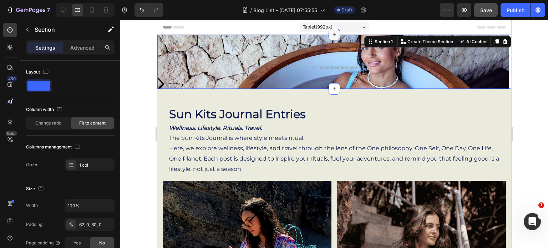
click at [333, 35] on icon at bounding box center [334, 35] width 6 height 6
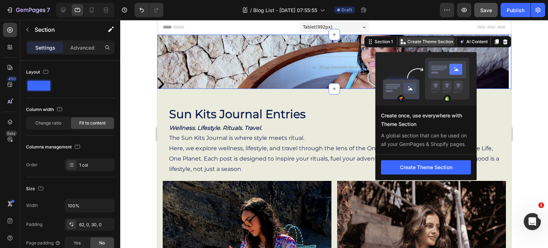
click at [401, 43] on icon at bounding box center [402, 43] width 2 height 2
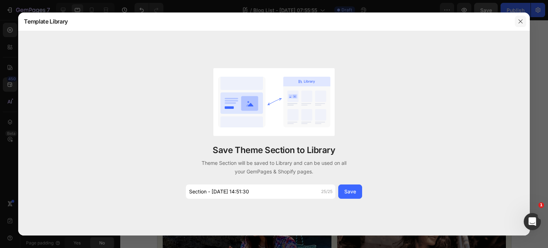
click at [521, 19] on icon "button" at bounding box center [521, 22] width 6 height 6
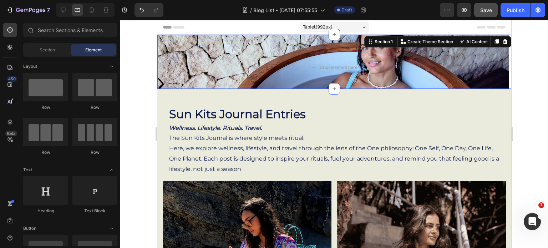
click at [175, 30] on span "Header" at bounding box center [179, 27] width 16 height 7
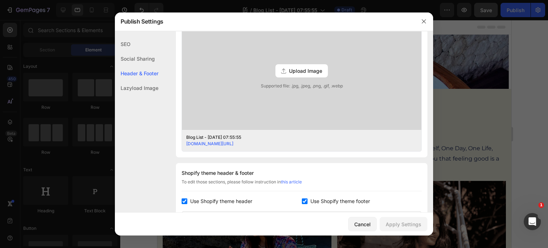
click at [166, 28] on div "Publish Settings" at bounding box center [265, 21] width 300 height 19
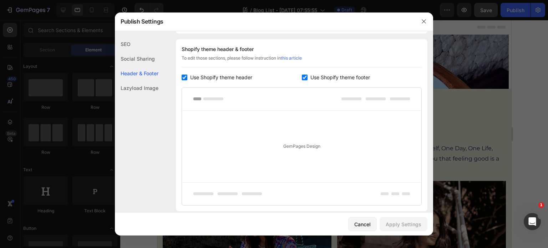
scroll to position [334, 0]
click at [423, 24] on icon "button" at bounding box center [424, 22] width 6 height 6
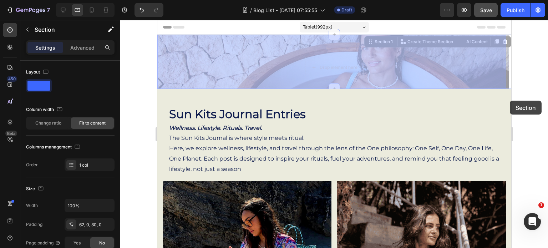
drag, startPoint x: 506, startPoint y: 78, endPoint x: 510, endPoint y: 98, distance: 20.4
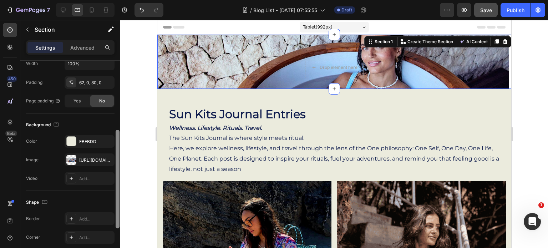
scroll to position [144, 0]
drag, startPoint x: 117, startPoint y: 88, endPoint x: 115, endPoint y: 156, distance: 68.2
click at [115, 156] on div at bounding box center [117, 165] width 5 height 208
click at [90, 156] on div "https://cdn.shopify.com/s/files/1/0649/3287/2237/files/gempages_571602382773814…" at bounding box center [89, 159] width 21 height 6
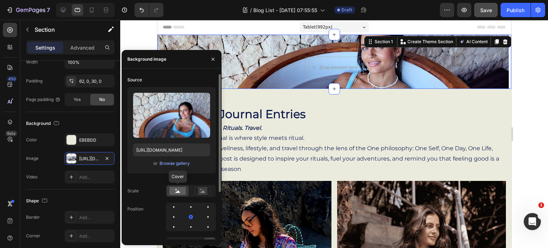
click at [177, 190] on rect at bounding box center [178, 191] width 16 height 8
click at [179, 192] on icon at bounding box center [178, 191] width 5 height 2
click at [180, 190] on rect at bounding box center [178, 191] width 16 height 8
click at [171, 164] on div "Browse gallery" at bounding box center [175, 163] width 30 height 6
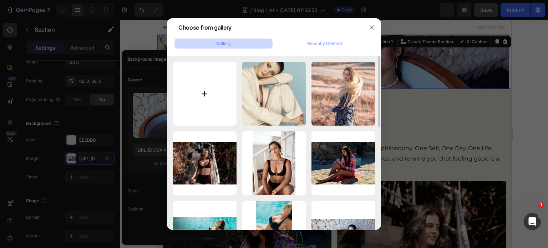
click at [204, 94] on input "file" at bounding box center [205, 94] width 64 height 64
type input "C:\fakepath\Sun Kits Wellness Swimwear Journal Cover Photo Icebath.png"
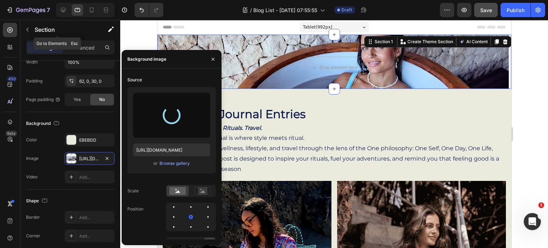
type input "https://cdn.shopify.com/s/files/1/0649/3287/2237/files/gempages_571602382773814…"
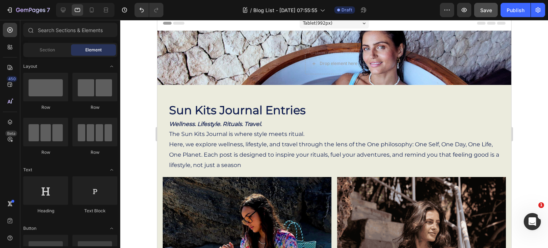
scroll to position [0, 0]
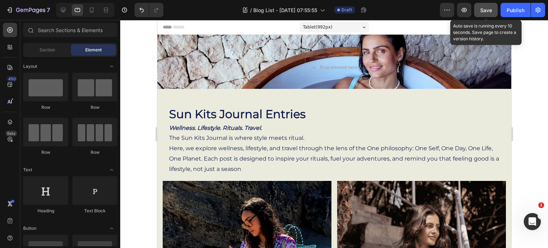
click at [484, 11] on span "Save" at bounding box center [487, 10] width 12 height 6
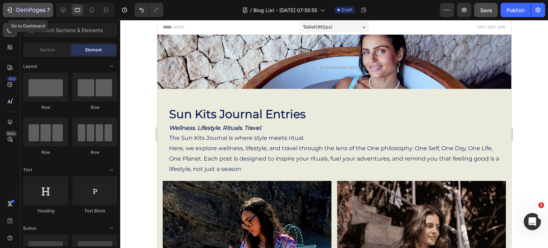
click at [19, 9] on icon "button" at bounding box center [30, 10] width 29 height 6
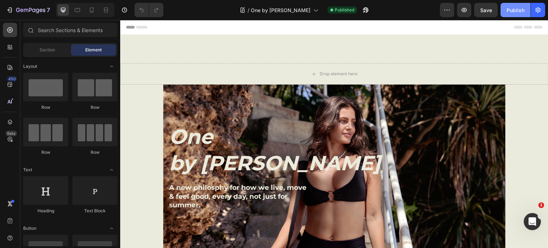
click at [510, 11] on div "Publish" at bounding box center [516, 9] width 18 height 7
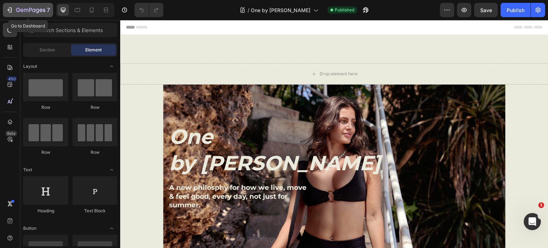
click at [14, 10] on div "7" at bounding box center [28, 10] width 44 height 9
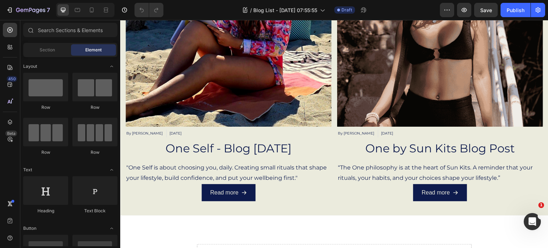
scroll to position [247, 0]
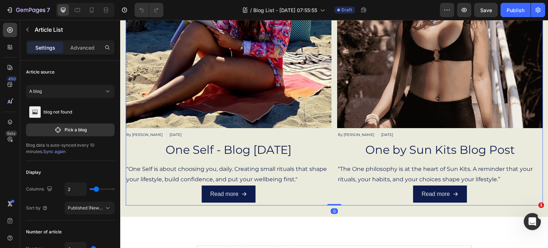
click at [176, 125] on div "Article Image By kristy-anne ovens Article Author Jul 12, 2025 Article Date jul…" at bounding box center [229, 63] width 206 height 283
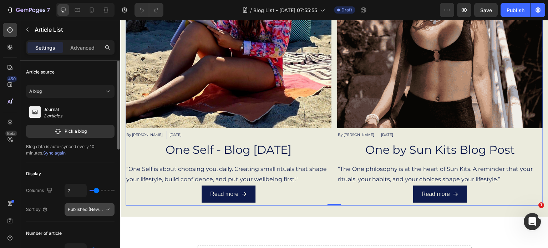
click at [106, 209] on icon at bounding box center [107, 209] width 7 height 7
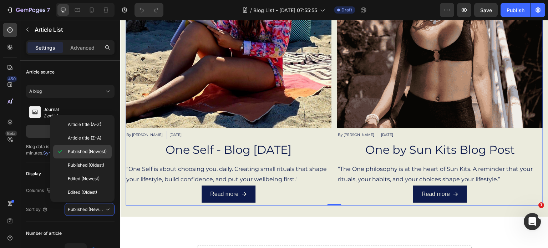
click at [87, 151] on span "Published (Newest)" at bounding box center [87, 152] width 39 height 6
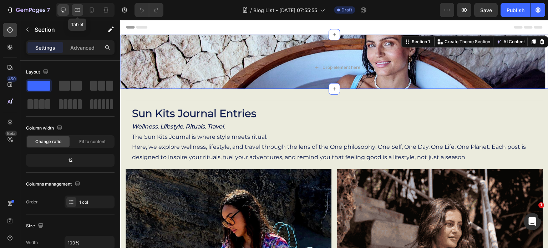
click at [78, 12] on icon at bounding box center [77, 9] width 7 height 7
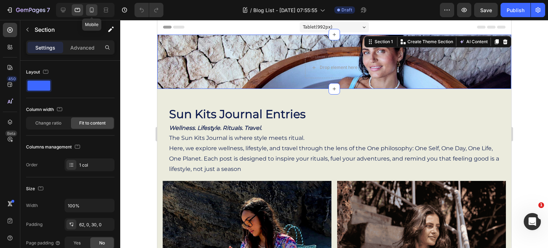
click at [92, 10] on icon at bounding box center [91, 9] width 7 height 7
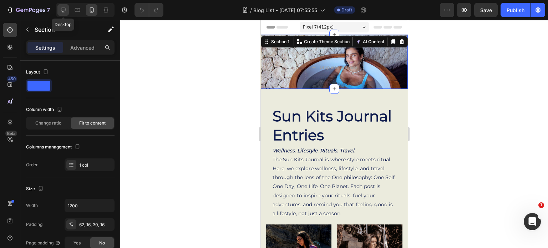
click at [62, 10] on icon at bounding box center [63, 10] width 5 height 5
type input "100%"
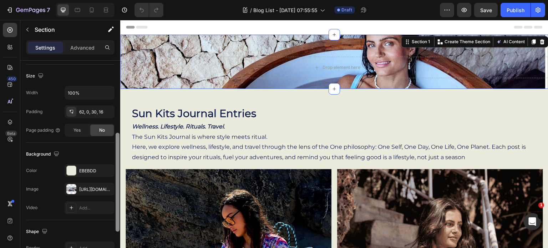
scroll to position [150, 0]
drag, startPoint x: 117, startPoint y: 80, endPoint x: 116, endPoint y: 152, distance: 72.1
click at [116, 152] on div at bounding box center [118, 181] width 4 height 99
click at [72, 187] on div at bounding box center [71, 189] width 10 height 10
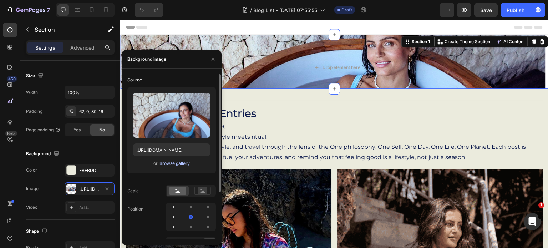
click at [178, 163] on div "Browse gallery" at bounding box center [175, 163] width 30 height 6
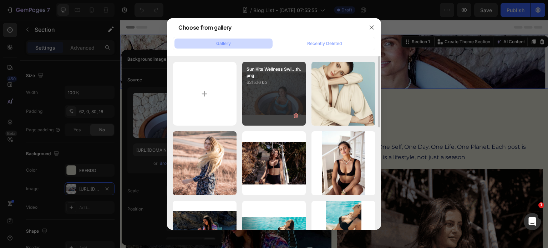
click at [264, 100] on div "Sun Kits Wellness Swi...th.png 6315.16 kb" at bounding box center [274, 94] width 64 height 64
type input "https://cdn.shopify.com/s/files/1/0649/3287/2237/files/gempages_571602382773814…"
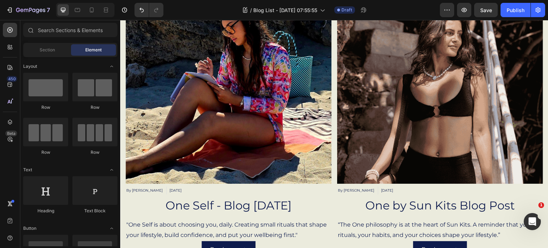
scroll to position [193, 0]
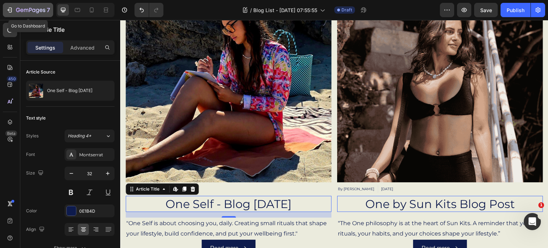
click at [9, 7] on icon "button" at bounding box center [10, 9] width 3 height 5
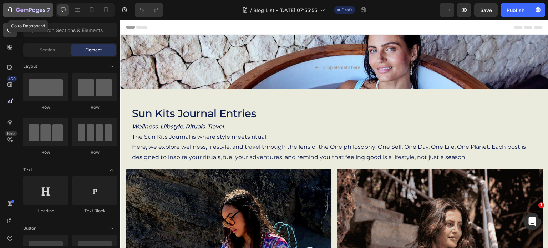
click at [11, 8] on icon "button" at bounding box center [10, 9] width 3 height 5
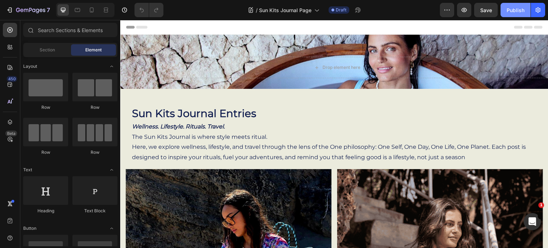
click at [512, 9] on div "Publish" at bounding box center [516, 9] width 18 height 7
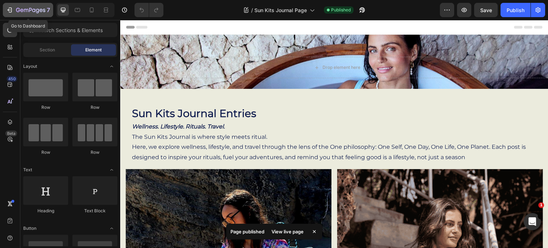
click at [12, 10] on icon "button" at bounding box center [9, 9] width 7 height 7
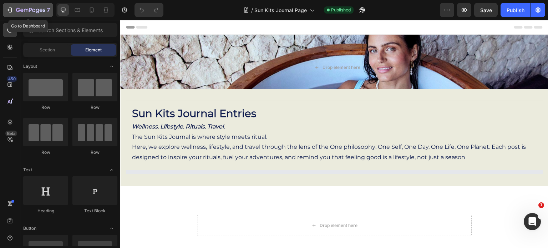
click at [15, 9] on div "7" at bounding box center [28, 10] width 44 height 9
